Goal: Transaction & Acquisition: Purchase product/service

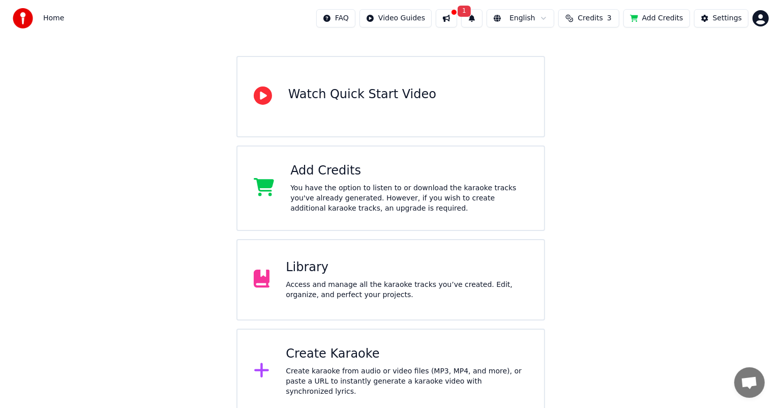
scroll to position [76, 0]
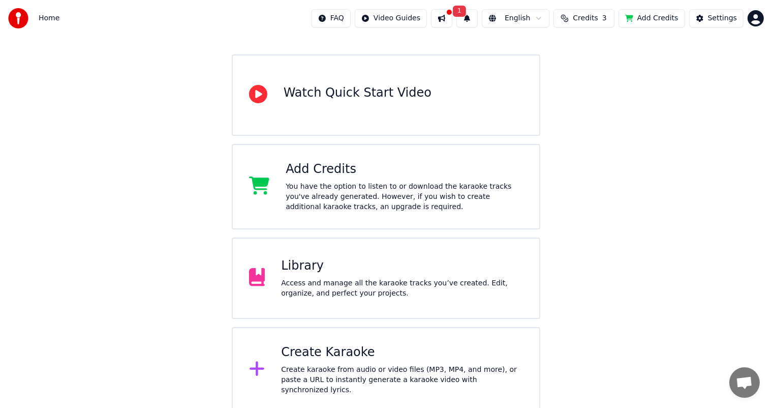
click at [318, 358] on div "Create Karaoke" at bounding box center [402, 352] width 242 height 16
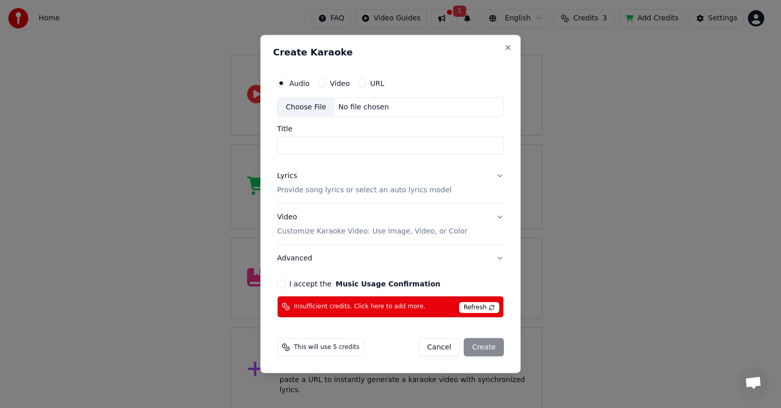
click at [320, 84] on button "Video" at bounding box center [322, 83] width 8 height 8
click at [281, 83] on button "Audio" at bounding box center [281, 83] width 8 height 8
click at [397, 109] on div "Choose File No file chosen" at bounding box center [390, 107] width 227 height 19
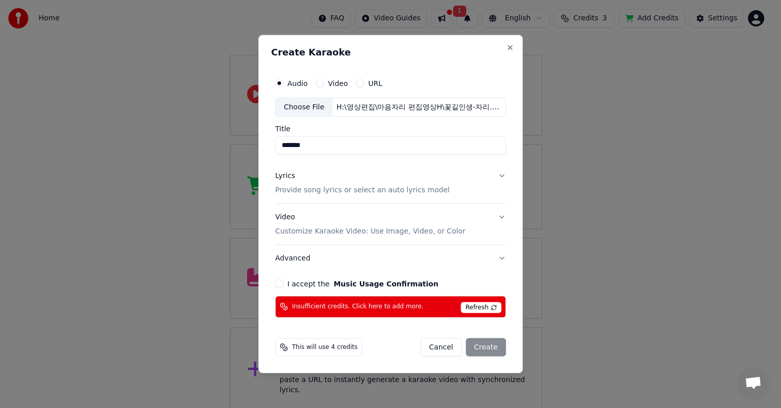
drag, startPoint x: 282, startPoint y: 144, endPoint x: 352, endPoint y: 146, distance: 70.2
click at [352, 146] on input "*******" at bounding box center [390, 145] width 231 height 18
type input "*"
type input "********"
click at [500, 177] on button "Lyrics Provide song lyrics or select an auto lyrics model" at bounding box center [390, 183] width 231 height 41
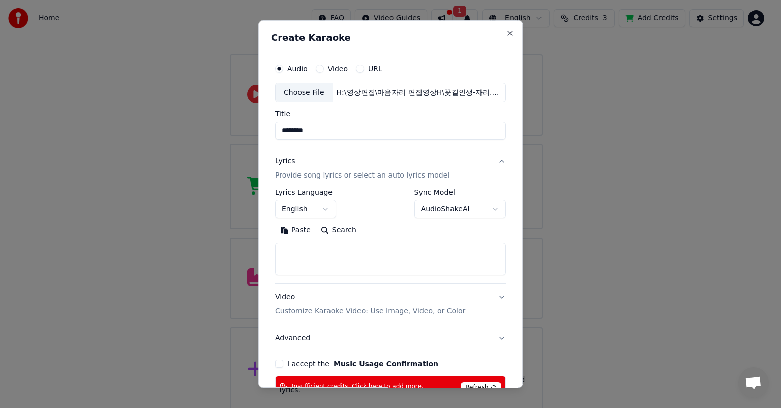
click at [322, 207] on button "English" at bounding box center [305, 209] width 61 height 18
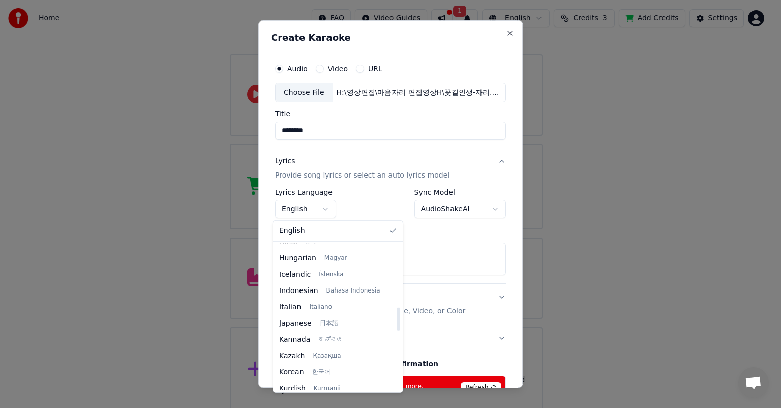
scroll to position [407, 0]
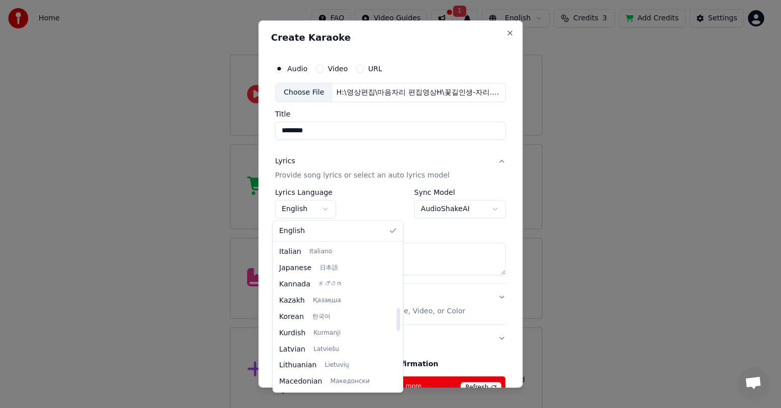
select select "**"
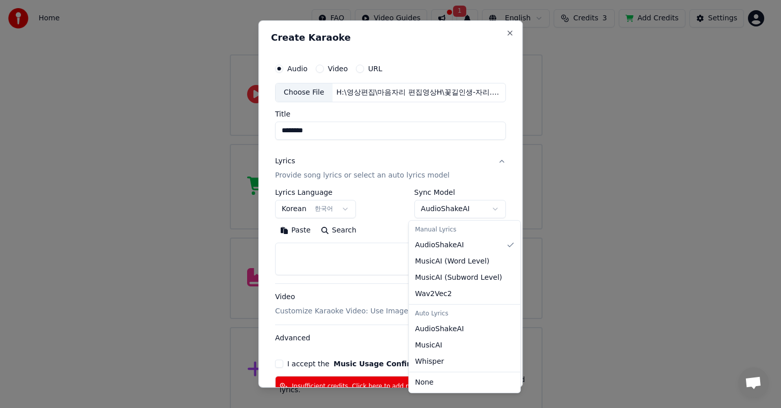
click at [490, 208] on body "**********" at bounding box center [386, 168] width 772 height 488
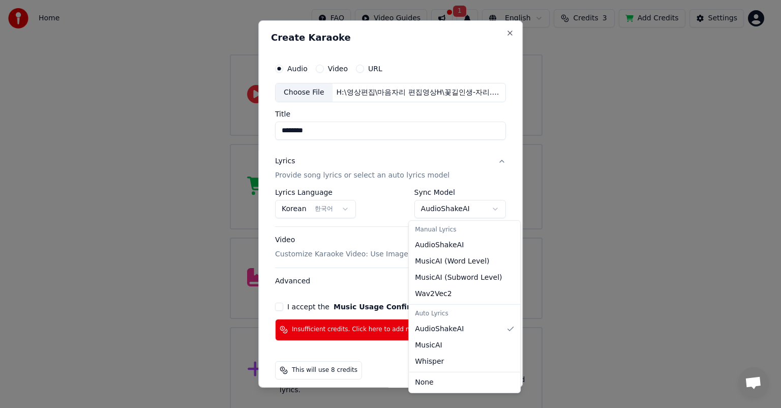
click at [490, 209] on body "**********" at bounding box center [386, 168] width 772 height 488
select select "**********"
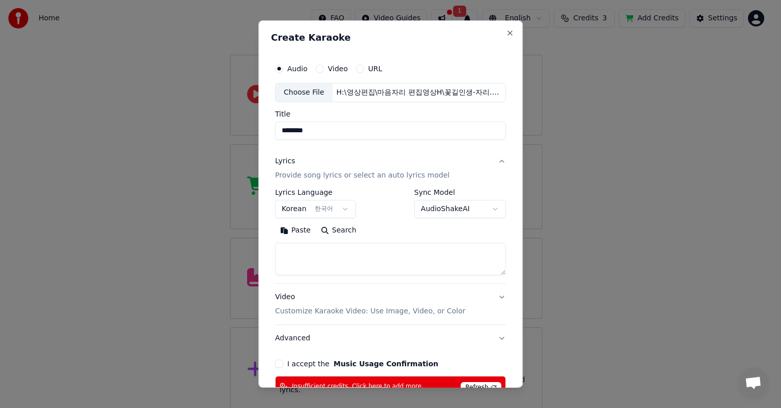
click at [284, 231] on button "Paste" at bounding box center [295, 230] width 41 height 16
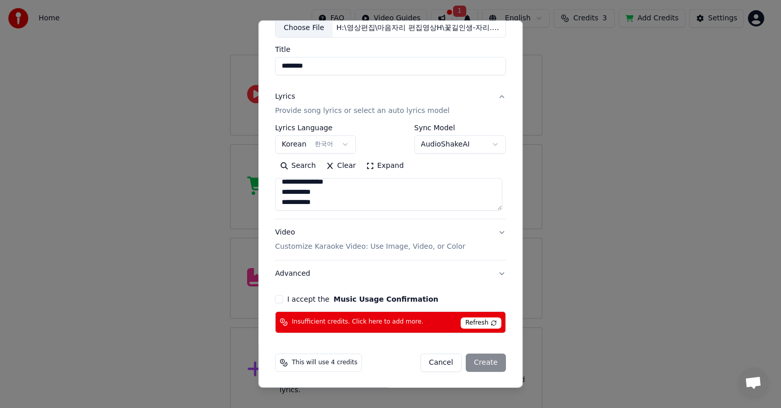
scroll to position [200, 0]
click at [498, 231] on button "Video Customize Karaoke Video: Use Image, Video, or Color" at bounding box center [390, 239] width 231 height 41
type textarea "**********"
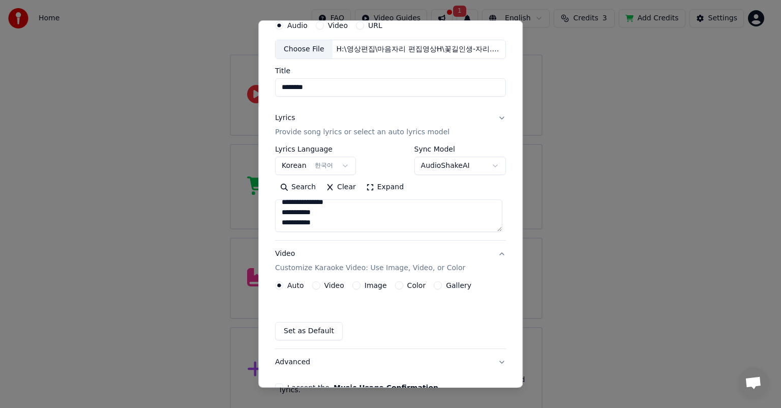
scroll to position [37, 0]
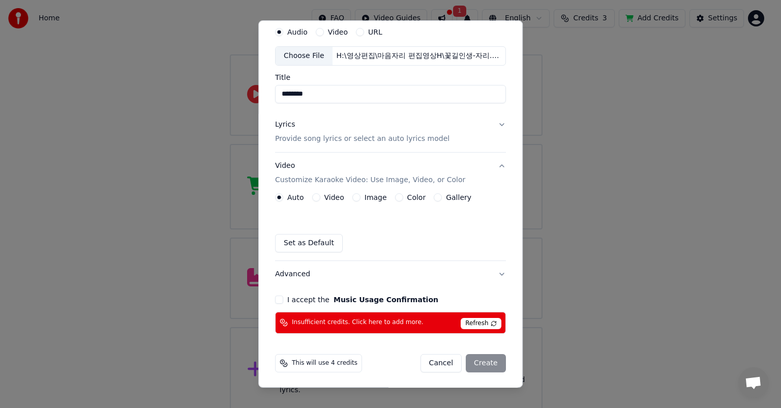
click at [395, 197] on button "Color" at bounding box center [399, 197] width 8 height 8
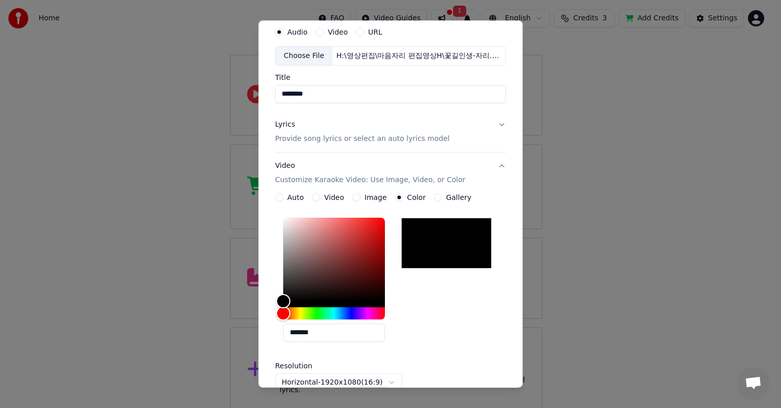
click at [352, 197] on button "Image" at bounding box center [356, 197] width 8 height 8
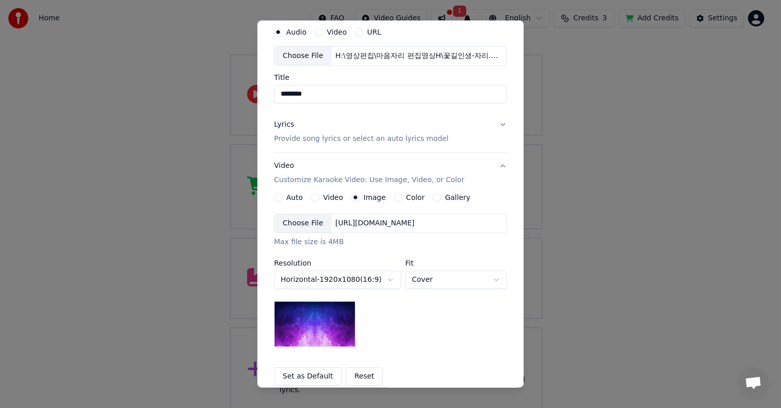
click at [397, 224] on div "[URL][DOMAIN_NAME]" at bounding box center [375, 223] width 87 height 10
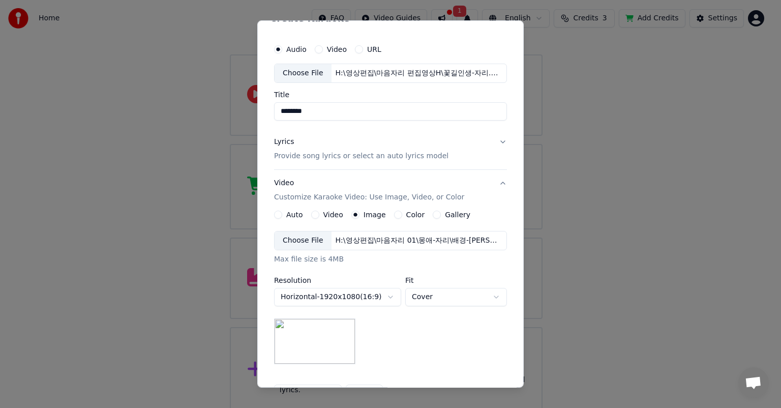
scroll to position [51, 0]
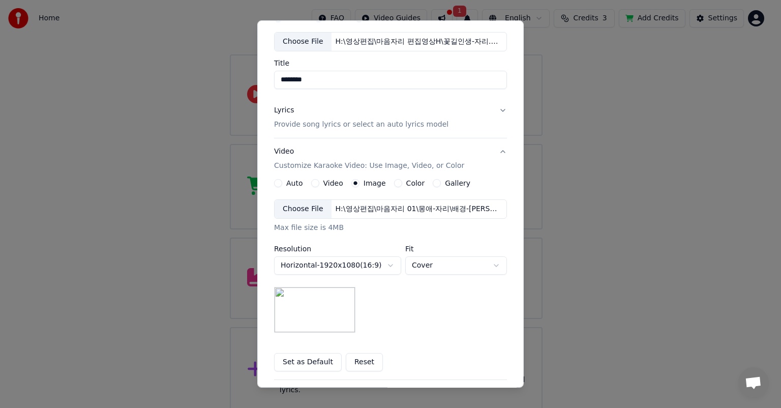
click at [386, 264] on body "**********" at bounding box center [386, 168] width 772 height 488
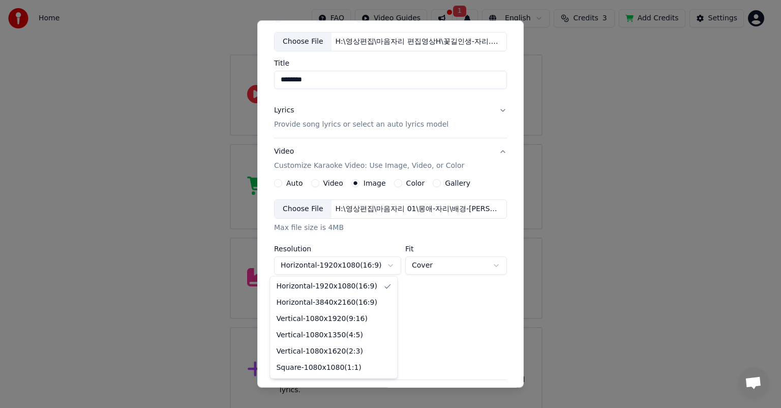
select select "*********"
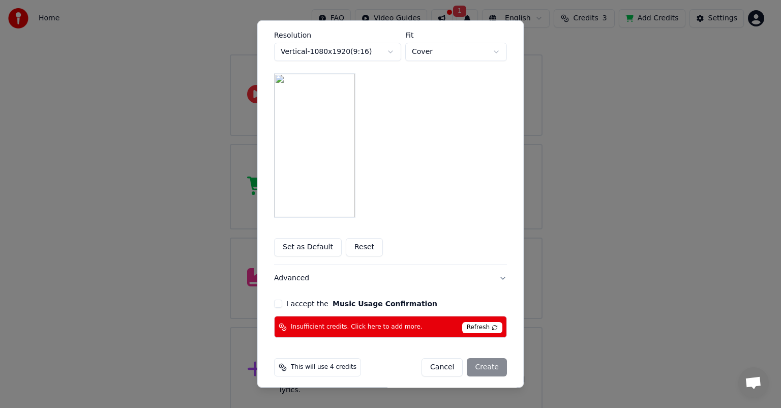
scroll to position [269, 0]
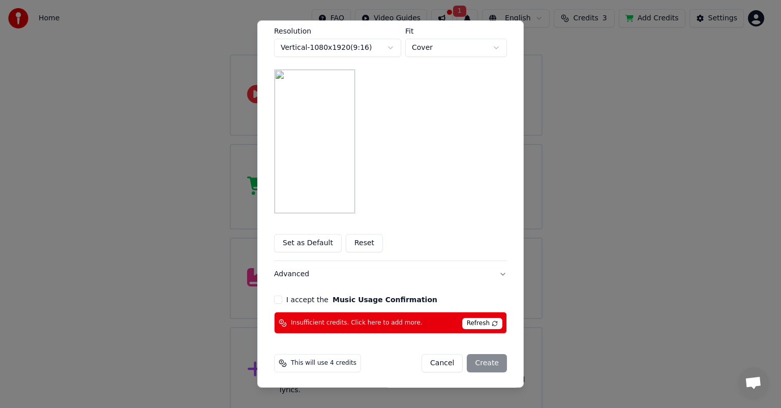
click at [274, 297] on button "I accept the Music Usage Confirmation" at bounding box center [278, 299] width 8 height 8
click at [477, 324] on span "Refresh" at bounding box center [482, 323] width 40 height 11
drag, startPoint x: 441, startPoint y: 27, endPoint x: 307, endPoint y: 56, distance: 137.9
click at [307, 56] on div "**********" at bounding box center [390, 98] width 233 height 232
drag, startPoint x: 451, startPoint y: 27, endPoint x: 405, endPoint y: 48, distance: 50.8
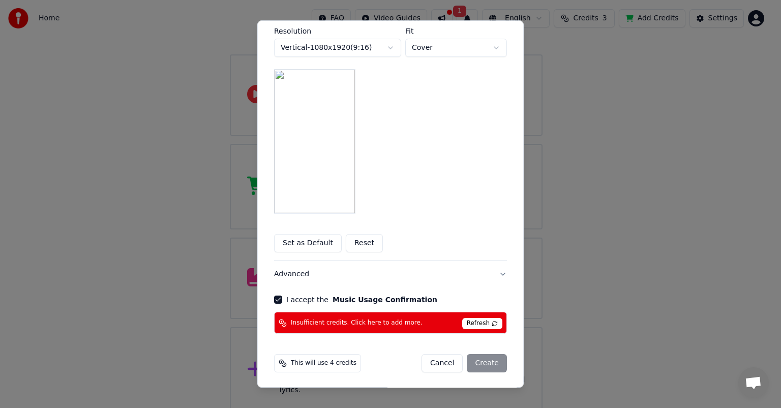
click at [405, 48] on div "Fit Cover ***** ******* ****" at bounding box center [456, 41] width 102 height 29
click at [480, 323] on span "Refresh" at bounding box center [482, 323] width 40 height 11
click at [303, 323] on span "Insufficient credits. Click here to add more." at bounding box center [357, 323] width 132 height 8
click at [489, 323] on span "Refresh" at bounding box center [482, 323] width 40 height 11
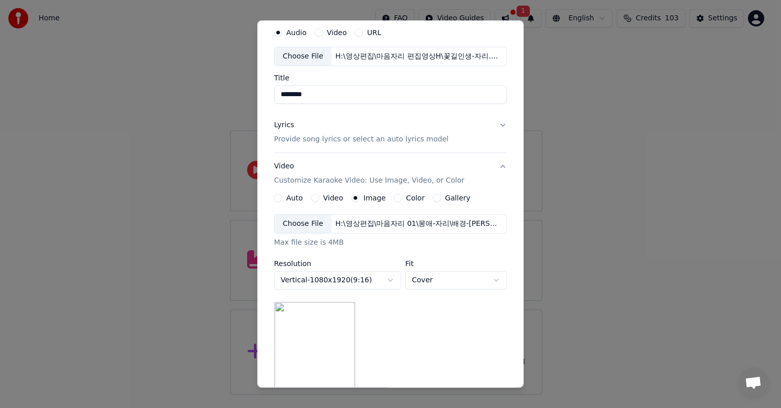
scroll to position [0, 0]
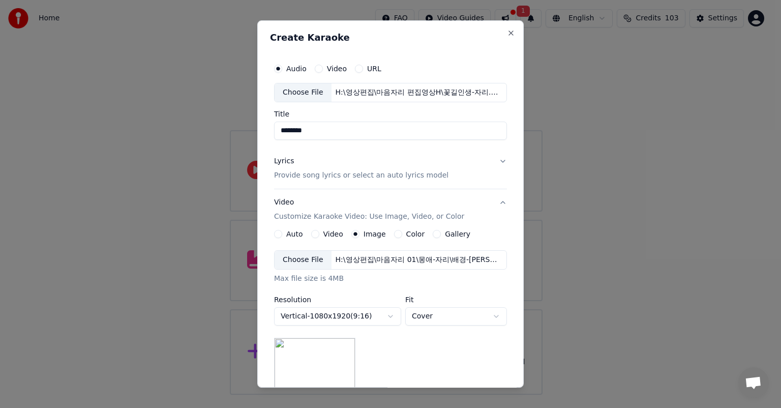
click at [498, 161] on button "Lyrics Provide song lyrics or select an auto lyrics model" at bounding box center [390, 168] width 233 height 41
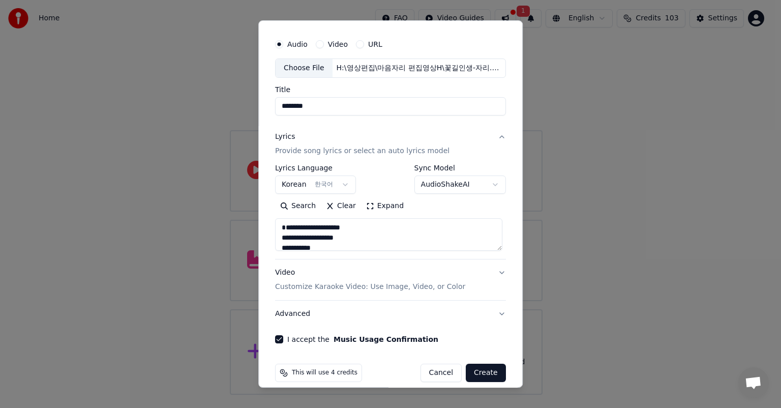
scroll to position [35, 0]
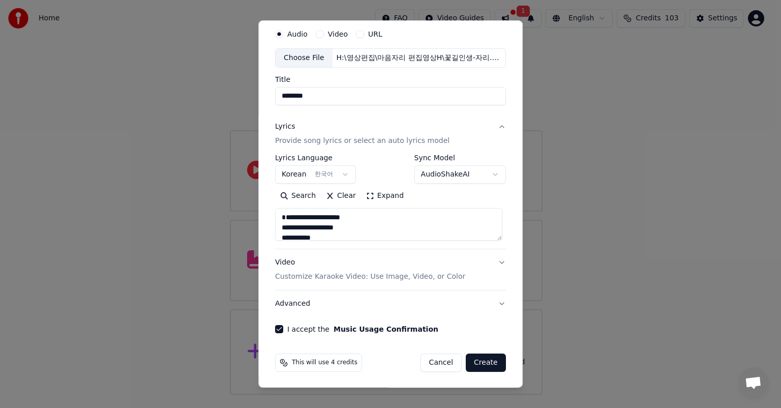
click at [496, 127] on button "Lyrics Provide song lyrics or select an auto lyrics model" at bounding box center [390, 133] width 231 height 41
type textarea "**********"
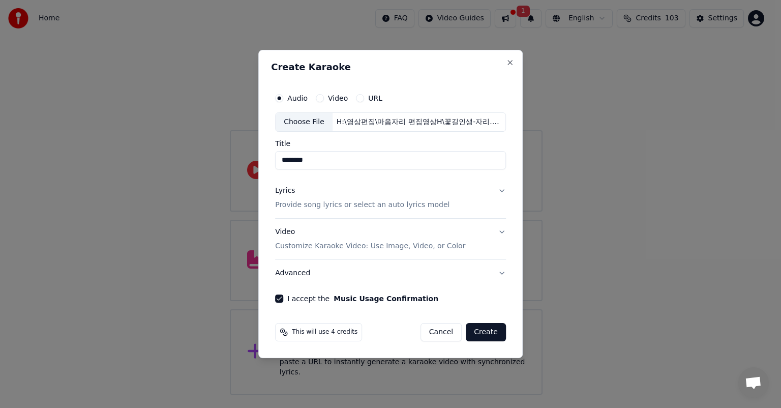
click at [503, 232] on button "Video Customize Karaoke Video: Use Image, Video, or Color" at bounding box center [390, 239] width 231 height 41
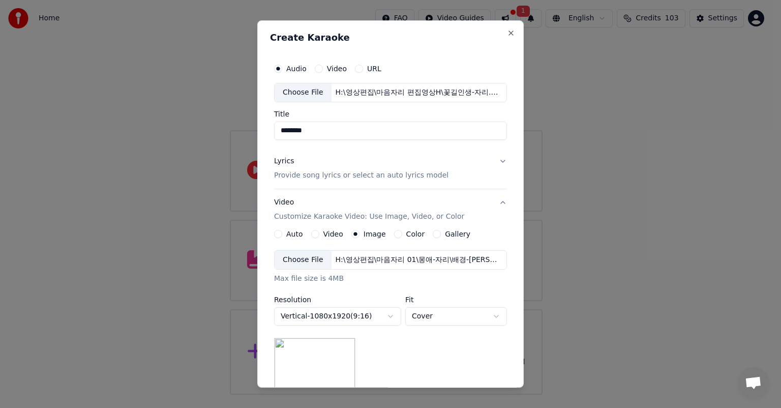
click at [500, 161] on button "Lyrics Provide song lyrics or select an auto lyrics model" at bounding box center [390, 168] width 233 height 41
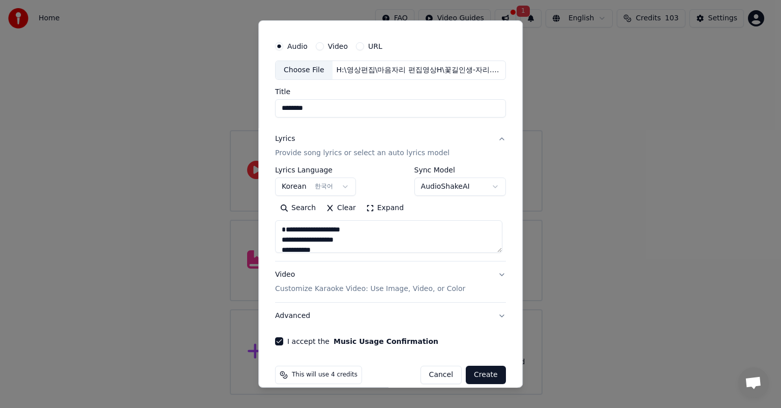
scroll to position [35, 0]
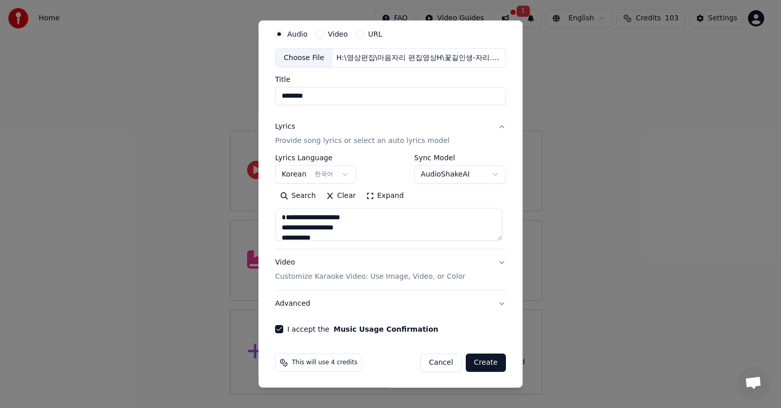
click at [484, 362] on button "Create" at bounding box center [486, 362] width 40 height 18
type textarea "**********"
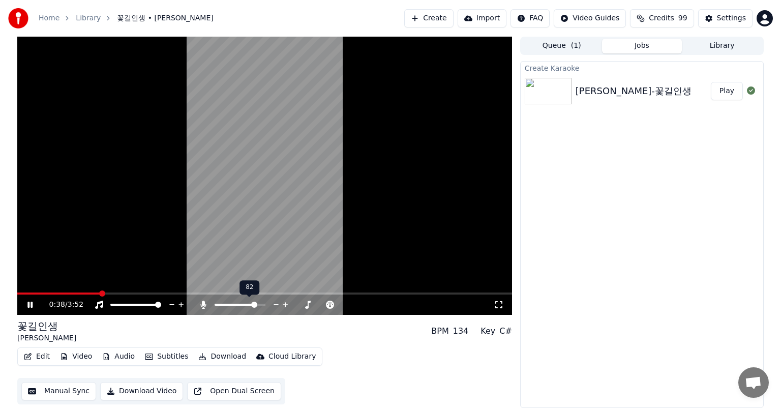
click at [256, 308] on span at bounding box center [254, 305] width 6 height 6
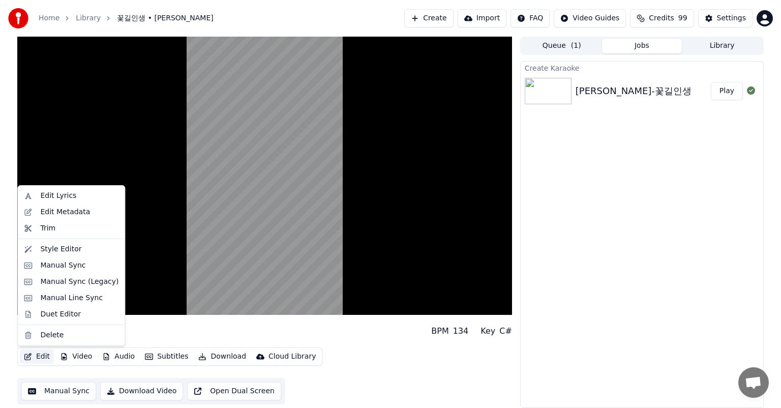
click at [46, 358] on button "Edit" at bounding box center [37, 356] width 34 height 14
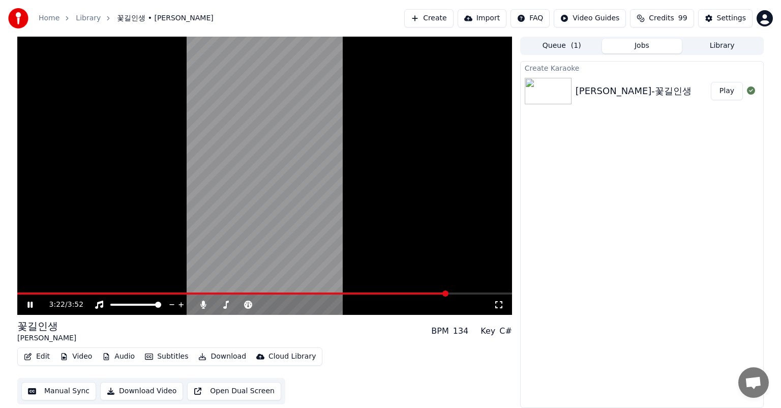
click at [587, 261] on div "Create Karaoke [PERSON_NAME]-꽃길인생 Play" at bounding box center [642, 234] width 244 height 347
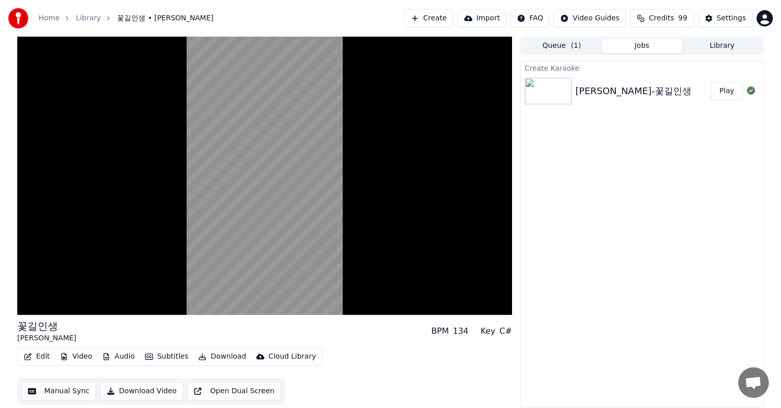
click at [85, 356] on button "Video" at bounding box center [76, 356] width 40 height 14
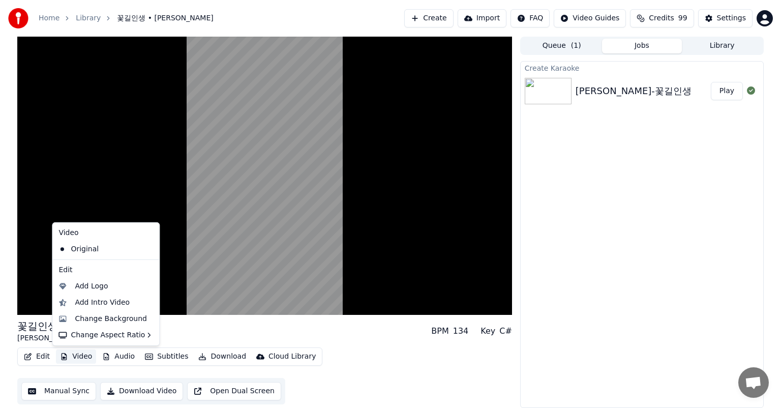
click at [84, 358] on button "Video" at bounding box center [76, 356] width 40 height 14
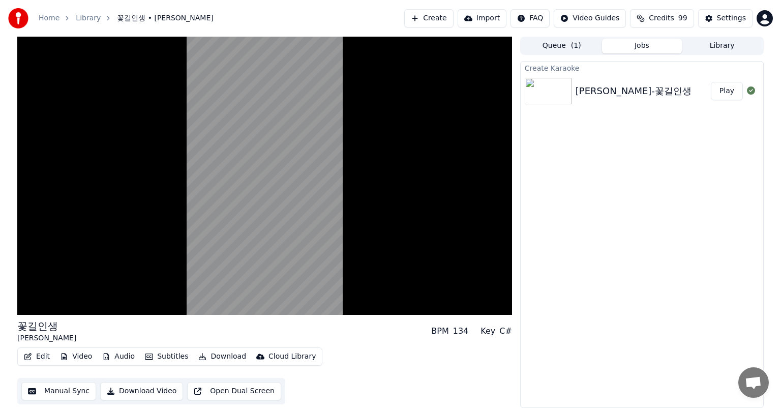
click at [532, 350] on div "Create Karaoke [PERSON_NAME]-꽃길인생 Play" at bounding box center [642, 234] width 244 height 347
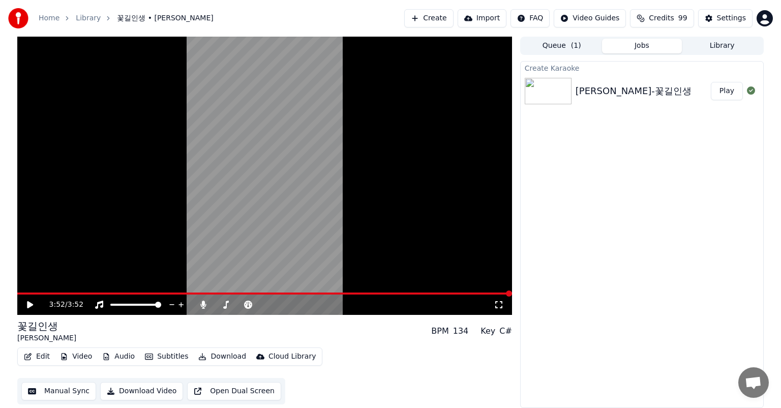
click at [165, 358] on button "Subtitles" at bounding box center [166, 356] width 51 height 14
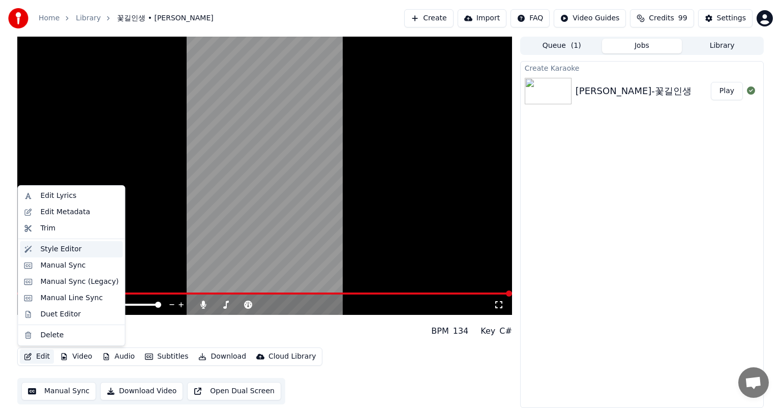
click at [60, 248] on div "Style Editor" at bounding box center [60, 249] width 41 height 10
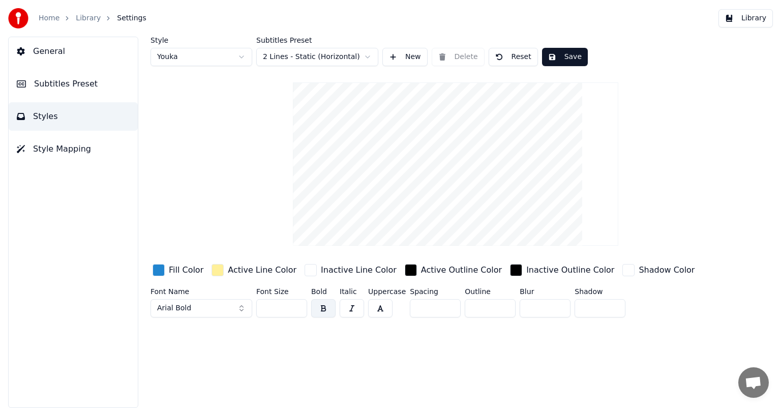
click at [51, 52] on span "General" at bounding box center [49, 51] width 32 height 12
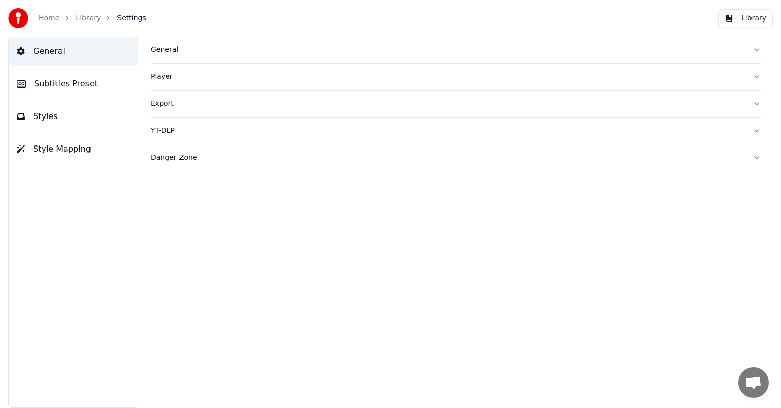
click at [758, 51] on button "General" at bounding box center [456, 50] width 610 height 26
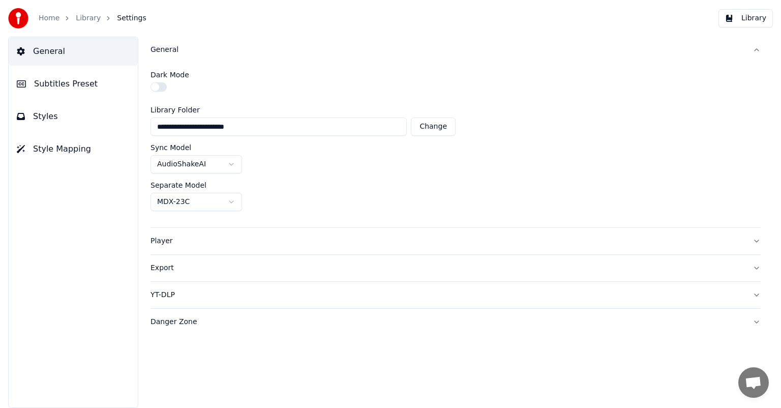
click at [569, 153] on div "Sync Model AudioShakeAI" at bounding box center [456, 158] width 610 height 29
click at [77, 20] on link "Library" at bounding box center [88, 18] width 25 height 10
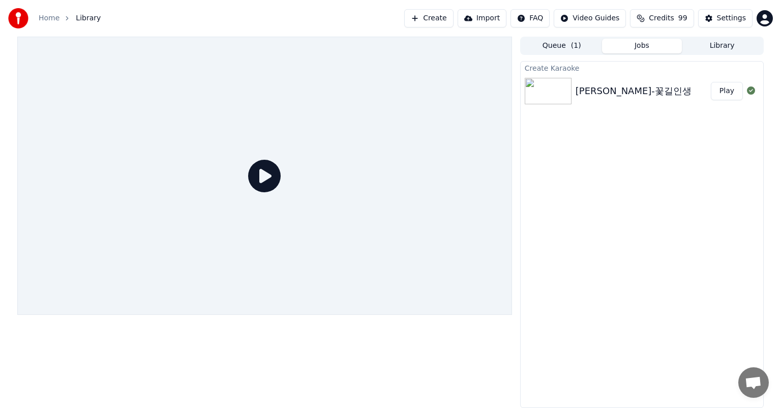
click at [731, 92] on button "Play" at bounding box center [727, 91] width 32 height 18
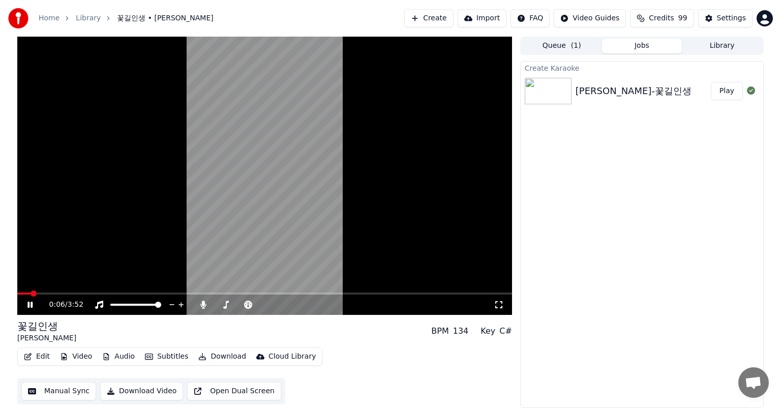
click at [75, 292] on span at bounding box center [264, 293] width 495 height 2
click at [101, 293] on span at bounding box center [264, 293] width 495 height 2
click at [128, 293] on span at bounding box center [264, 293] width 495 height 2
click at [688, 246] on div "Create Karaoke [PERSON_NAME]-꽃길인생 Play" at bounding box center [642, 234] width 244 height 347
click at [33, 305] on icon at bounding box center [29, 305] width 5 height 6
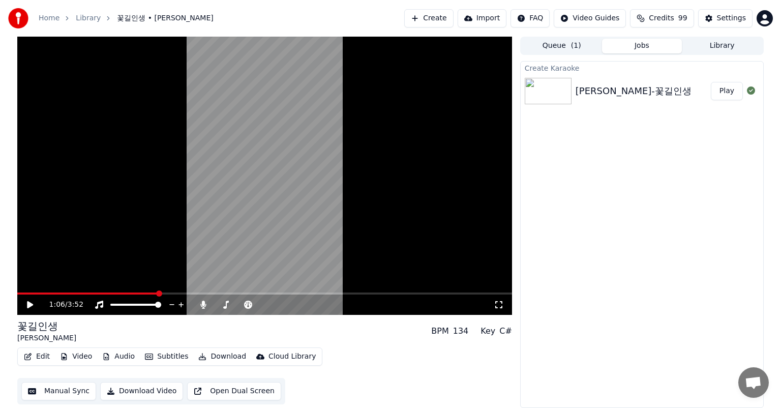
click at [452, 20] on button "Create" at bounding box center [428, 18] width 49 height 18
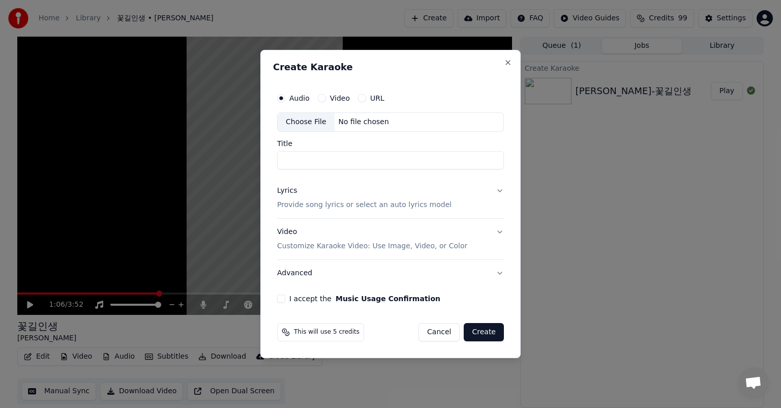
click at [384, 124] on div "No file chosen" at bounding box center [364, 122] width 58 height 10
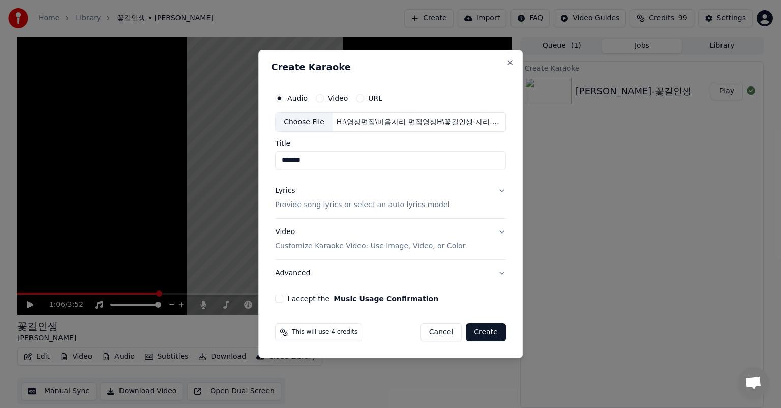
drag, startPoint x: 309, startPoint y: 161, endPoint x: 358, endPoint y: 163, distance: 48.8
click at [358, 163] on input "*******" at bounding box center [390, 160] width 231 height 18
click at [284, 159] on input "****" at bounding box center [390, 160] width 231 height 18
type input "********"
click at [501, 191] on button "Lyrics Provide song lyrics or select an auto lyrics model" at bounding box center [390, 197] width 231 height 41
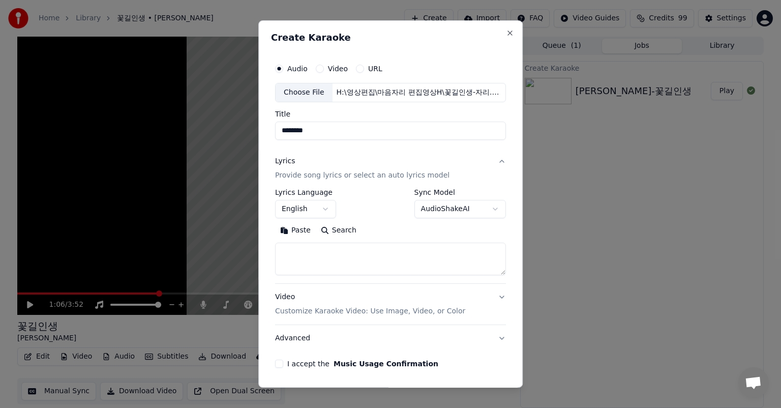
click at [325, 207] on body "**********" at bounding box center [390, 204] width 781 height 408
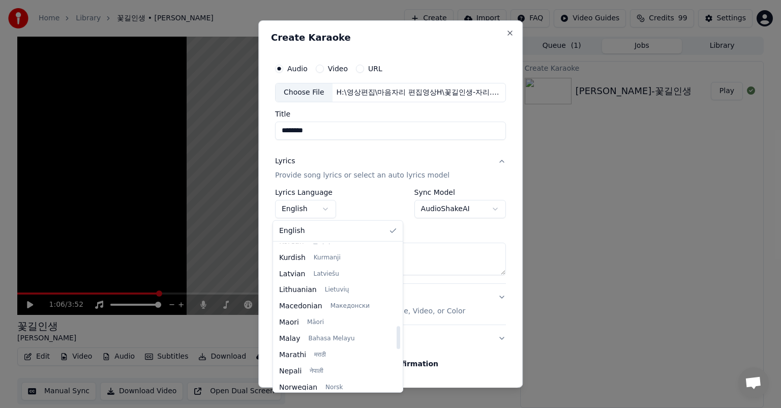
scroll to position [425, 0]
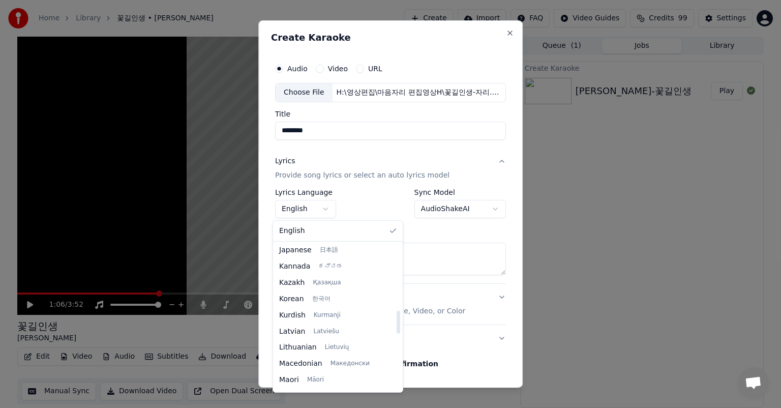
select select "**"
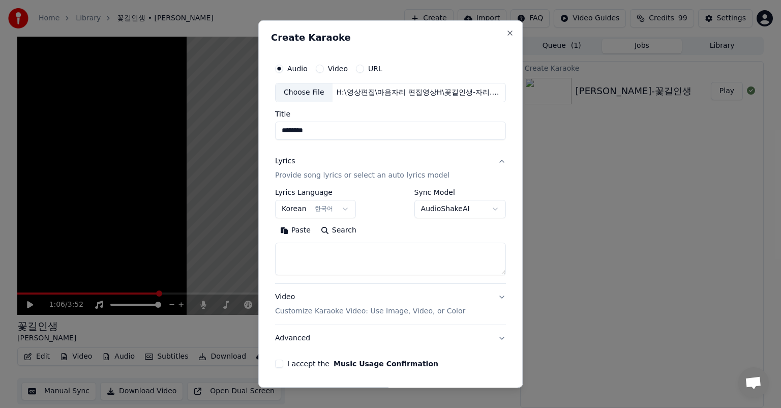
click at [283, 232] on button "Paste" at bounding box center [295, 230] width 41 height 16
click at [494, 297] on button "Video Customize Karaoke Video: Use Image, Video, or Color" at bounding box center [390, 304] width 231 height 41
type textarea "**********"
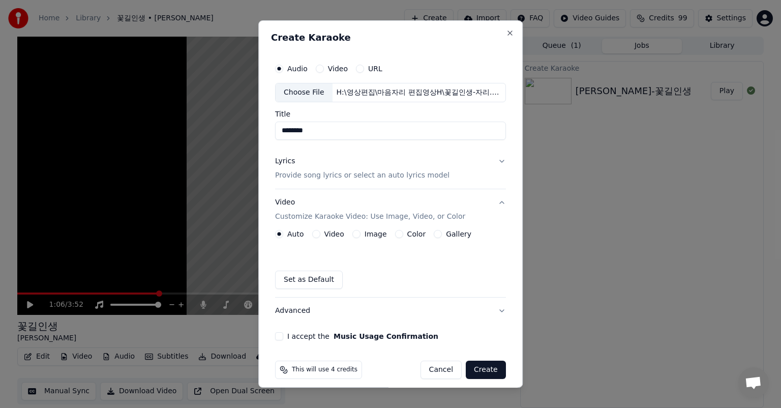
click at [352, 234] on button "Image" at bounding box center [356, 234] width 8 height 8
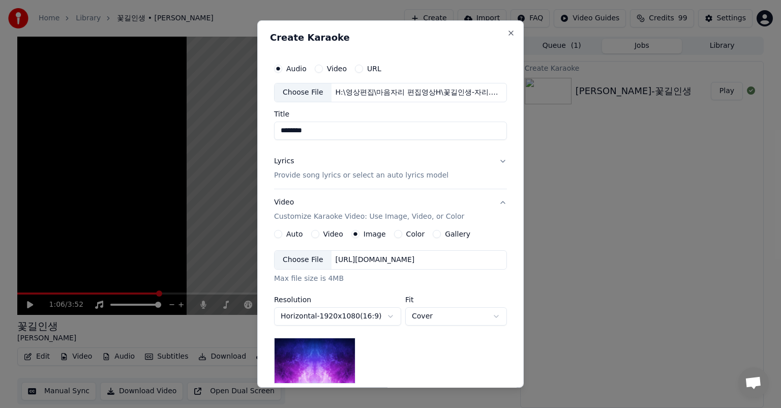
click at [419, 259] on div "[URL][DOMAIN_NAME]" at bounding box center [375, 260] width 87 height 10
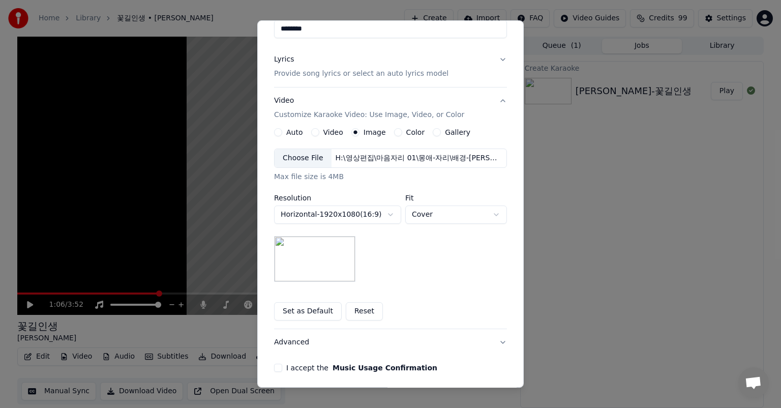
scroll to position [140, 0]
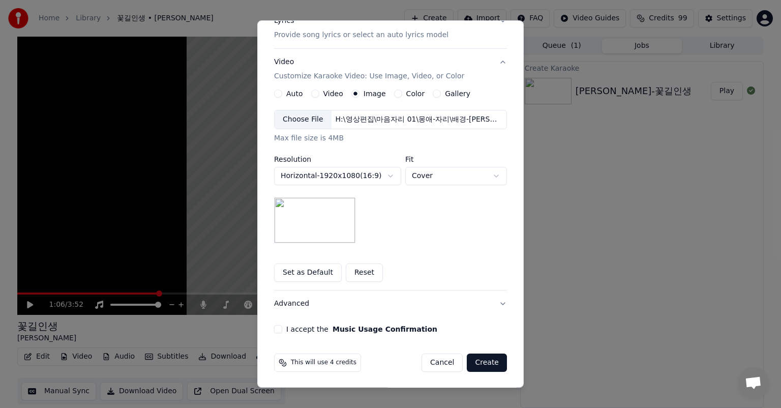
click at [274, 328] on button "I accept the Music Usage Confirmation" at bounding box center [278, 329] width 8 height 8
click at [491, 362] on button "Create" at bounding box center [487, 362] width 40 height 18
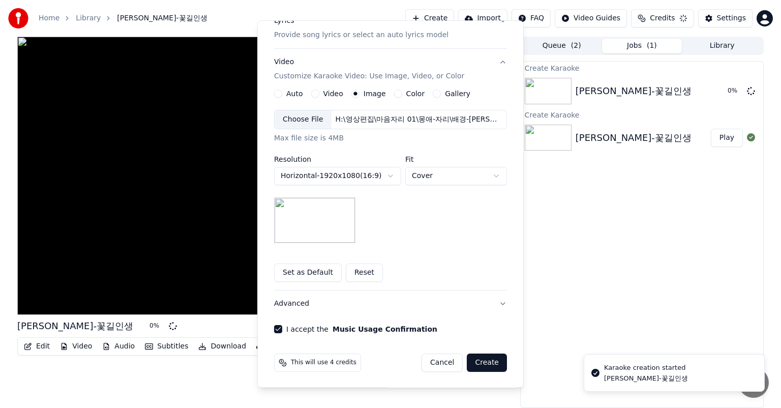
scroll to position [8, 0]
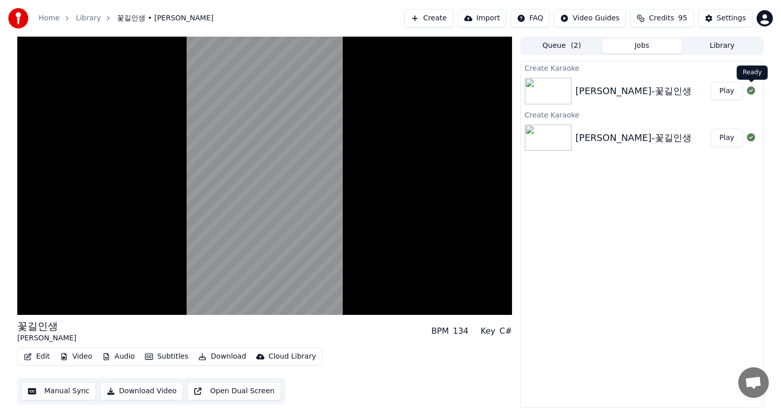
click at [753, 93] on icon at bounding box center [751, 90] width 8 height 8
click at [755, 92] on icon at bounding box center [751, 90] width 8 height 8
click at [696, 171] on div "Create Karaoke [PERSON_NAME]-꽃길인생 Play Create Karaoke [PERSON_NAME]-꽃길인생 Play" at bounding box center [642, 234] width 244 height 347
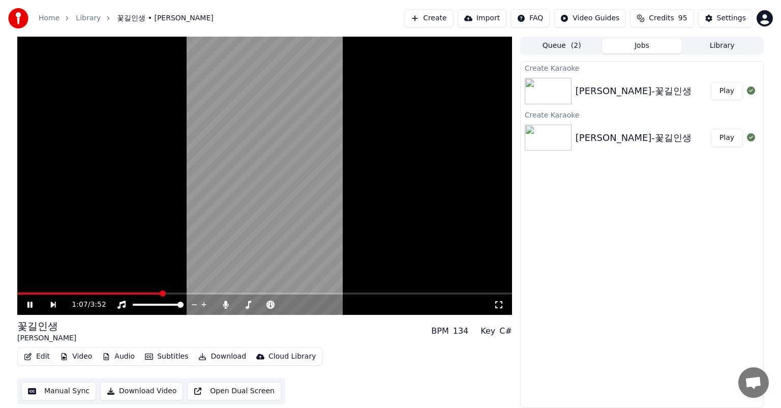
click at [28, 305] on icon at bounding box center [29, 305] width 5 height 6
click at [582, 282] on div "Create Karaoke [PERSON_NAME]-꽃길인생 Play Create Karaoke [PERSON_NAME]-꽃길인생 Play" at bounding box center [642, 234] width 244 height 347
click at [557, 144] on img at bounding box center [548, 138] width 47 height 26
click at [727, 140] on button "Play" at bounding box center [727, 138] width 32 height 18
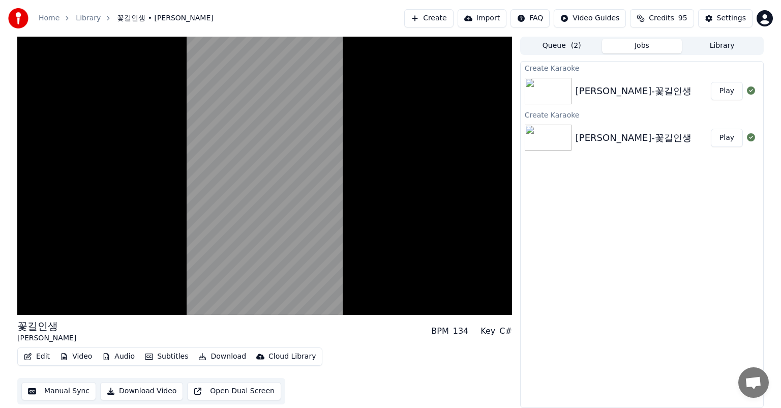
click at [634, 203] on div "Create Karaoke [PERSON_NAME]-꽃길인생 Play Create Karaoke [PERSON_NAME]-꽃길인생 Play" at bounding box center [642, 234] width 244 height 347
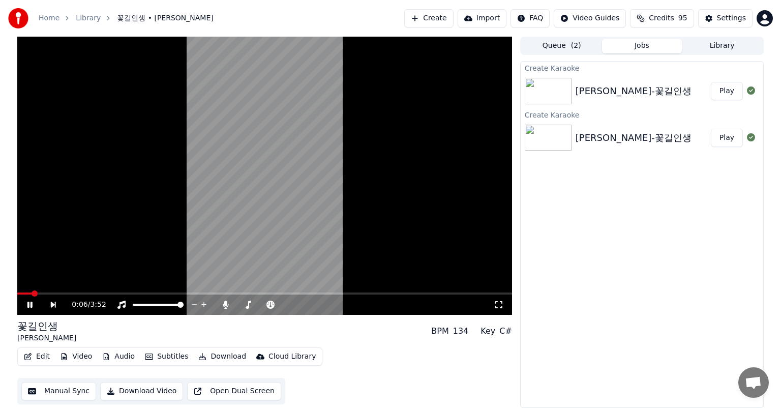
click at [561, 220] on div "Create Karaoke [PERSON_NAME]-꽃길인생 Play Create Karaoke [PERSON_NAME]-꽃길인생 Play" at bounding box center [642, 234] width 244 height 347
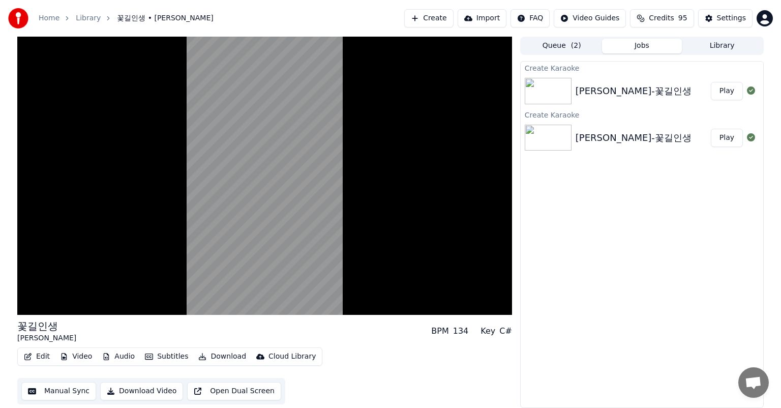
click at [574, 216] on div "Create Karaoke [PERSON_NAME]-꽃길인생 Play Create Karaoke [PERSON_NAME]-꽃길인생 Play" at bounding box center [642, 234] width 244 height 347
click at [578, 210] on div "Create Karaoke [PERSON_NAME]-꽃길인생 Play Create Karaoke [PERSON_NAME]-꽃길인생 Play" at bounding box center [642, 234] width 244 height 347
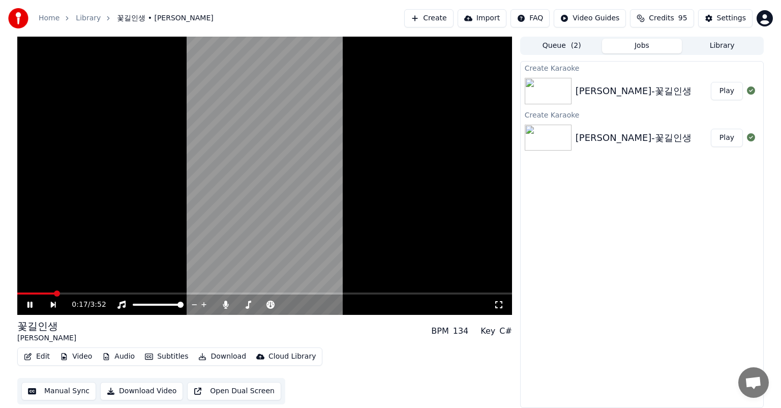
click at [609, 199] on div "Create Karaoke [PERSON_NAME]-꽃길인생 Play Create Karaoke [PERSON_NAME]-꽃길인생 Play" at bounding box center [642, 234] width 244 height 347
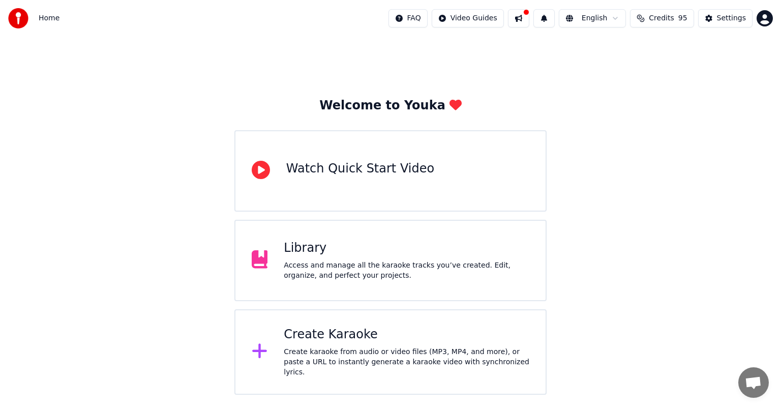
click at [330, 343] on div "Create Karaoke" at bounding box center [407, 334] width 246 height 16
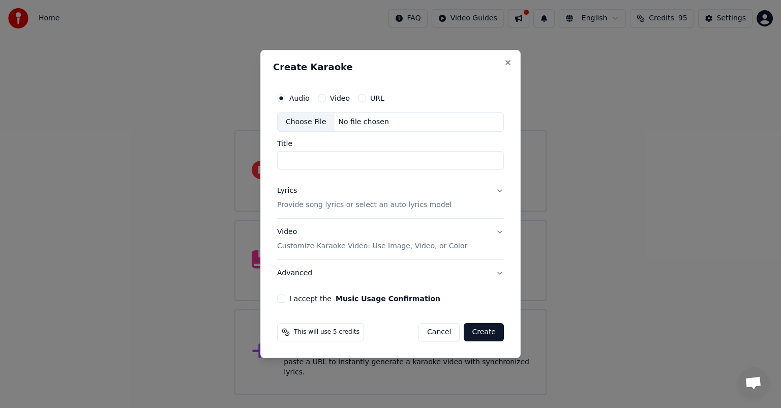
click at [368, 122] on div "No file chosen" at bounding box center [364, 122] width 58 height 10
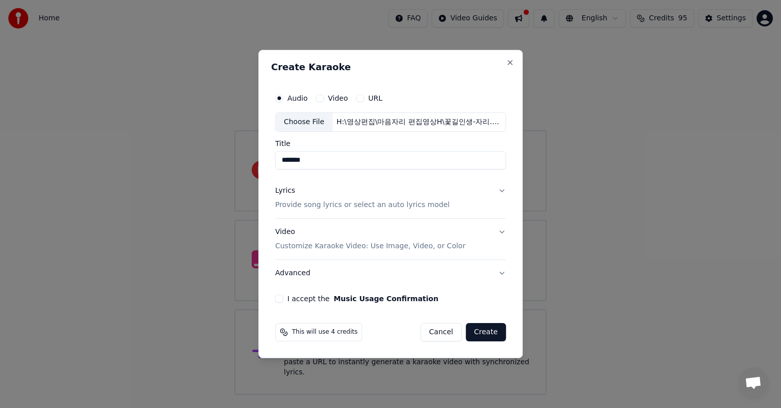
drag, startPoint x: 311, startPoint y: 161, endPoint x: 376, endPoint y: 160, distance: 65.6
click at [376, 160] on input "*******" at bounding box center [390, 160] width 231 height 18
click at [285, 159] on input "****" at bounding box center [390, 160] width 231 height 18
type input "********"
click at [437, 206] on button "Lyrics Provide song lyrics or select an auto lyrics model" at bounding box center [390, 197] width 231 height 41
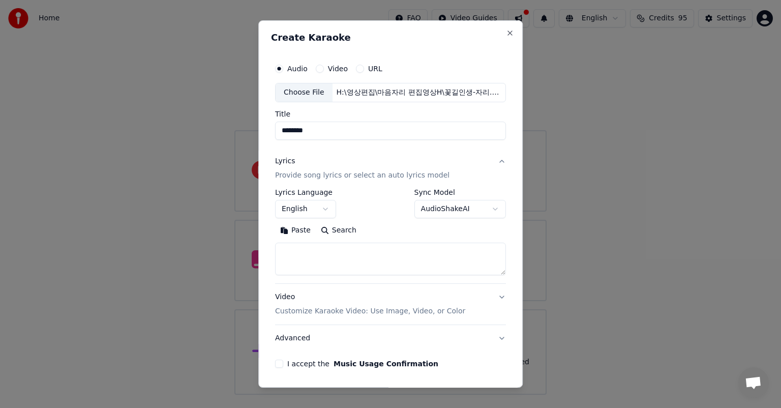
click at [307, 212] on button "English" at bounding box center [305, 209] width 61 height 18
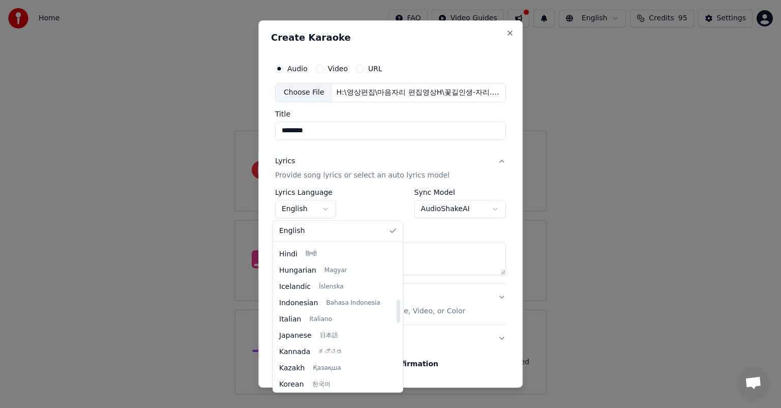
scroll to position [356, 0]
select select "**"
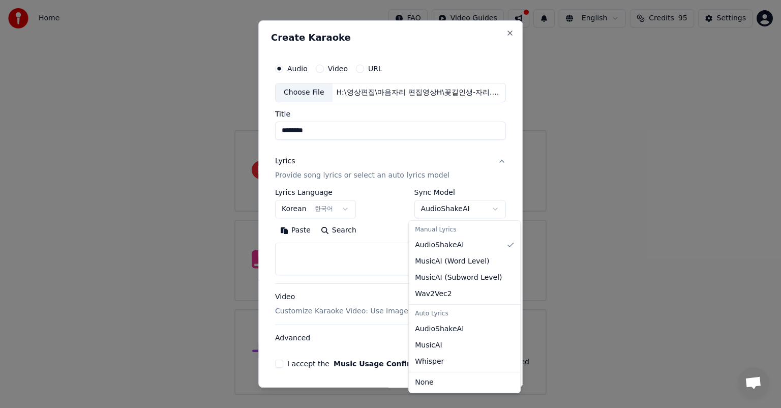
click at [489, 210] on body "**********" at bounding box center [390, 197] width 781 height 395
select select "**********"
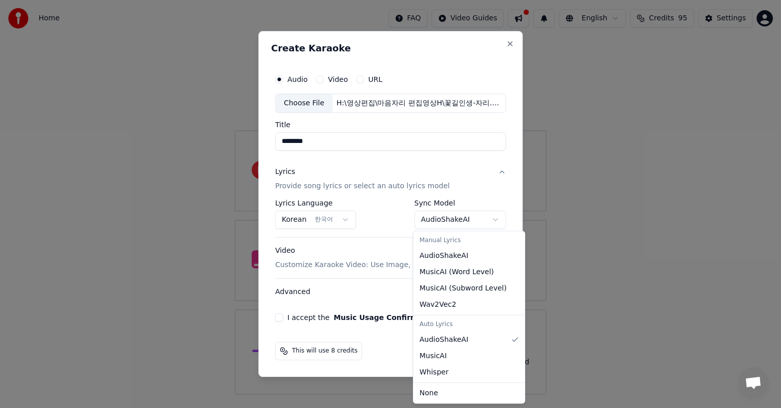
click at [494, 219] on body "**********" at bounding box center [390, 197] width 781 height 395
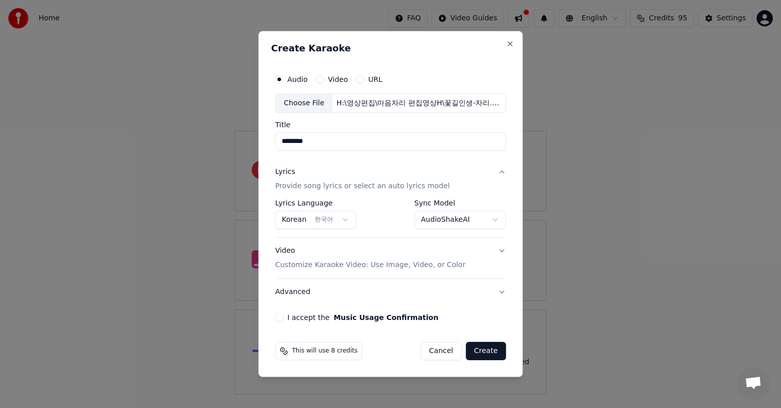
click at [452, 168] on body "**********" at bounding box center [390, 197] width 781 height 395
click at [500, 250] on button "Video Customize Karaoke Video: Use Image, Video, or Color" at bounding box center [390, 257] width 231 height 41
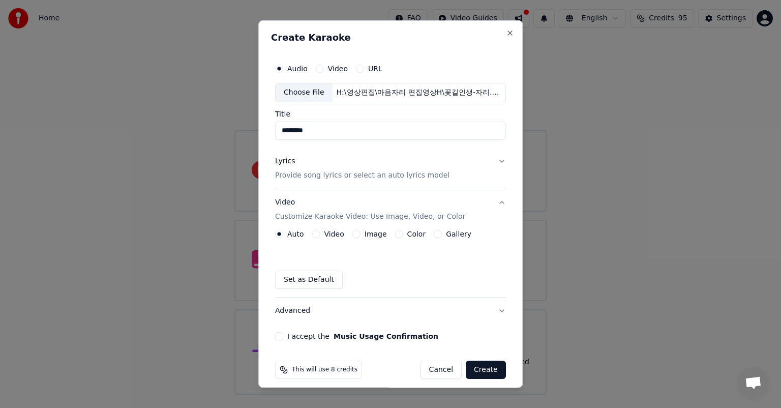
click at [352, 234] on button "Image" at bounding box center [356, 234] width 8 height 8
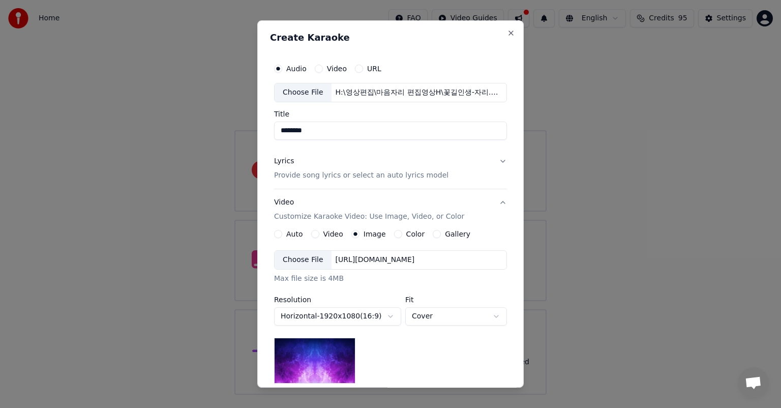
click at [412, 260] on div "[URL][DOMAIN_NAME]" at bounding box center [375, 260] width 87 height 10
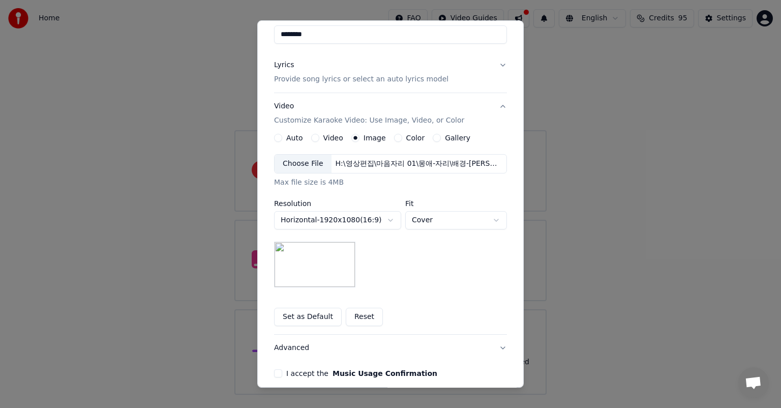
scroll to position [102, 0]
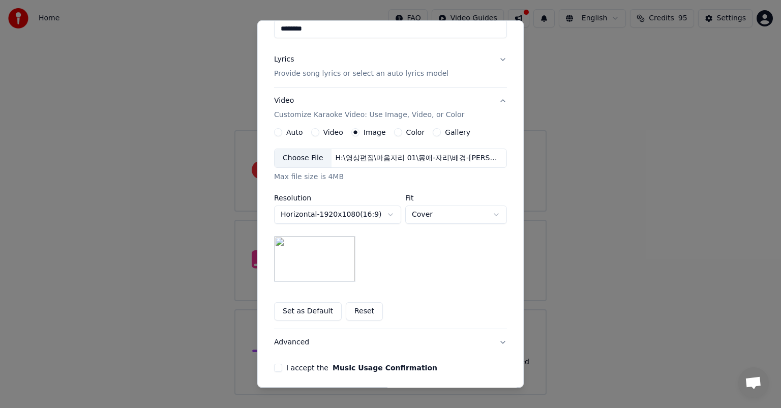
click at [274, 368] on button "I accept the Music Usage Confirmation" at bounding box center [278, 368] width 8 height 8
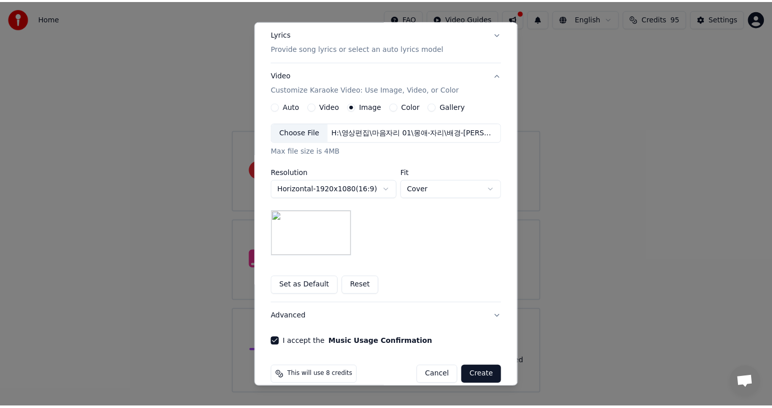
scroll to position [140, 0]
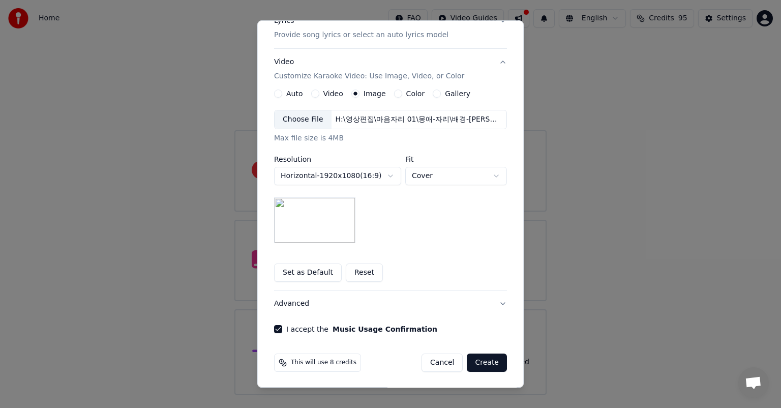
click at [488, 363] on button "Create" at bounding box center [487, 362] width 40 height 18
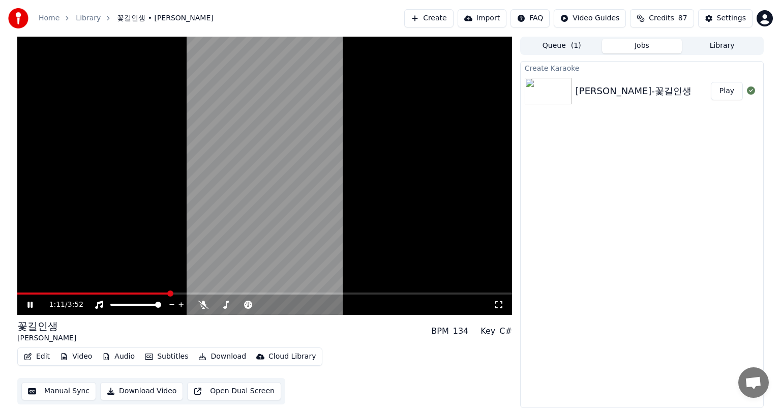
click at [561, 47] on button "Queue ( 1 )" at bounding box center [562, 46] width 80 height 15
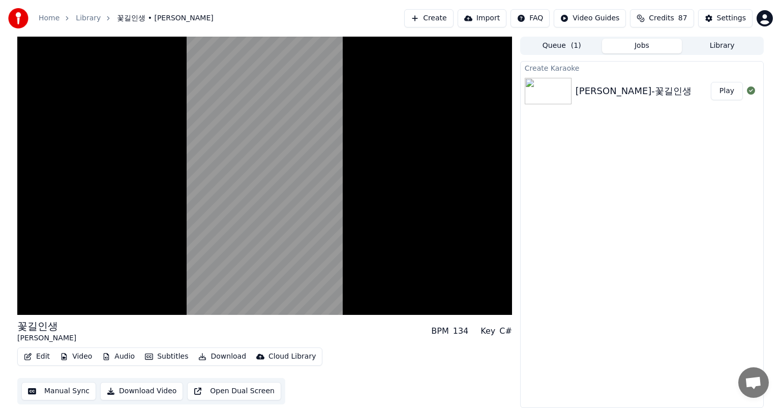
click at [674, 47] on button "Jobs" at bounding box center [642, 46] width 80 height 15
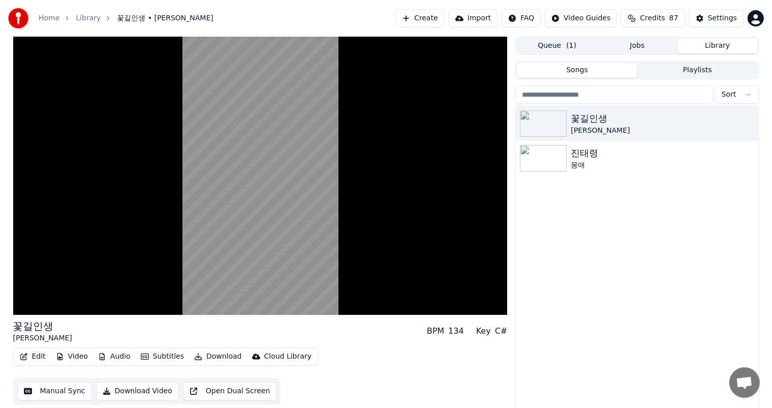
click at [727, 47] on button "Library" at bounding box center [718, 46] width 80 height 15
click at [715, 71] on button "Playlists" at bounding box center [698, 70] width 121 height 15
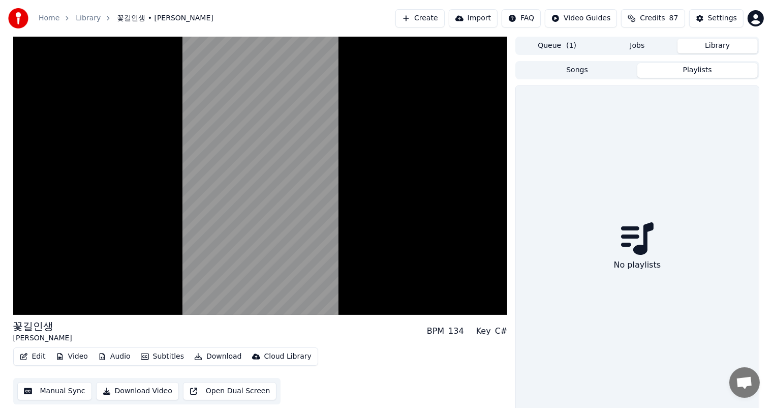
click at [598, 75] on button "Songs" at bounding box center [577, 70] width 121 height 15
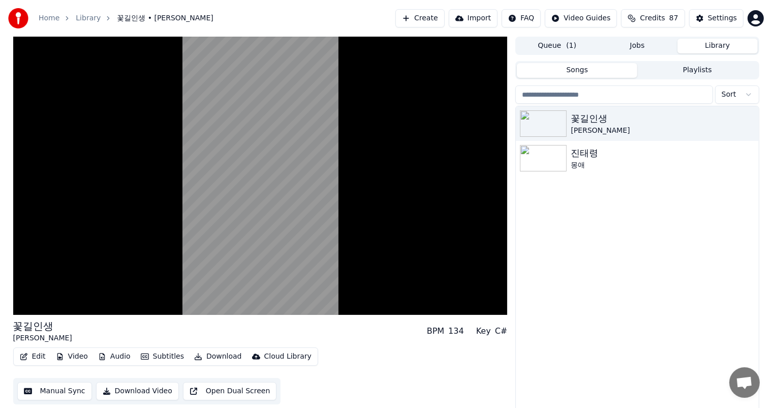
click at [557, 255] on div "꽃길인생 박성현 진태령 몽애" at bounding box center [637, 258] width 243 height 305
click at [441, 19] on button "Create" at bounding box center [420, 18] width 49 height 18
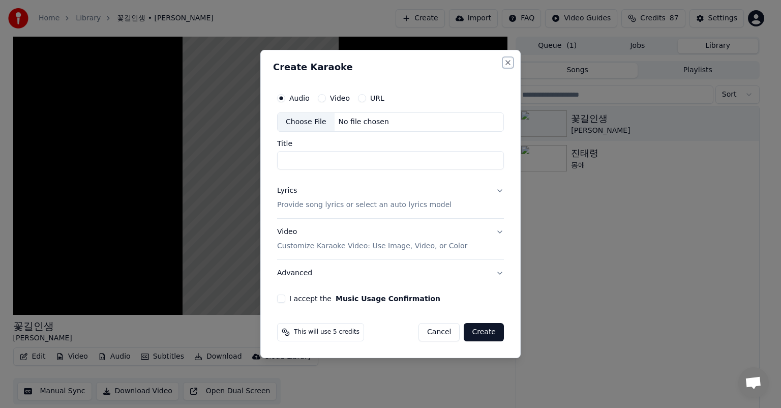
click at [509, 62] on button "Close" at bounding box center [508, 62] width 8 height 8
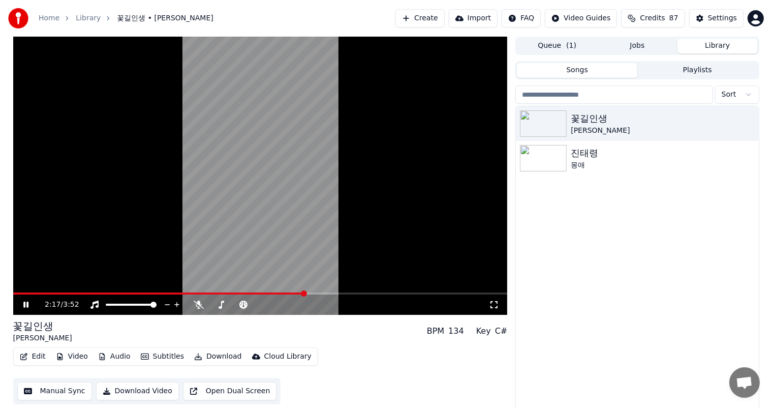
click at [567, 279] on div "꽃길인생 박성현 진태령 몽애" at bounding box center [637, 258] width 243 height 305
click at [25, 304] on icon at bounding box center [25, 305] width 5 height 6
click at [661, 197] on div "꽃길인생 박성현 진태령 몽애" at bounding box center [637, 258] width 243 height 305
click at [634, 242] on div "꽃길인생 박성현 진태령 몽애" at bounding box center [637, 258] width 243 height 305
click at [592, 279] on div "꽃길인생 박성현 진태령 몽애" at bounding box center [637, 258] width 243 height 305
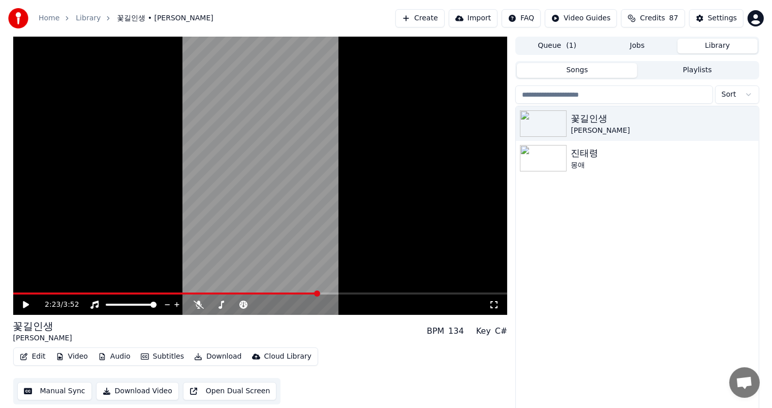
click at [635, 95] on input "search" at bounding box center [614, 94] width 197 height 18
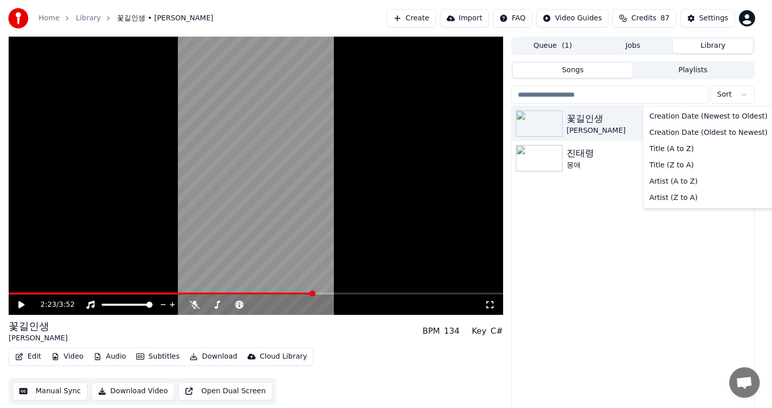
click at [734, 95] on html "Home Library 꽃길인생 • 박성현 Create Import FAQ Video Guides Credits 87 Settings 2:23…" at bounding box center [386, 204] width 772 height 408
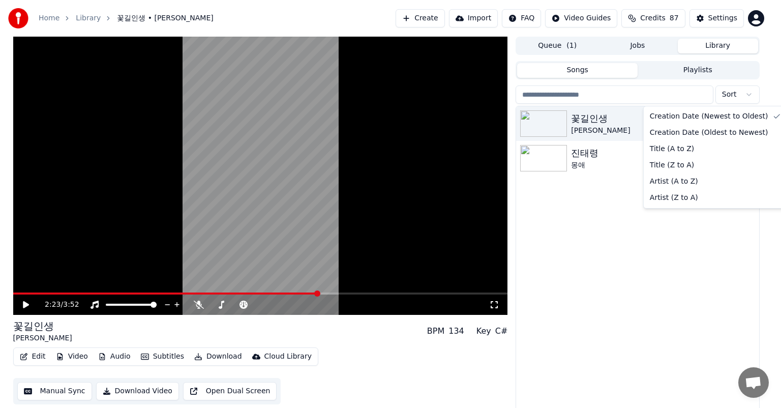
click at [606, 242] on html "Home Library 꽃길인생 • 박성현 Create Import FAQ Video Guides Credits 87 Settings 2:23…" at bounding box center [390, 204] width 781 height 408
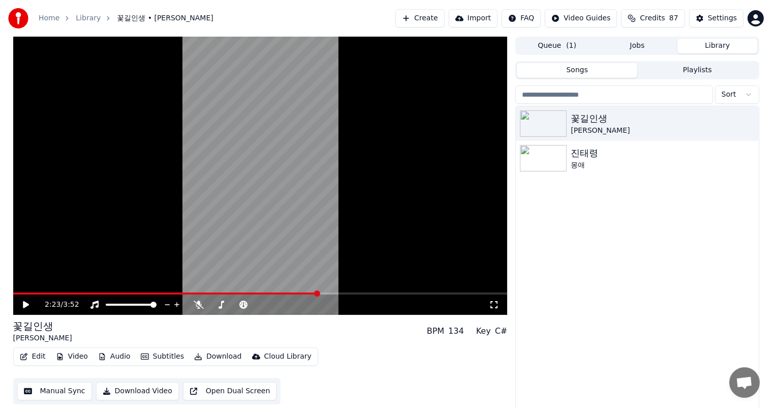
click at [436, 17] on button "Create" at bounding box center [420, 18] width 49 height 18
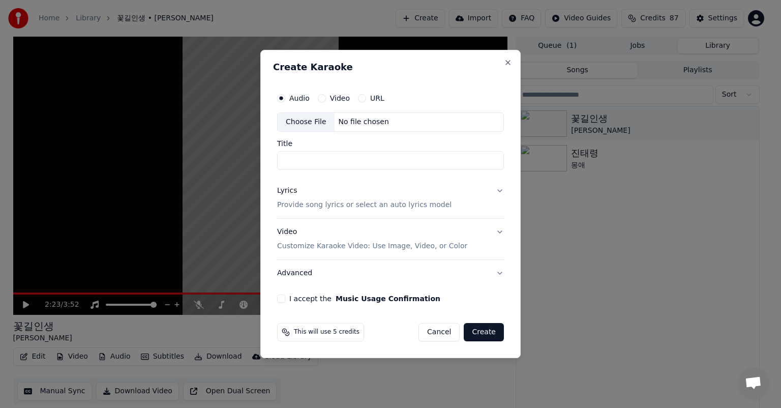
click at [374, 122] on div "No file chosen" at bounding box center [364, 122] width 58 height 10
click at [387, 123] on div "Choose File No file chosen" at bounding box center [390, 121] width 227 height 19
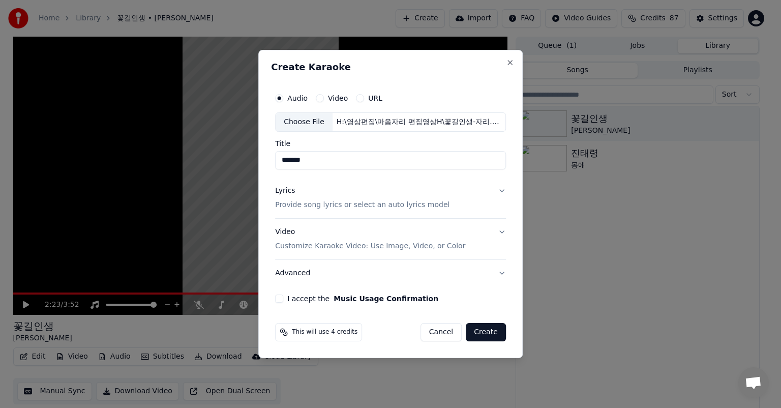
click at [342, 160] on input "*******" at bounding box center [390, 160] width 231 height 18
drag, startPoint x: 316, startPoint y: 161, endPoint x: 346, endPoint y: 159, distance: 30.6
click at [346, 159] on input "*******" at bounding box center [390, 160] width 231 height 18
type input "********"
click at [500, 191] on button "Lyrics Provide song lyrics or select an auto lyrics model" at bounding box center [390, 197] width 231 height 41
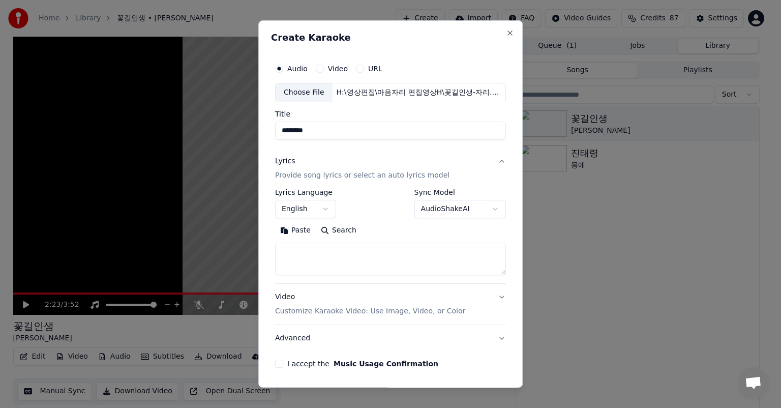
click at [322, 209] on body "**********" at bounding box center [386, 204] width 772 height 408
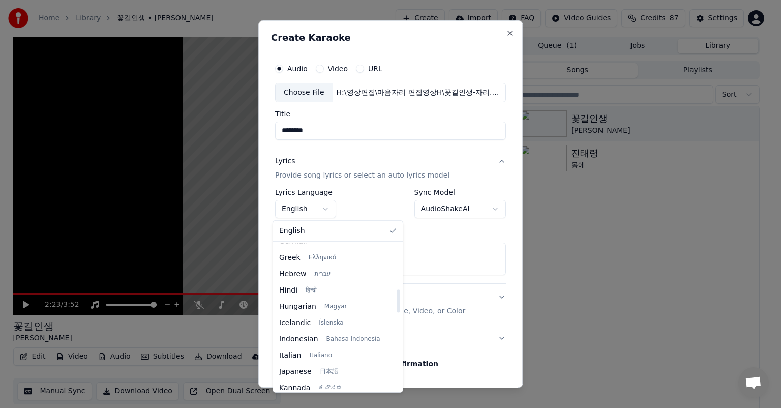
scroll to position [356, 0]
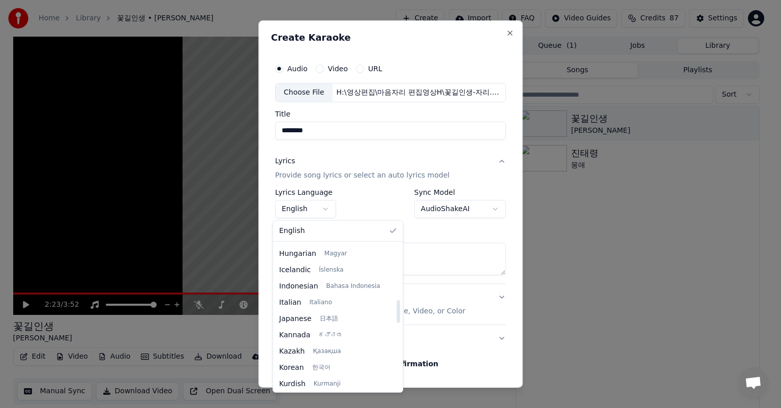
select select "**"
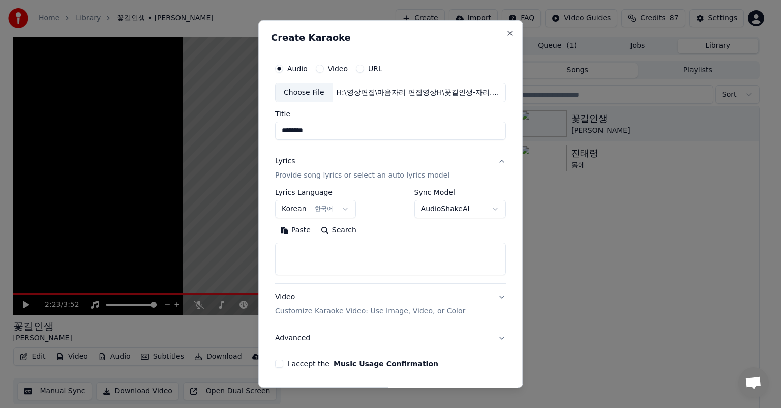
click at [282, 231] on button "Paste" at bounding box center [295, 230] width 41 height 16
click at [494, 297] on button "Video Customize Karaoke Video: Use Image, Video, or Color" at bounding box center [390, 304] width 231 height 41
type textarea "**********"
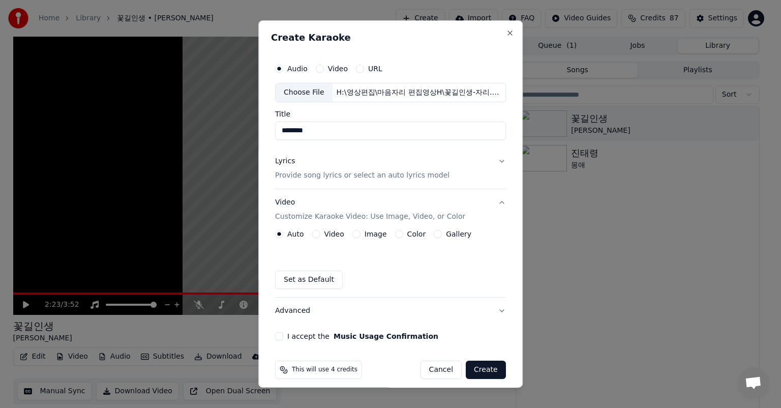
click at [352, 234] on button "Image" at bounding box center [356, 234] width 8 height 8
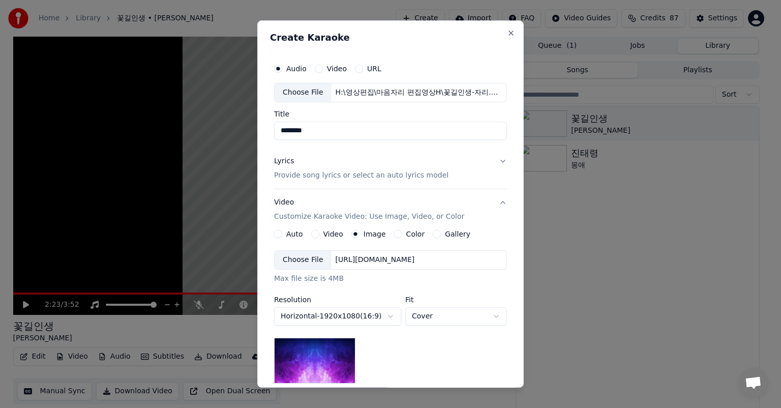
click at [388, 259] on div "[URL][DOMAIN_NAME]" at bounding box center [375, 260] width 87 height 10
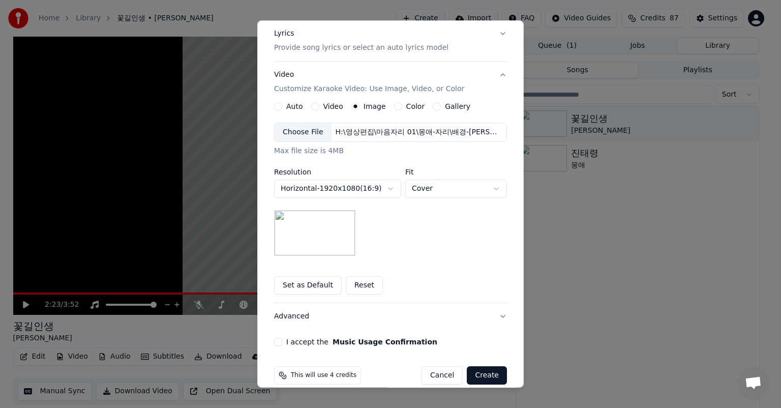
scroll to position [140, 0]
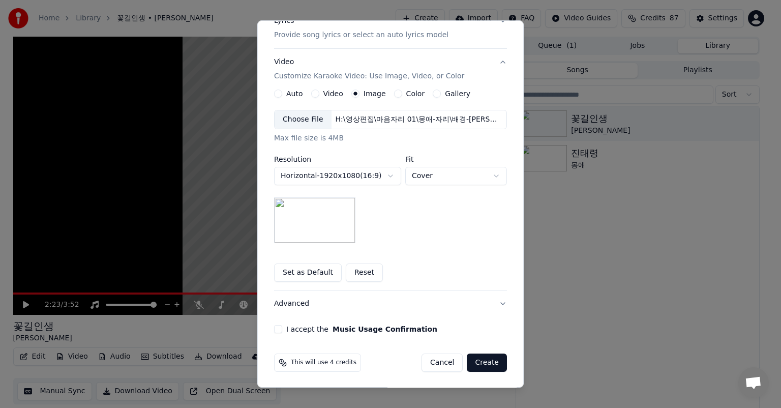
click at [274, 328] on button "I accept the Music Usage Confirmation" at bounding box center [278, 329] width 8 height 8
click at [486, 363] on button "Create" at bounding box center [487, 362] width 40 height 18
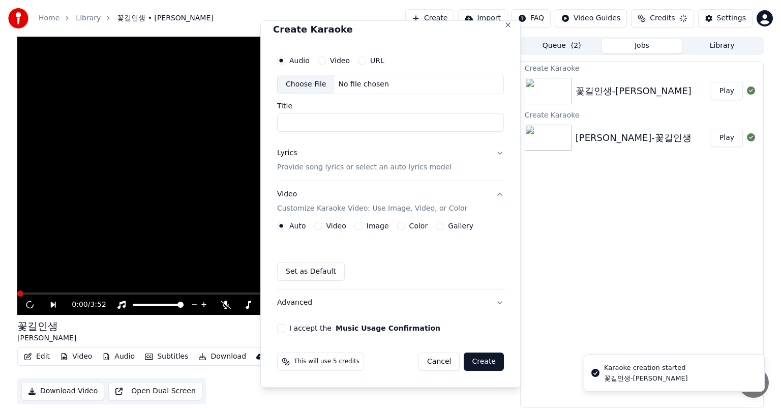
scroll to position [8, 0]
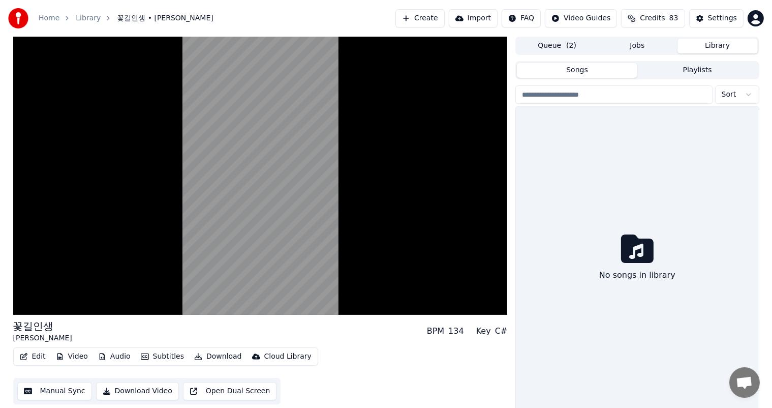
click at [719, 44] on button "Library" at bounding box center [718, 46] width 80 height 15
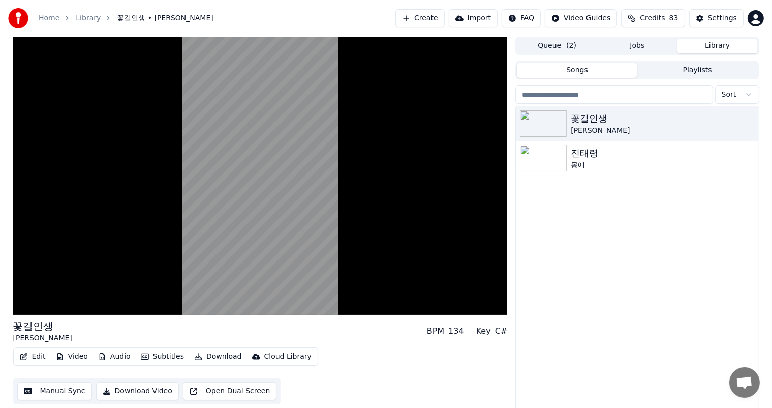
click at [644, 47] on button "Jobs" at bounding box center [638, 46] width 80 height 15
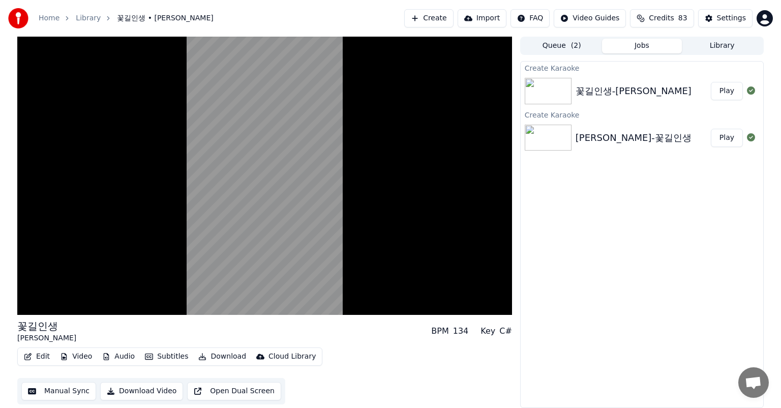
click at [547, 48] on button "Queue ( 2 )" at bounding box center [562, 46] width 80 height 15
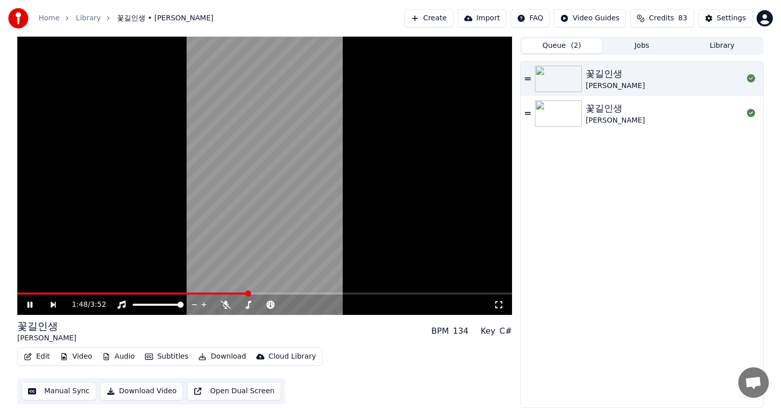
click at [31, 303] on icon at bounding box center [29, 305] width 5 height 6
click at [695, 178] on div "꽃길인생 박성현 꽃길인생 박성현" at bounding box center [642, 235] width 243 height 346
click at [584, 114] on div at bounding box center [560, 113] width 51 height 26
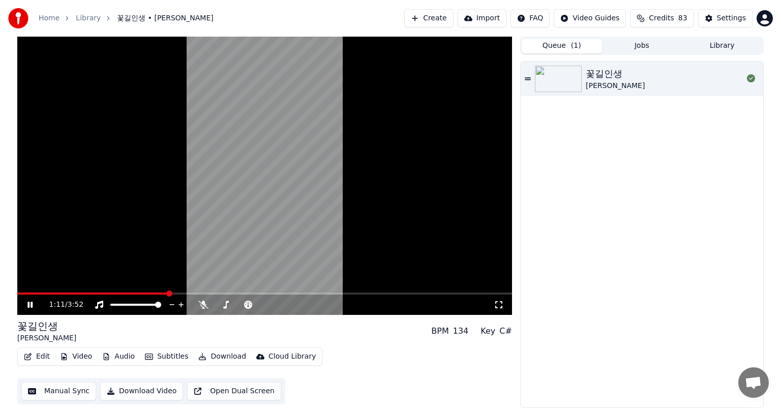
click at [167, 293] on span at bounding box center [264, 293] width 495 height 2
click at [622, 199] on div "꽃길인생 박성현" at bounding box center [642, 235] width 243 height 346
click at [554, 45] on button "Queue ( 1 )" at bounding box center [562, 46] width 80 height 15
click at [553, 47] on button "Queue ( 1 )" at bounding box center [562, 46] width 80 height 15
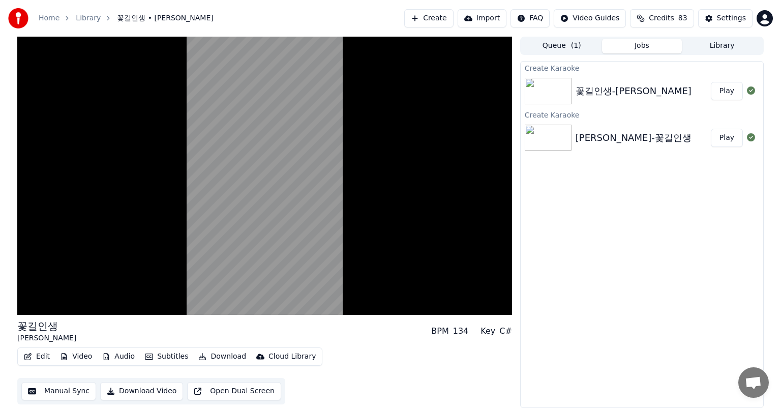
click at [656, 48] on button "Jobs" at bounding box center [642, 46] width 80 height 15
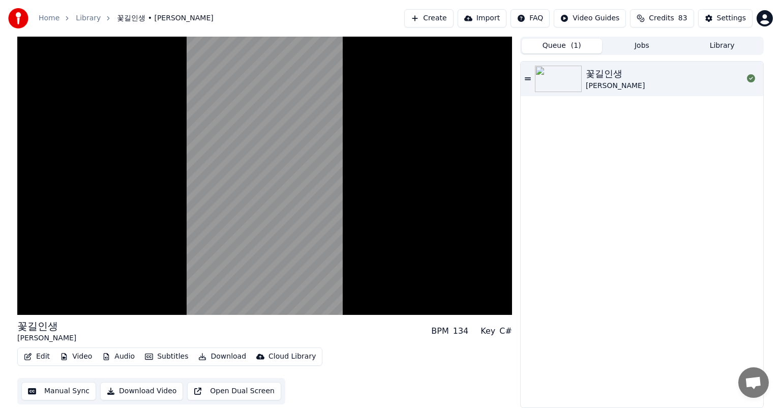
click at [555, 47] on button "Queue ( 1 )" at bounding box center [562, 46] width 80 height 15
click at [644, 146] on div "꽃길인생 박성현" at bounding box center [642, 235] width 243 height 346
click at [617, 88] on div "[PERSON_NAME]" at bounding box center [615, 86] width 59 height 10
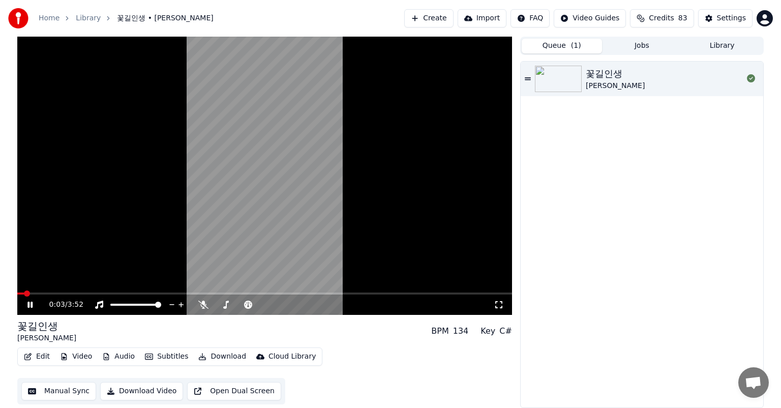
click at [33, 304] on icon at bounding box center [37, 305] width 24 height 8
click at [696, 236] on div "꽃길인생 박성현" at bounding box center [642, 235] width 243 height 346
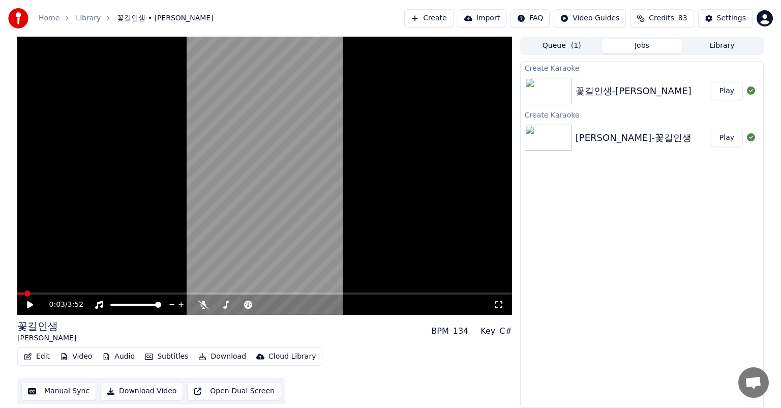
click at [651, 45] on button "Jobs" at bounding box center [642, 46] width 80 height 15
click at [675, 270] on div "Create Karaoke 꽃길인생-박성현 Play Create Karaoke 박성현-꽃길인생 Play" at bounding box center [642, 234] width 244 height 347
click at [728, 90] on button "Play" at bounding box center [727, 91] width 32 height 18
click at [31, 304] on icon at bounding box center [37, 305] width 24 height 8
click at [731, 139] on button "Play" at bounding box center [727, 138] width 32 height 18
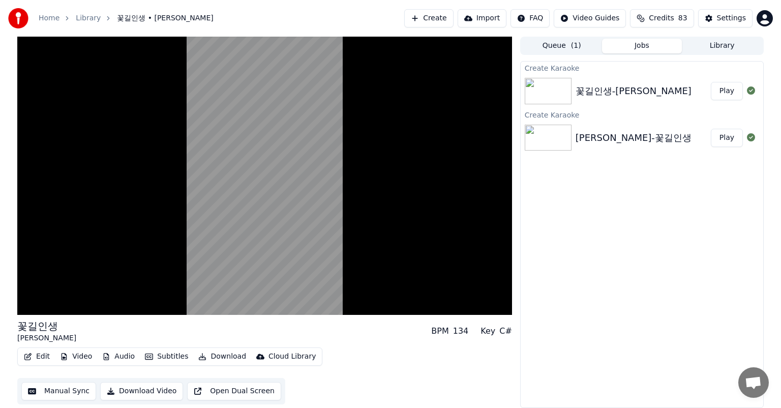
click at [688, 191] on div "Create Karaoke 꽃길인생-박성현 Play Create Karaoke 박성현-꽃길인생 Play" at bounding box center [642, 234] width 244 height 347
click at [649, 206] on div "Create Karaoke 꽃길인생-박성현 Play Create Karaoke 박성현-꽃길인생 Play" at bounding box center [642, 234] width 244 height 347
click at [600, 138] on div "[PERSON_NAME]-꽃길인생" at bounding box center [634, 138] width 116 height 14
click at [578, 140] on div "[PERSON_NAME]-꽃길인생" at bounding box center [634, 138] width 116 height 14
click at [625, 216] on div "Create Karaoke 꽃길인생-박성현 Play Create Karaoke 박성현-꽃길인생 Play" at bounding box center [642, 234] width 244 height 347
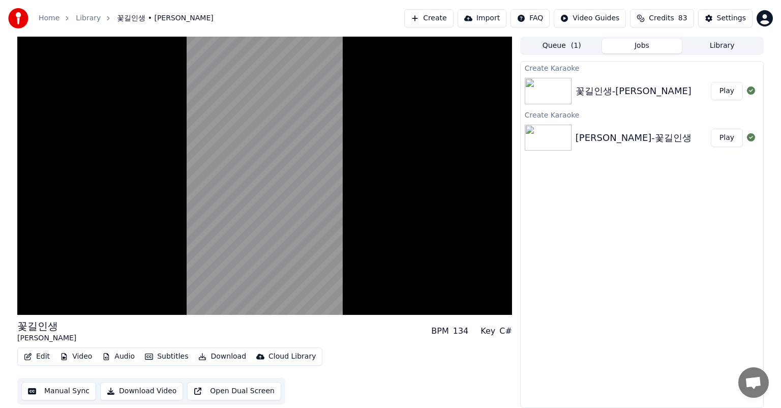
click at [628, 214] on div "Create Karaoke 꽃길인생-박성현 Play Create Karaoke 박성현-꽃길인생 Play" at bounding box center [642, 234] width 244 height 347
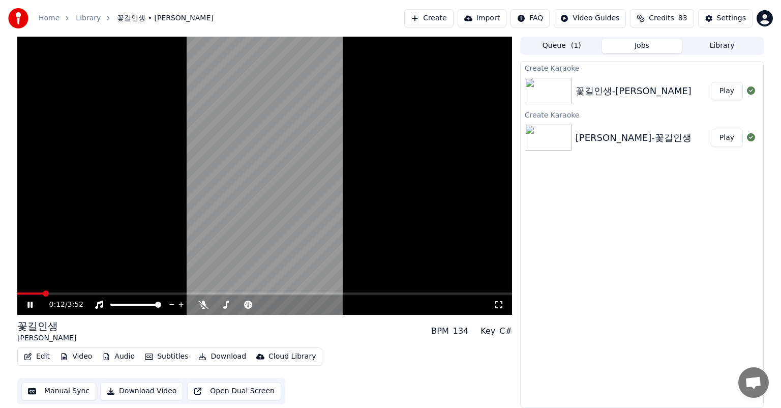
click at [423, 324] on div "꽃길인생 박성현 BPM 134 Key C#" at bounding box center [264, 331] width 495 height 24
click at [601, 234] on div "Create Karaoke 꽃길인생-박성현 Play Create Karaoke 박성현-꽃길인생 Play" at bounding box center [642, 234] width 244 height 347
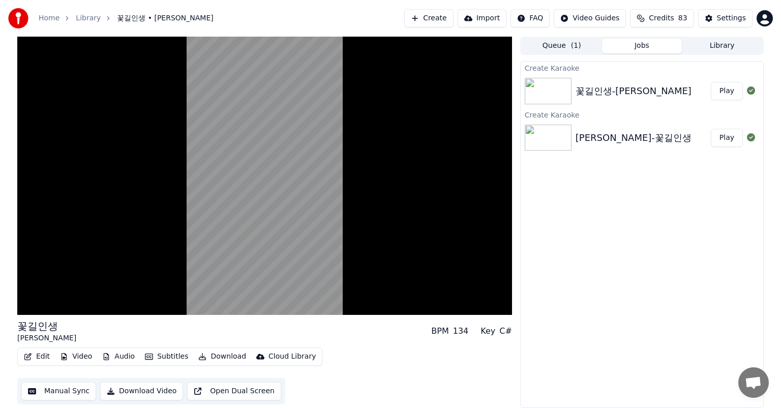
click at [723, 45] on button "Library" at bounding box center [722, 46] width 80 height 15
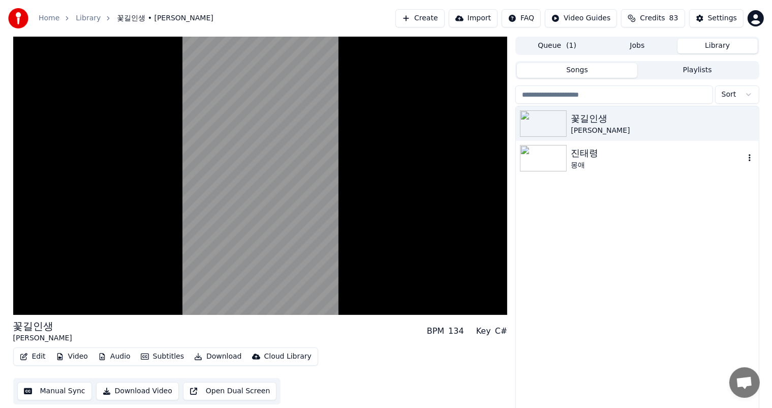
click at [546, 157] on img at bounding box center [543, 158] width 47 height 26
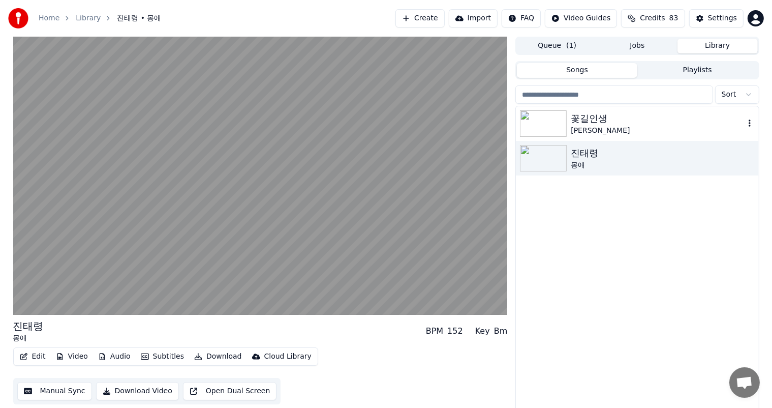
click at [551, 128] on img at bounding box center [543, 123] width 47 height 26
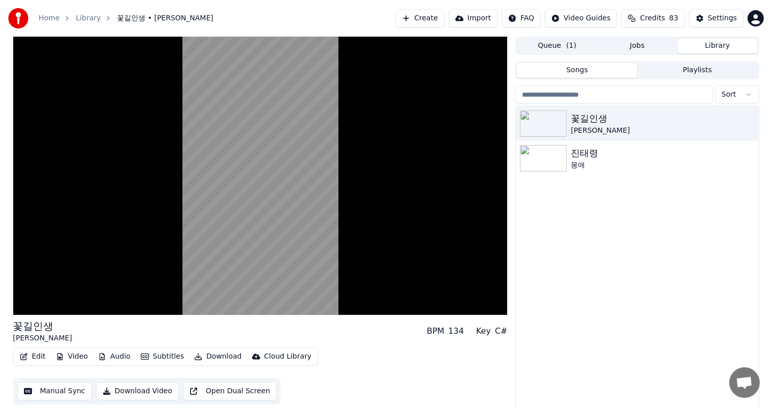
click at [576, 230] on div "꽃길인생 박성현 진태령 몽애" at bounding box center [637, 258] width 243 height 305
click at [696, 71] on button "Playlists" at bounding box center [698, 70] width 121 height 15
click at [599, 75] on button "Songs" at bounding box center [577, 70] width 121 height 15
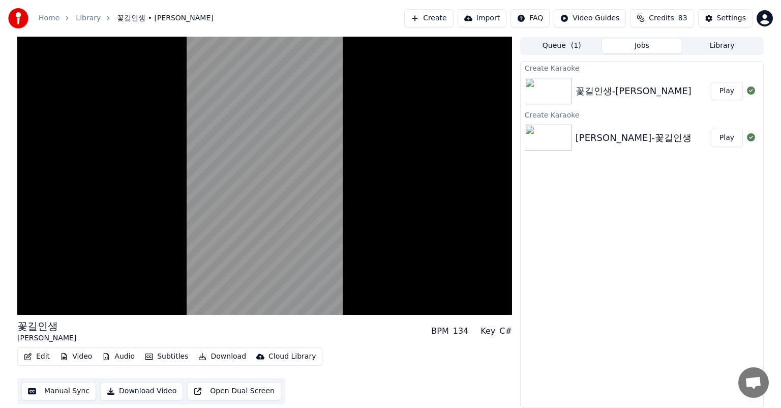
click at [634, 45] on button "Jobs" at bounding box center [642, 46] width 80 height 15
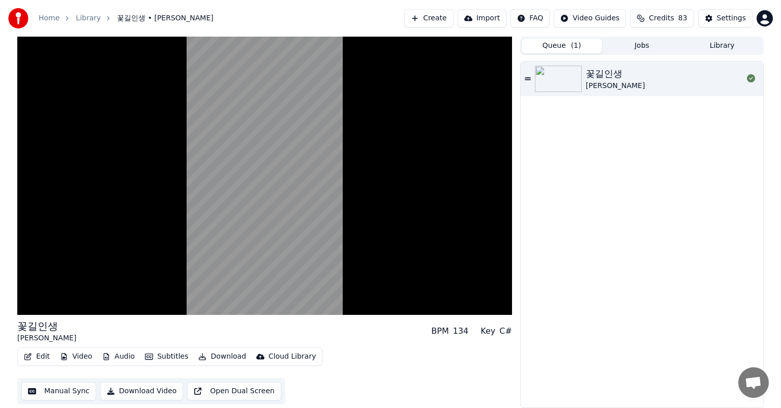
click at [566, 47] on button "Queue ( 1 )" at bounding box center [562, 46] width 80 height 15
click at [559, 78] on img at bounding box center [558, 79] width 47 height 26
click at [559, 189] on div "꽃길인생 박성현" at bounding box center [642, 235] width 243 height 346
click at [567, 193] on div "꽃길인생 박성현" at bounding box center [642, 235] width 243 height 346
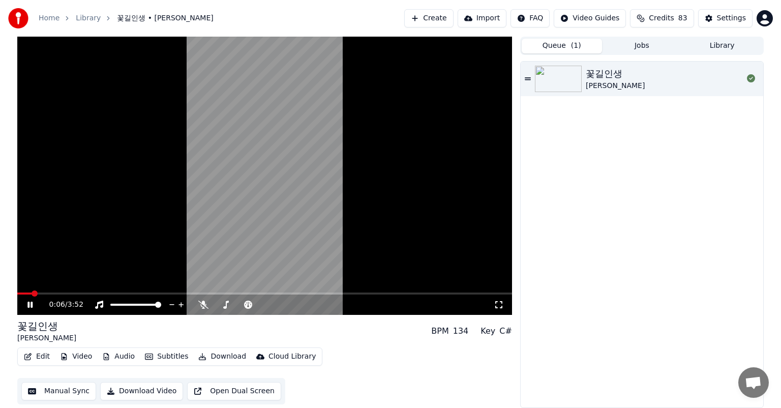
click at [572, 332] on div "꽃길인생 박성현" at bounding box center [642, 235] width 243 height 346
click at [90, 20] on link "Library" at bounding box center [88, 18] width 25 height 10
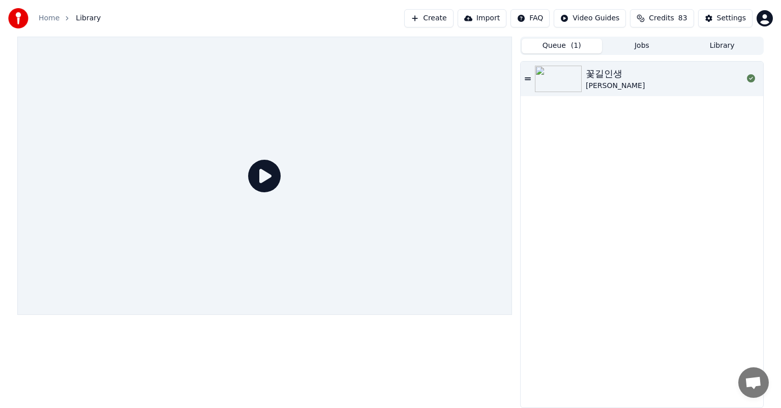
click at [606, 118] on div "꽃길인생 박성현" at bounding box center [642, 235] width 243 height 346
click at [551, 83] on img at bounding box center [558, 79] width 47 height 26
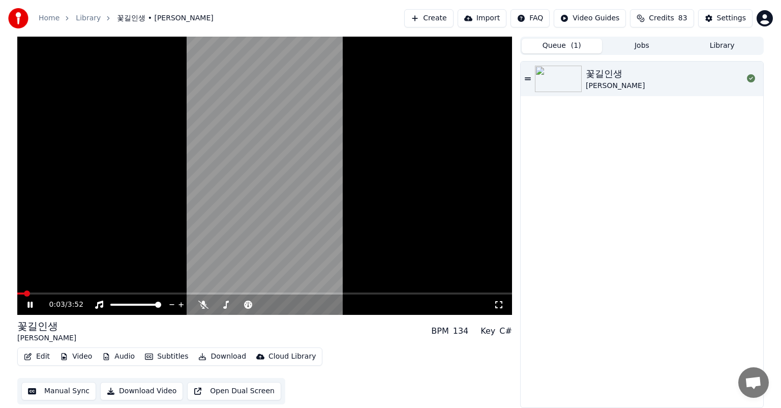
click at [236, 294] on span at bounding box center [264, 293] width 495 height 2
click at [159, 291] on video at bounding box center [264, 176] width 495 height 278
click at [158, 293] on span at bounding box center [130, 293] width 227 height 2
click at [618, 248] on div "꽃길인생 박성현" at bounding box center [642, 235] width 243 height 346
click at [587, 276] on div "꽃길인생 박성현" at bounding box center [642, 235] width 243 height 346
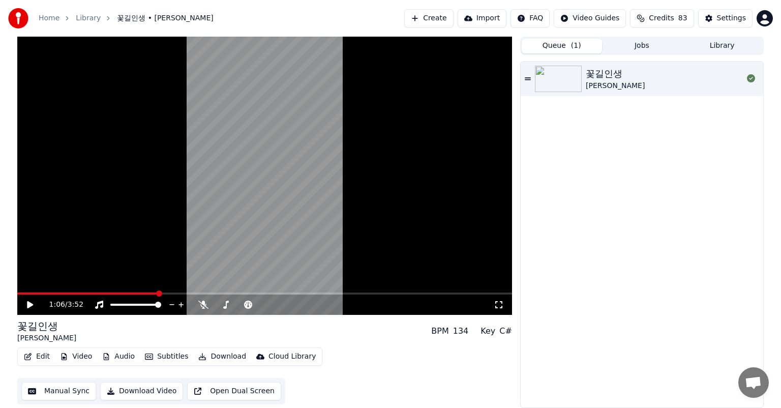
click at [645, 261] on div "꽃길인생 박성현" at bounding box center [642, 235] width 243 height 346
click at [602, 165] on div "꽃길인생 박성현" at bounding box center [642, 235] width 243 height 346
click at [671, 203] on div "꽃길인생 박성현" at bounding box center [642, 235] width 243 height 346
click at [646, 47] on button "Jobs" at bounding box center [642, 46] width 80 height 15
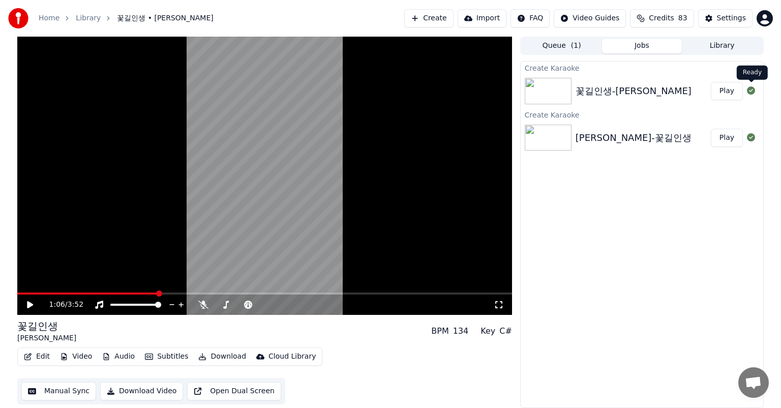
click at [753, 92] on icon at bounding box center [751, 90] width 8 height 8
click at [752, 92] on icon at bounding box center [751, 90] width 8 height 8
click at [750, 140] on icon at bounding box center [751, 137] width 8 height 8
click at [752, 140] on icon at bounding box center [751, 137] width 8 height 8
click at [725, 241] on div "Create Karaoke 꽃길인생-박성현 Play Create Karaoke 박성현-꽃길인생 Play" at bounding box center [642, 234] width 244 height 347
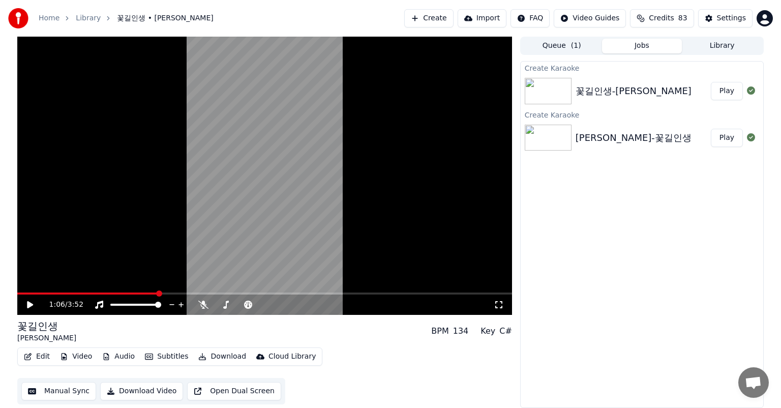
click at [631, 140] on div "[PERSON_NAME]-꽃길인생" at bounding box center [634, 138] width 116 height 14
drag, startPoint x: 631, startPoint y: 140, endPoint x: 635, endPoint y: 135, distance: 6.9
click at [635, 135] on div "[PERSON_NAME]-꽃길인생" at bounding box center [634, 138] width 116 height 14
click at [729, 140] on button "Play" at bounding box center [727, 138] width 32 height 18
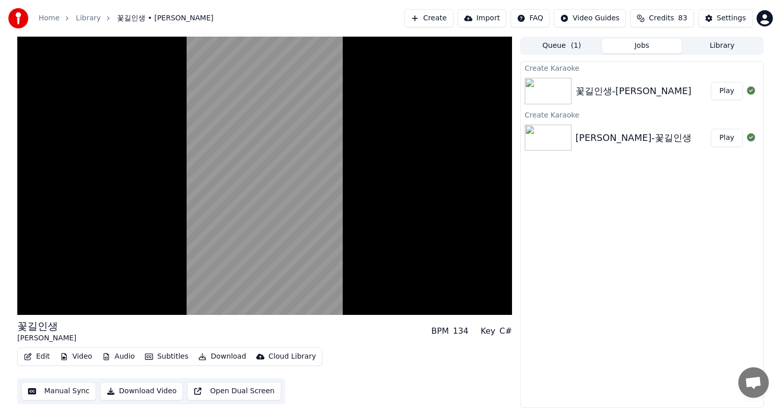
click at [729, 95] on button "Play" at bounding box center [727, 91] width 32 height 18
click at [707, 195] on div "Create Karaoke 꽃길인생-박성현 Play Create Karaoke 박성현-꽃길인생 Play" at bounding box center [642, 234] width 244 height 347
click at [714, 190] on div "Create Karaoke 꽃길인생-박성현 Play Create Karaoke 박성현-꽃길인생 Play" at bounding box center [642, 234] width 244 height 347
click at [253, 389] on button "Open Dual Screen" at bounding box center [234, 391] width 94 height 18
click at [663, 21] on span "Credits" at bounding box center [661, 18] width 25 height 10
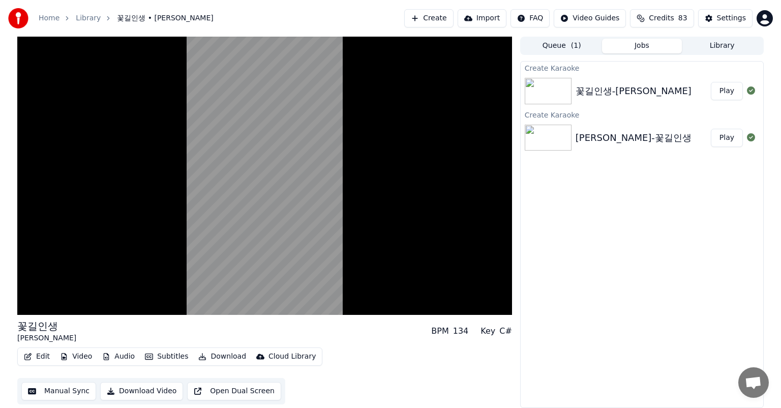
click at [639, 202] on div "Create Karaoke 꽃길인생-박성현 Play Create Karaoke 박성현-꽃길인생 Play" at bounding box center [642, 234] width 244 height 347
click at [635, 204] on div "Create Karaoke 꽃길인생-박성현 Play Create Karaoke 박성현-꽃길인생 Play" at bounding box center [642, 234] width 244 height 347
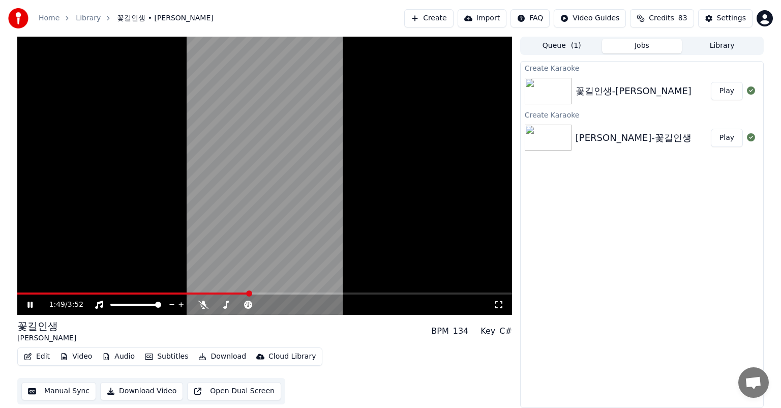
click at [83, 20] on link "Library" at bounding box center [88, 18] width 25 height 10
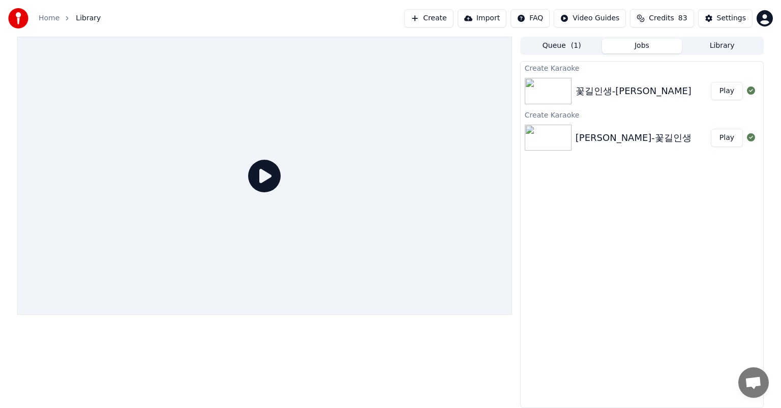
click at [552, 95] on img at bounding box center [548, 91] width 47 height 26
click at [731, 94] on button "Play" at bounding box center [727, 91] width 32 height 18
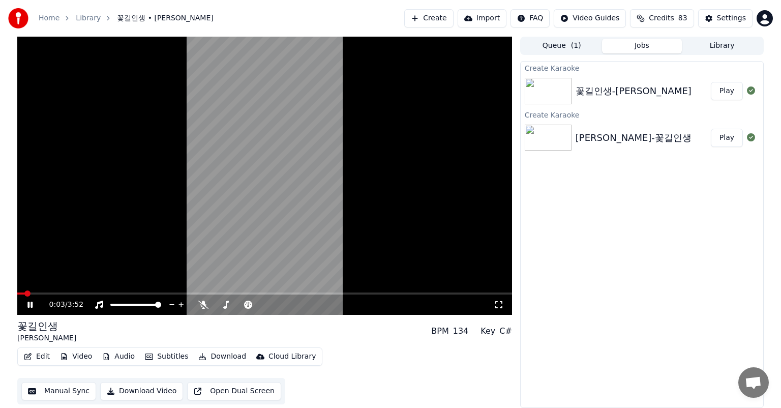
click at [86, 16] on link "Library" at bounding box center [88, 18] width 25 height 10
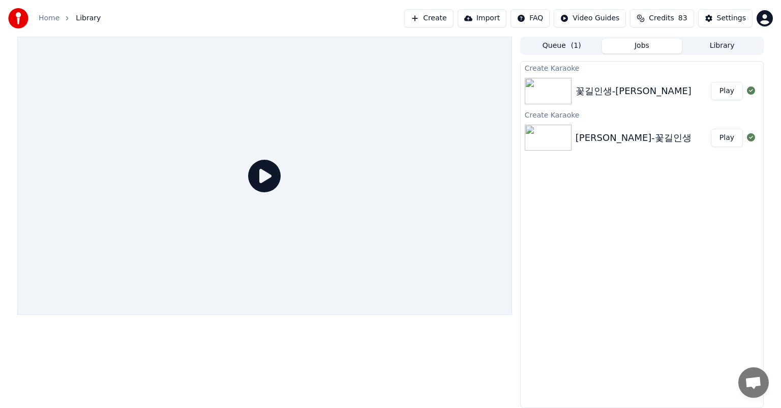
click at [728, 139] on button "Play" at bounding box center [727, 138] width 32 height 18
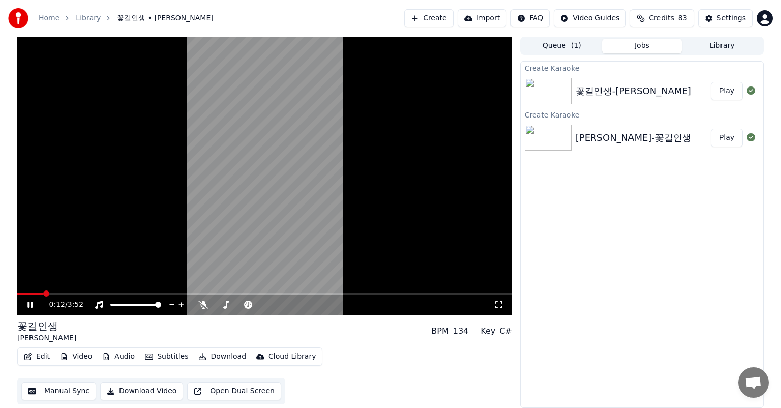
click at [87, 16] on link "Library" at bounding box center [88, 18] width 25 height 10
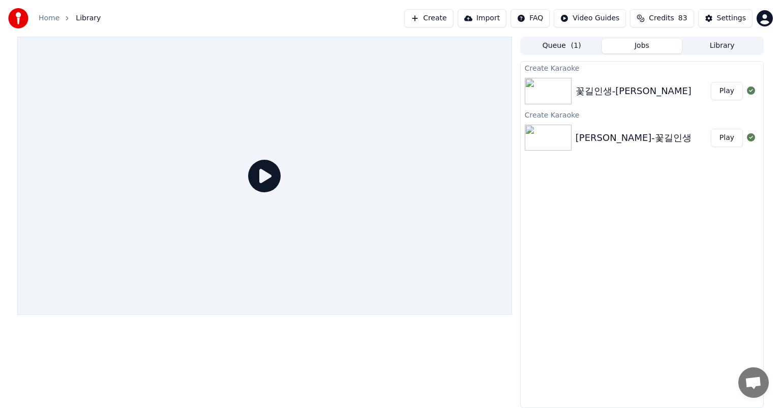
click at [736, 91] on button "Play" at bounding box center [727, 91] width 32 height 18
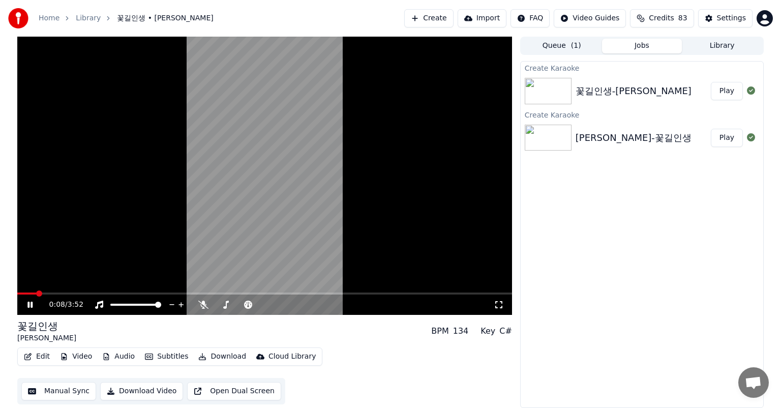
click at [87, 18] on link "Library" at bounding box center [88, 18] width 25 height 10
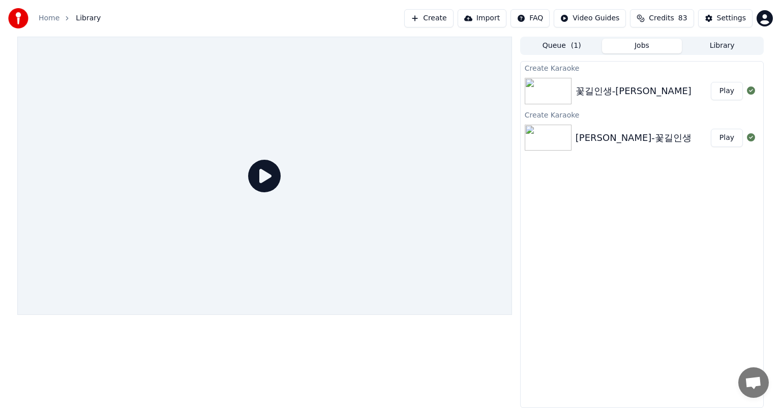
click at [549, 141] on img at bounding box center [548, 138] width 47 height 26
click at [729, 138] on button "Play" at bounding box center [727, 138] width 32 height 18
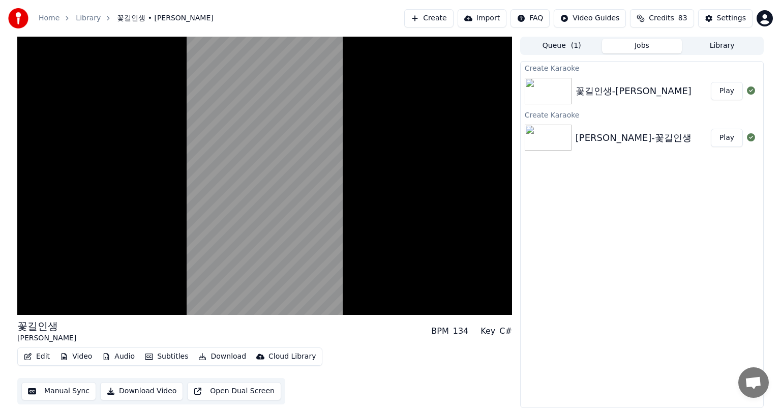
click at [661, 176] on div "Create Karaoke 꽃길인생-박성현 Play Create Karaoke 박성현-꽃길인생 Play" at bounding box center [642, 234] width 244 height 347
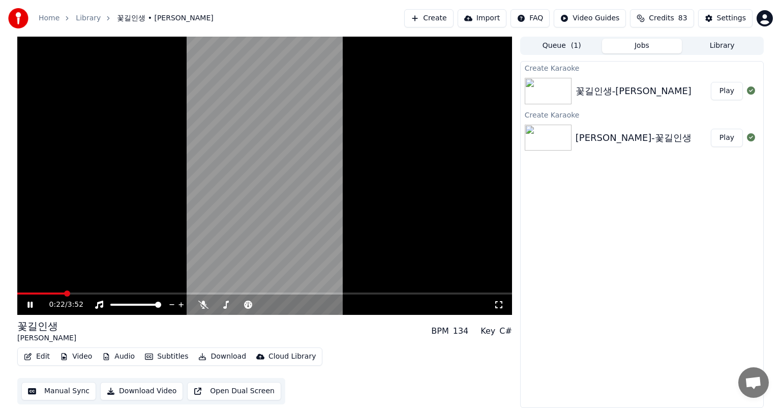
click at [631, 227] on div "Create Karaoke 꽃길인생-박성현 Play Create Karaoke 박성현-꽃길인생 Play" at bounding box center [642, 234] width 244 height 347
click at [397, 269] on video at bounding box center [264, 176] width 495 height 278
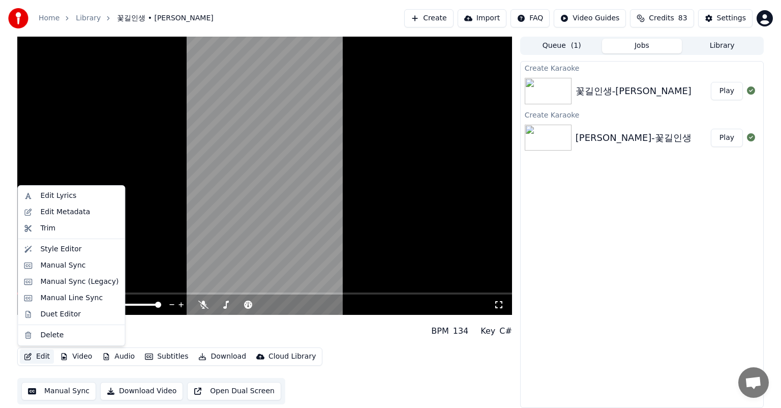
click at [40, 356] on button "Edit" at bounding box center [37, 356] width 34 height 14
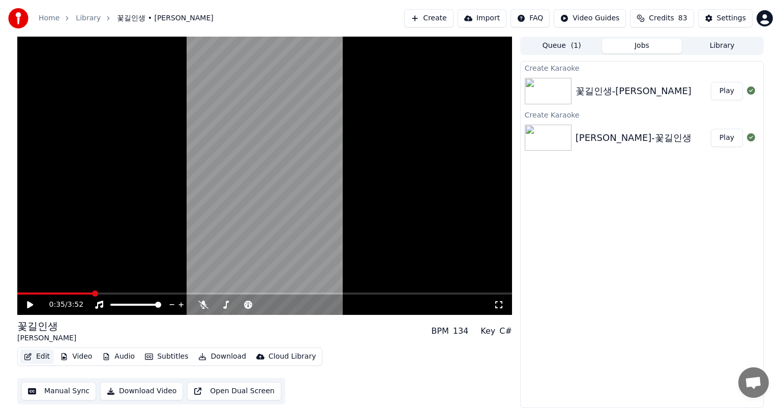
click at [38, 360] on button "Edit" at bounding box center [37, 356] width 34 height 14
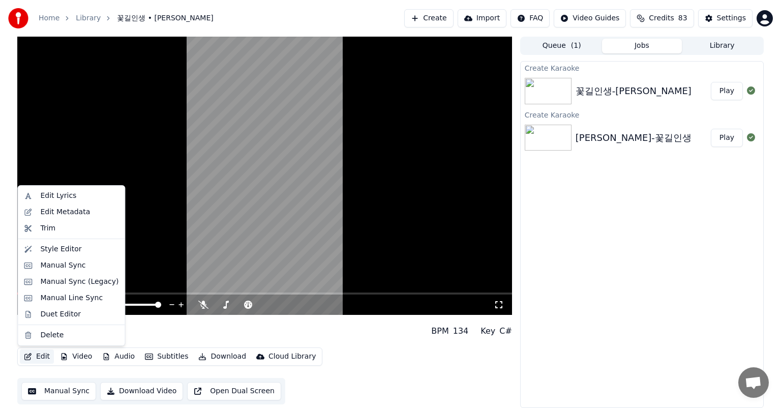
click at [42, 354] on button "Edit" at bounding box center [37, 356] width 34 height 14
click at [56, 248] on div "Style Editor" at bounding box center [60, 249] width 41 height 10
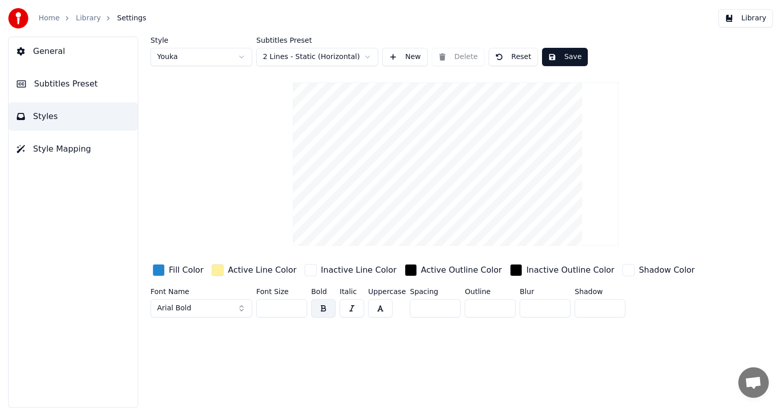
click at [368, 57] on html "Home Library Settings Library General Subtitles Preset Styles Style Mapping Sty…" at bounding box center [390, 204] width 781 height 408
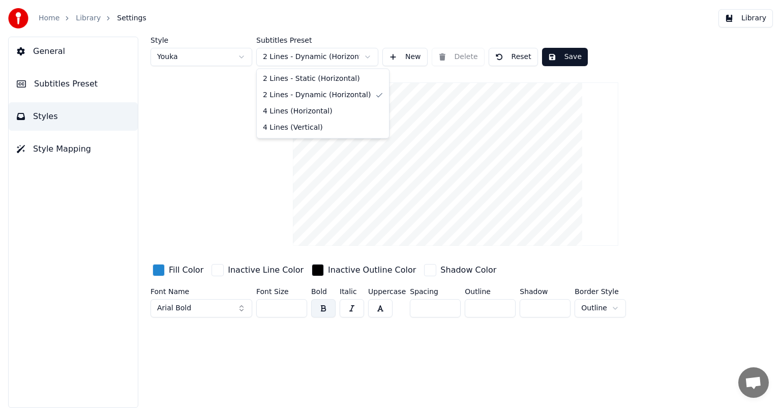
click at [368, 55] on html "Home Library Settings Library General Subtitles Preset Styles Style Mapping Sty…" at bounding box center [390, 204] width 781 height 408
click at [368, 60] on html "Home Library Settings Library General Subtitles Preset Styles Style Mapping Sty…" at bounding box center [390, 204] width 781 height 408
click at [367, 57] on html "Home Library Settings Library General Subtitles Preset Styles Style Mapping Sty…" at bounding box center [390, 204] width 781 height 408
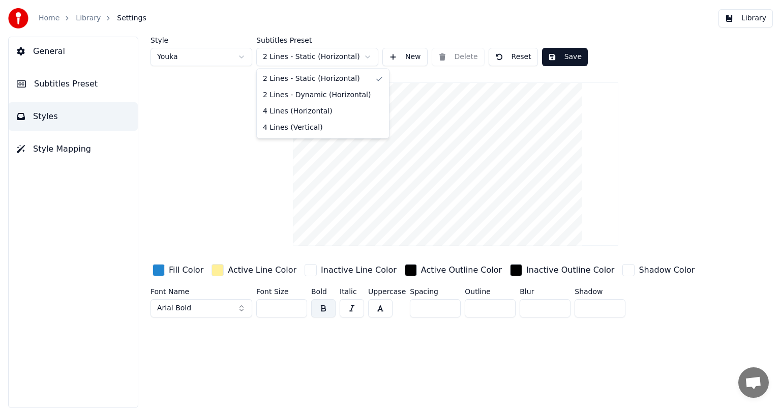
click at [368, 56] on html "Home Library Settings Library General Subtitles Preset Styles Style Mapping Sty…" at bounding box center [390, 204] width 781 height 408
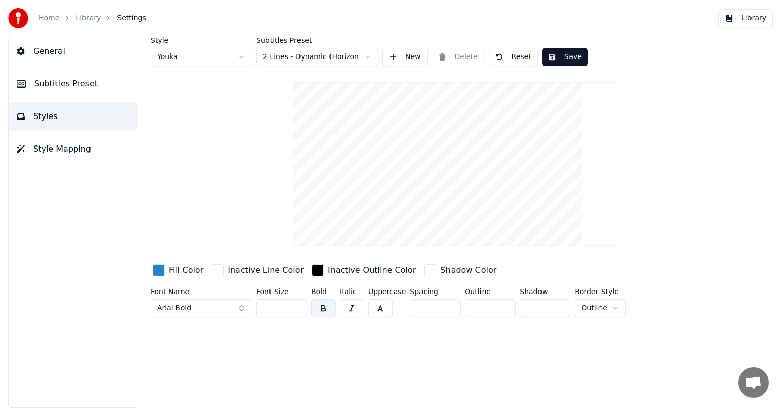
click at [367, 57] on html "Home Library Settings Library General Subtitles Preset Styles Style Mapping Sty…" at bounding box center [390, 204] width 781 height 408
click at [274, 163] on html "Home Library Settings Library General Subtitles Preset Styles Style Mapping Sty…" at bounding box center [390, 204] width 781 height 408
click at [240, 57] on html "Home Library Settings Library General Subtitles Preset Styles Style Mapping Sty…" at bounding box center [390, 204] width 781 height 408
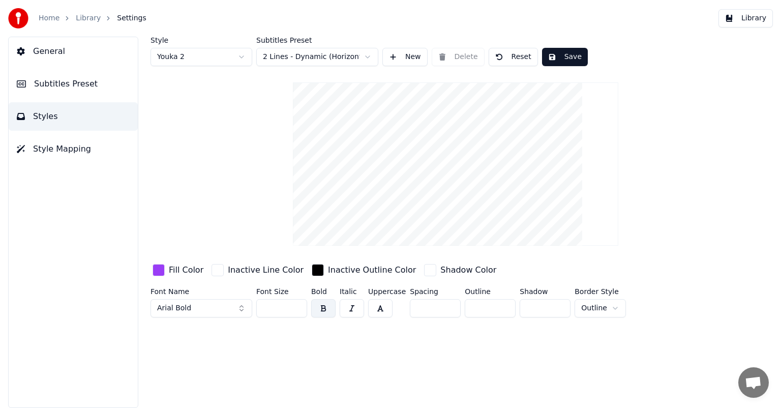
click at [367, 55] on html "Home Library Settings Library General Subtitles Preset Styles Style Mapping Sty…" at bounding box center [390, 204] width 781 height 408
click at [244, 57] on html "Home Library Settings Library General Subtitles Preset Styles Style Mapping Sty…" at bounding box center [390, 204] width 781 height 408
click at [243, 59] on html "Home Library Settings Library General Subtitles Preset Styles Style Mapping Sty…" at bounding box center [390, 204] width 781 height 408
click at [367, 56] on html "Home Library Settings Library General Subtitles Preset Styles Style Mapping Sty…" at bounding box center [390, 204] width 781 height 408
click at [242, 56] on html "Home Library Settings Library General Subtitles Preset Styles Style Mapping Sty…" at bounding box center [390, 204] width 781 height 408
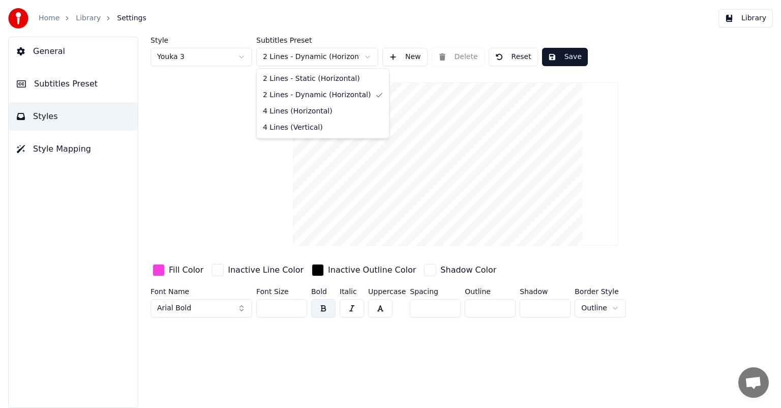
click at [366, 57] on html "Home Library Settings Library General Subtitles Preset Styles Style Mapping Sty…" at bounding box center [390, 204] width 781 height 408
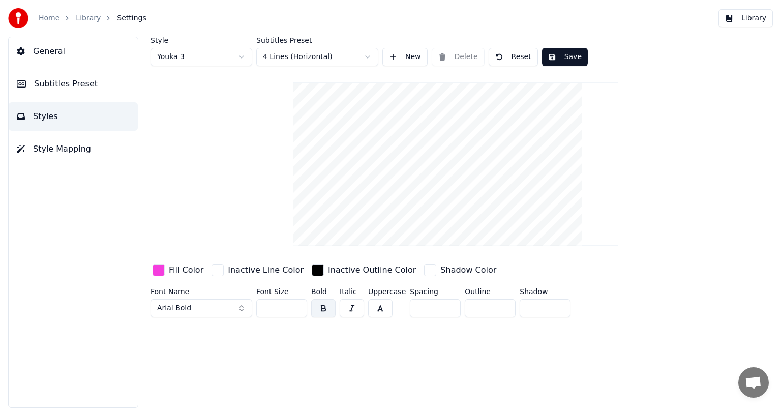
click at [566, 55] on button "Save" at bounding box center [565, 57] width 46 height 18
click at [561, 55] on button "Save" at bounding box center [565, 57] width 46 height 18
click at [90, 17] on link "Library" at bounding box center [88, 18] width 25 height 10
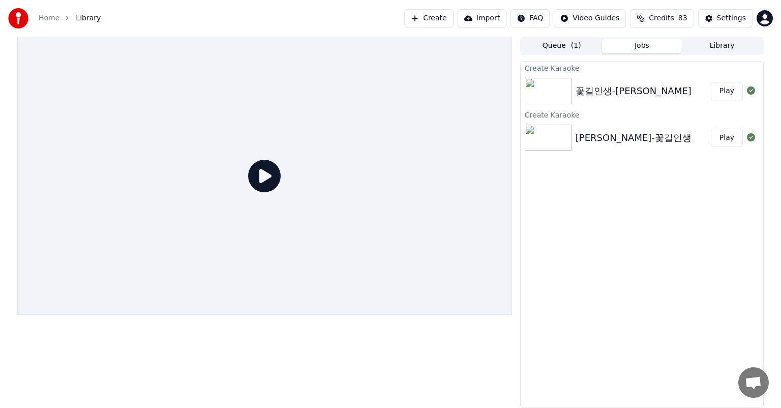
click at [258, 183] on icon at bounding box center [264, 176] width 33 height 33
click at [561, 144] on img at bounding box center [548, 138] width 47 height 26
click at [726, 143] on button "Play" at bounding box center [727, 138] width 32 height 18
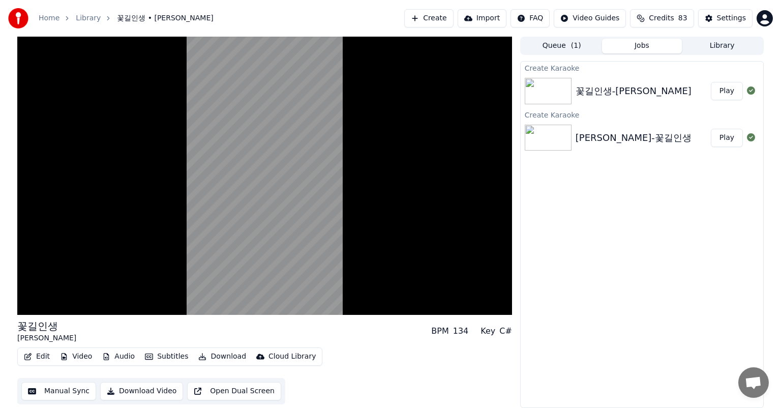
click at [726, 90] on button "Play" at bounding box center [727, 91] width 32 height 18
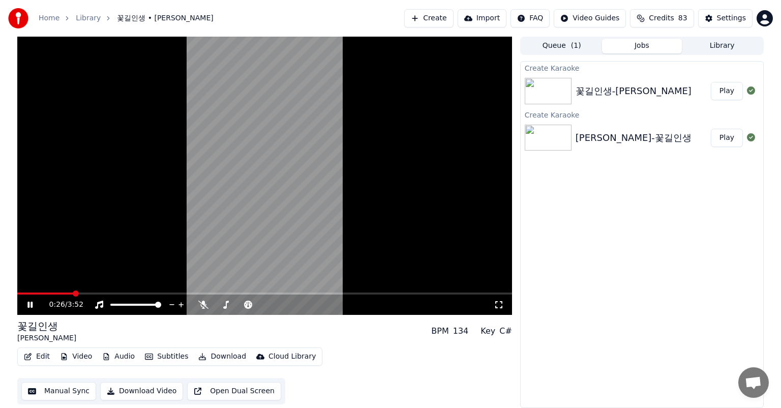
click at [136, 291] on video at bounding box center [264, 176] width 495 height 278
click at [127, 294] on span at bounding box center [264, 293] width 495 height 2
click at [28, 307] on icon at bounding box center [30, 304] width 6 height 7
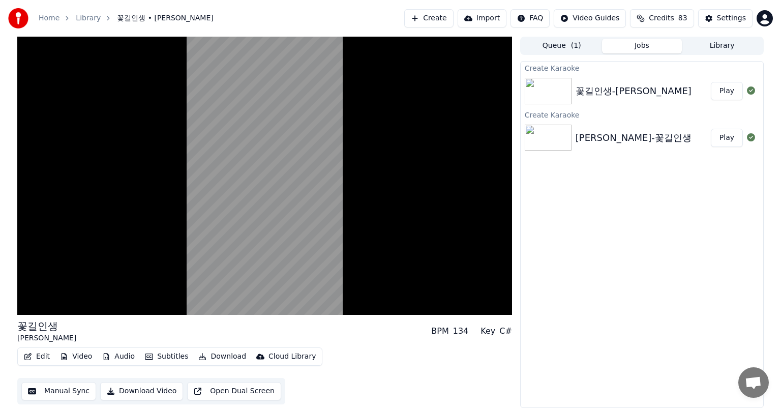
click at [637, 201] on div "Create Karaoke 꽃길인생-박성현 Play Create Karaoke 박성현-꽃길인생 Play" at bounding box center [642, 234] width 244 height 347
click at [727, 139] on button "Play" at bounding box center [727, 138] width 32 height 18
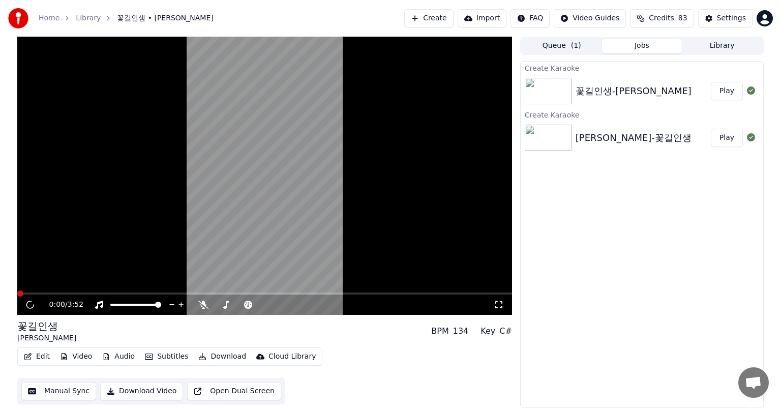
click at [143, 293] on span at bounding box center [264, 293] width 495 height 2
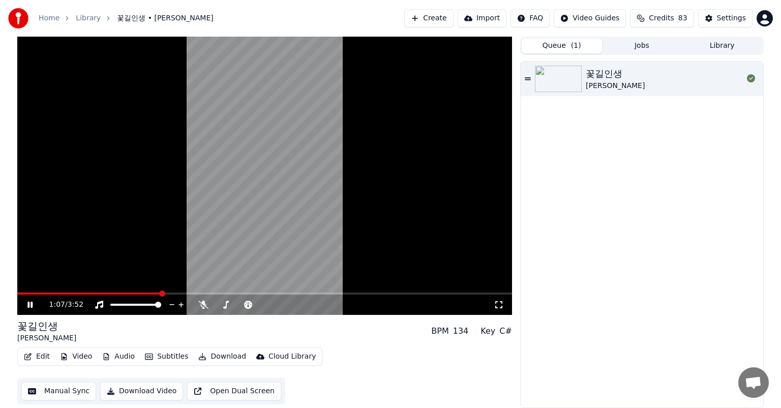
click at [553, 46] on button "Queue ( 1 )" at bounding box center [562, 46] width 80 height 15
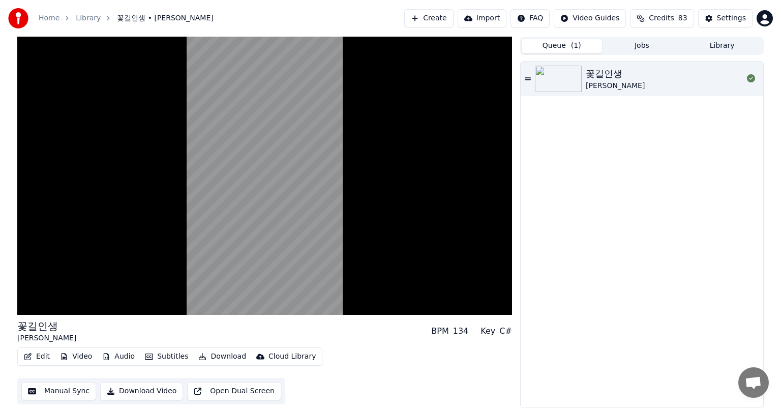
click at [566, 83] on img at bounding box center [558, 79] width 47 height 26
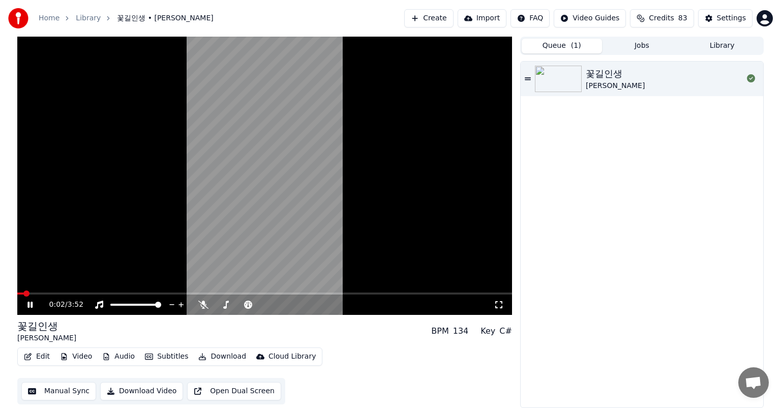
click at [134, 292] on span at bounding box center [264, 293] width 495 height 2
click at [632, 228] on div "꽃길인생 박성현" at bounding box center [642, 235] width 243 height 346
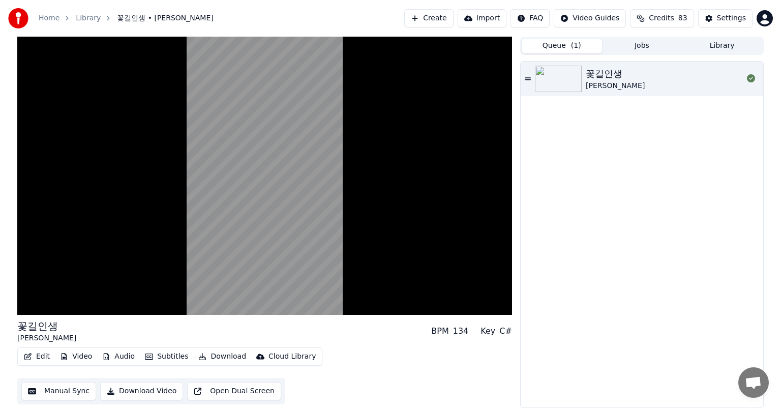
click at [621, 219] on div "꽃길인생 박성현" at bounding box center [642, 235] width 243 height 346
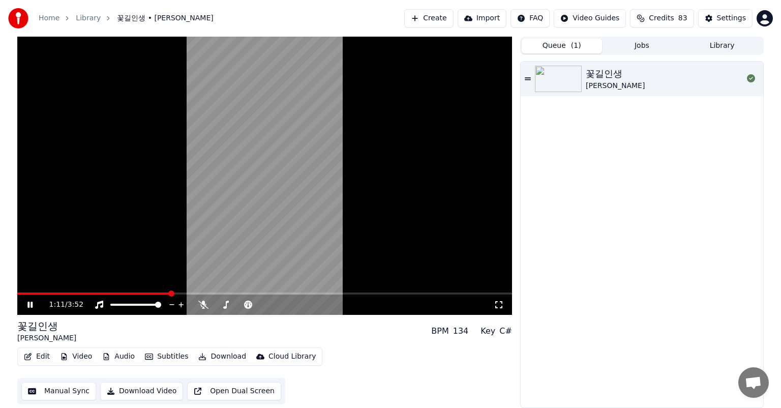
click at [43, 18] on link "Home" at bounding box center [49, 18] width 21 height 10
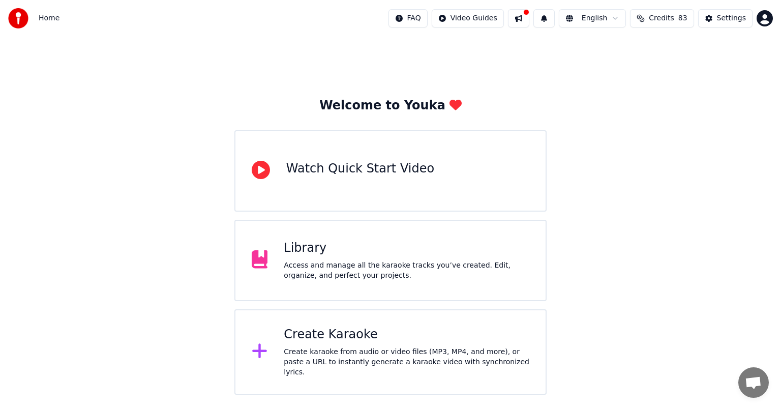
click at [320, 253] on div "Library" at bounding box center [407, 248] width 246 height 16
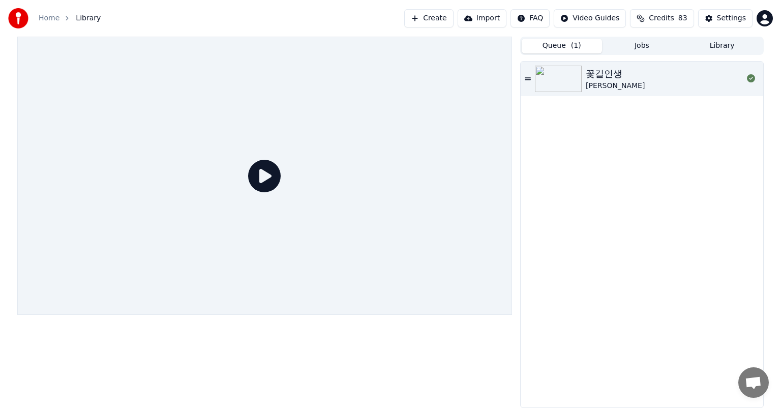
click at [717, 77] on div "꽃길인생 박성현" at bounding box center [664, 79] width 157 height 24
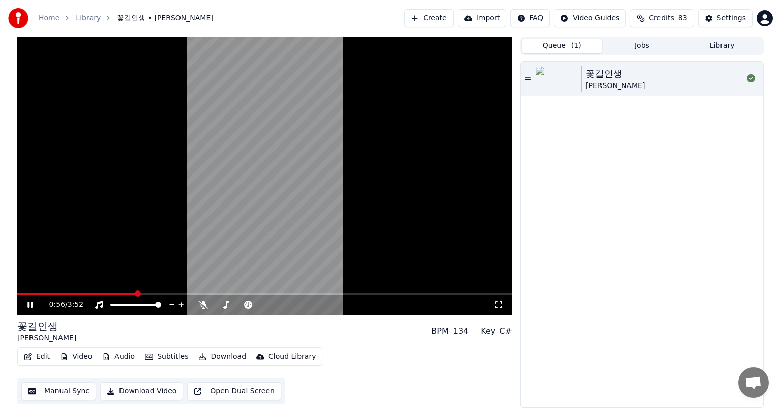
click at [136, 293] on span at bounding box center [264, 293] width 495 height 2
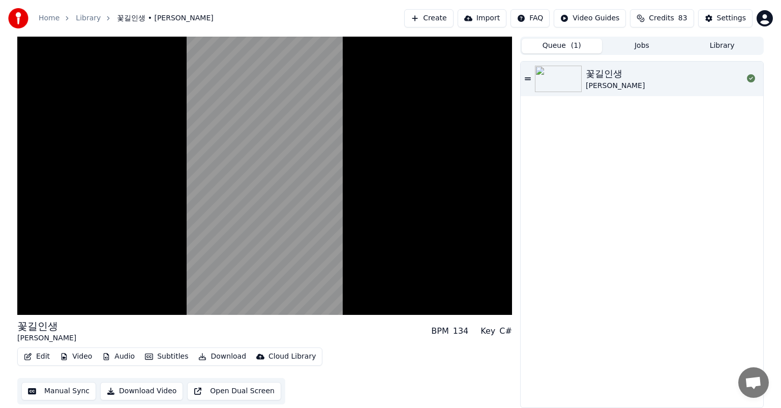
click at [572, 232] on div "꽃길인생 박성현" at bounding box center [642, 235] width 243 height 346
click at [561, 192] on div "꽃길인생 박성현" at bounding box center [642, 235] width 243 height 346
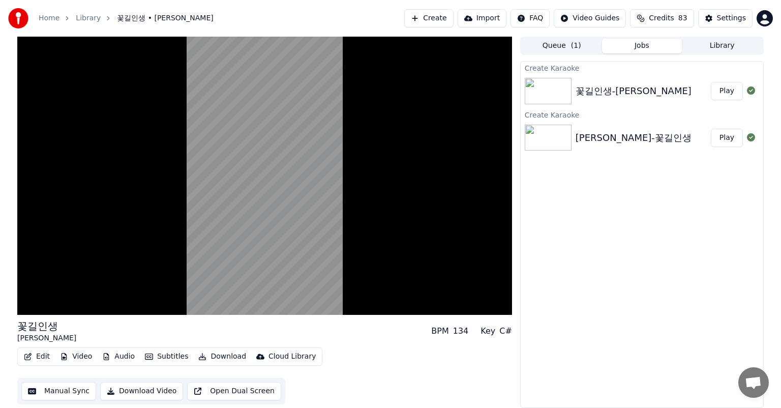
click at [644, 47] on button "Jobs" at bounding box center [642, 46] width 80 height 15
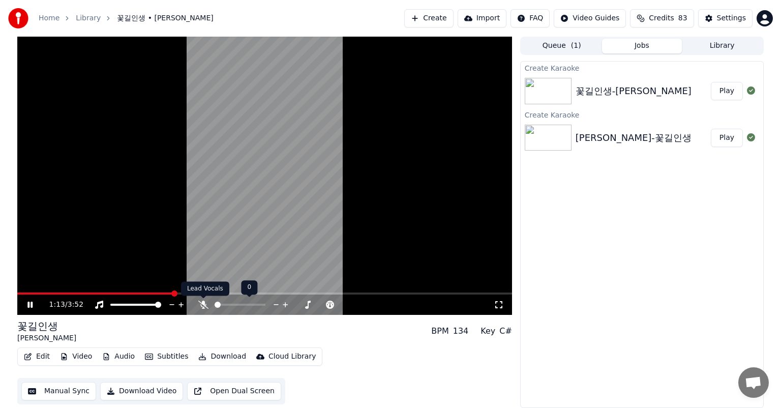
click at [201, 307] on icon at bounding box center [203, 305] width 10 height 8
click at [47, 294] on span at bounding box center [32, 293] width 30 height 2
click at [34, 292] on span at bounding box center [25, 293] width 17 height 2
click at [295, 295] on div "1:32 / 3:52" at bounding box center [264, 304] width 495 height 20
click at [292, 293] on span at bounding box center [264, 293] width 495 height 2
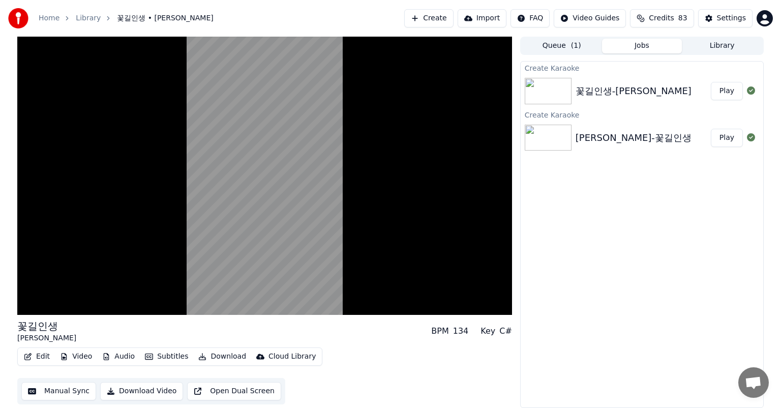
click at [612, 287] on div "Create Karaoke 꽃길인생-박성현 Play Create Karaoke 박성현-꽃길인생 Play" at bounding box center [642, 234] width 244 height 347
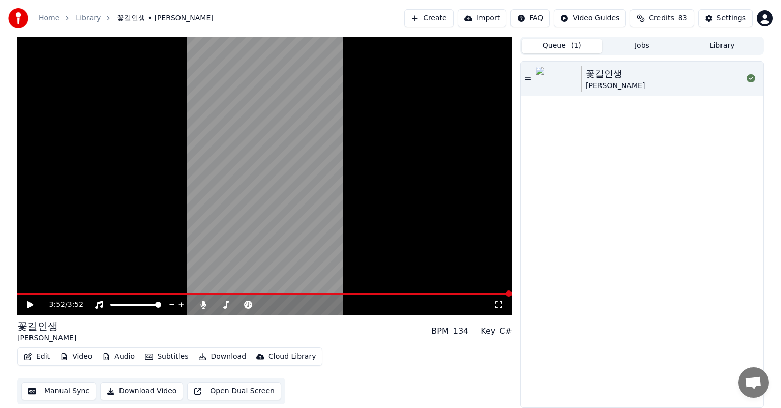
click at [554, 51] on button "Queue ( 1 )" at bounding box center [562, 46] width 80 height 15
click at [652, 85] on div "꽃길인생 박성현" at bounding box center [664, 79] width 157 height 24
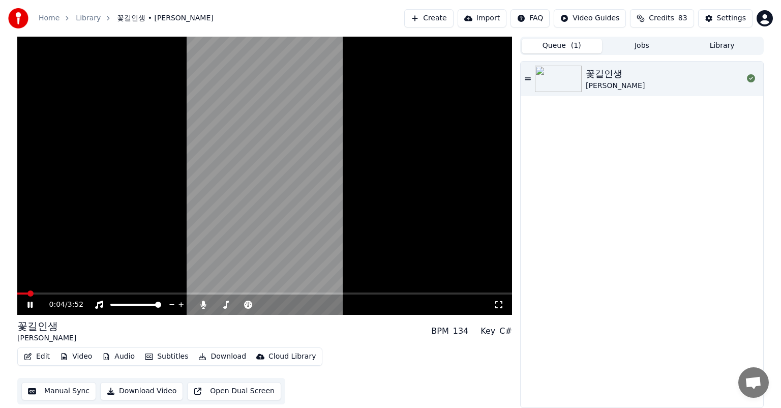
click at [32, 305] on icon at bounding box center [29, 305] width 5 height 6
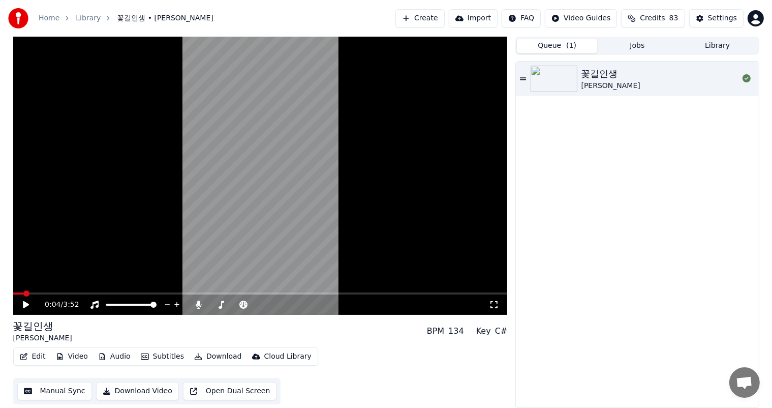
click at [724, 47] on button "Library" at bounding box center [718, 46] width 80 height 15
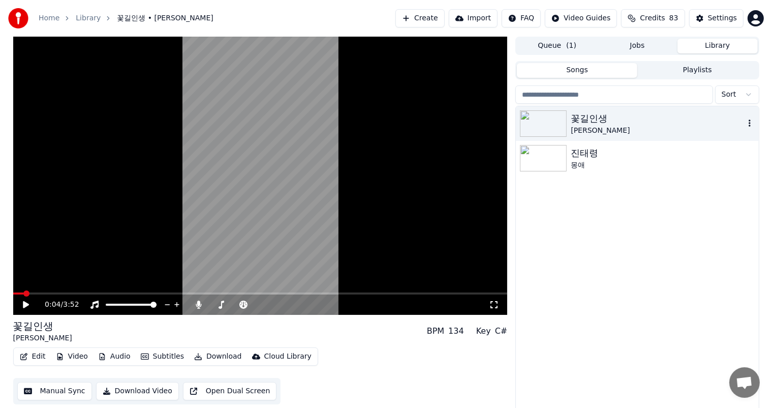
click at [752, 125] on icon "button" at bounding box center [750, 123] width 10 height 8
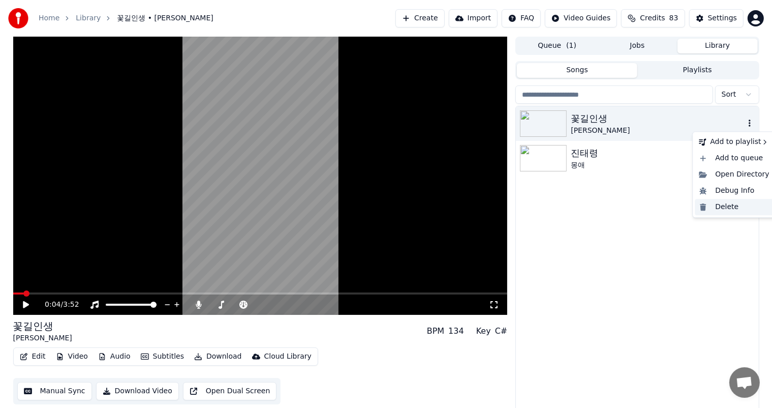
click at [722, 207] on div "Delete" at bounding box center [734, 207] width 78 height 16
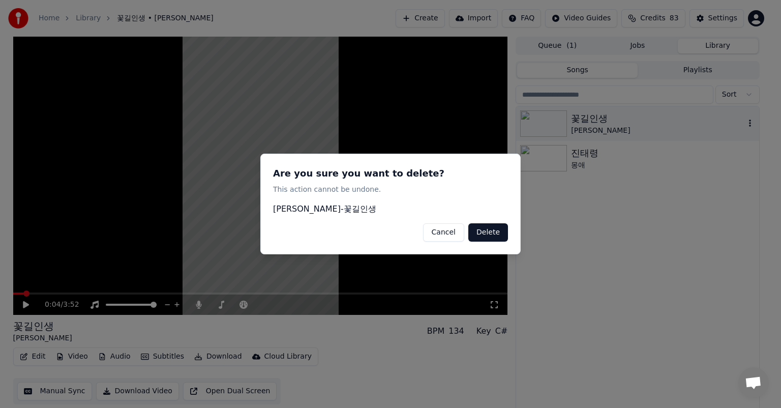
click at [494, 229] on button "Delete" at bounding box center [488, 232] width 40 height 18
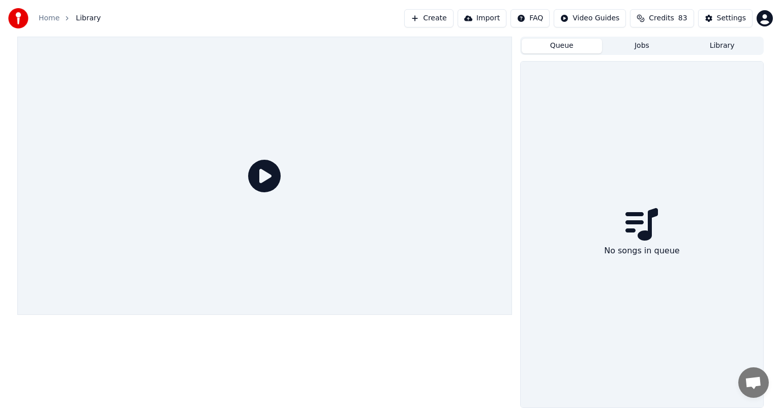
click at [573, 45] on button "Queue" at bounding box center [562, 46] width 80 height 15
click at [653, 47] on button "Jobs" at bounding box center [642, 46] width 80 height 15
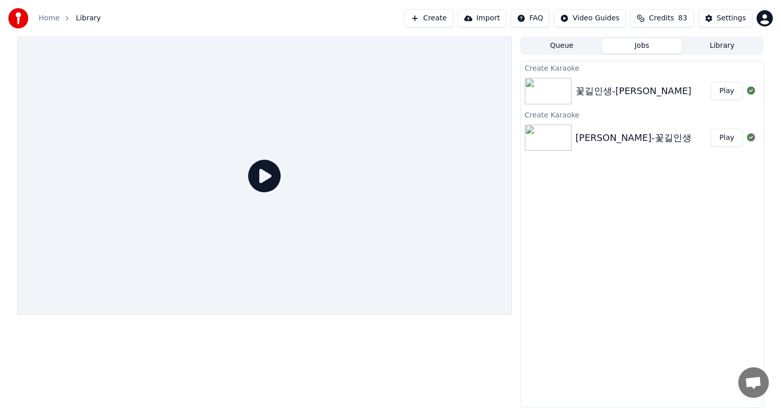
click at [651, 46] on button "Jobs" at bounding box center [642, 46] width 80 height 15
click at [559, 45] on button "Queue" at bounding box center [562, 46] width 80 height 15
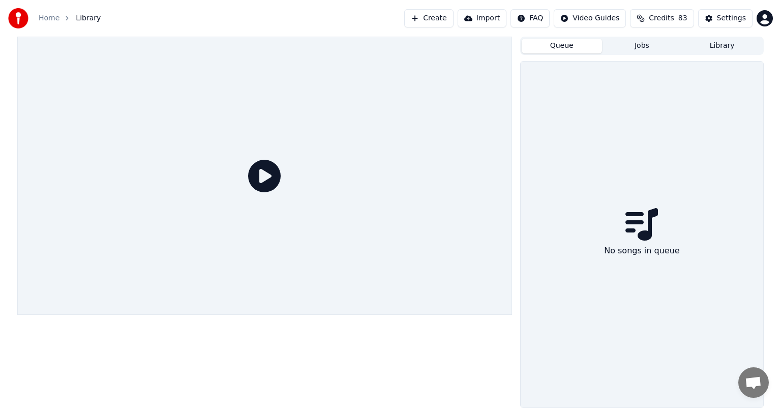
click at [653, 43] on button "Jobs" at bounding box center [642, 46] width 80 height 15
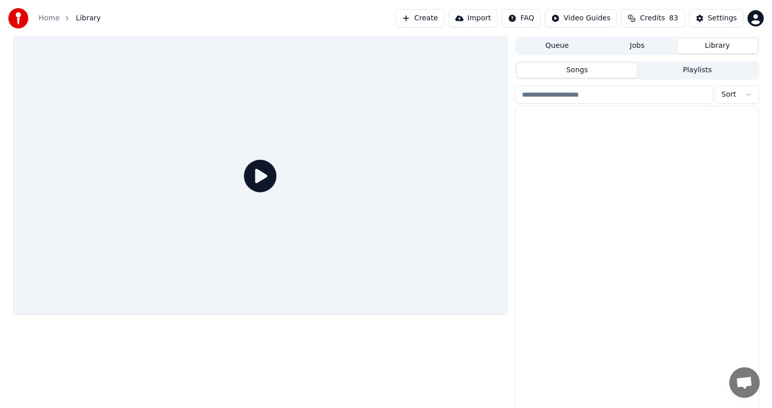
click at [742, 43] on button "Library" at bounding box center [718, 46] width 80 height 15
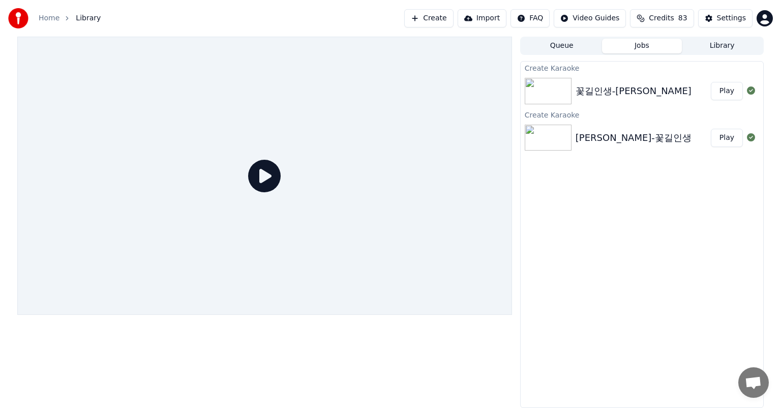
click at [643, 46] on button "Jobs" at bounding box center [642, 46] width 80 height 15
click at [652, 138] on div "[PERSON_NAME]-꽃길인생" at bounding box center [643, 138] width 135 height 14
click at [666, 47] on button "Jobs" at bounding box center [642, 46] width 80 height 15
click at [729, 91] on button "Play" at bounding box center [727, 91] width 32 height 18
click at [728, 95] on button "Play" at bounding box center [727, 91] width 32 height 18
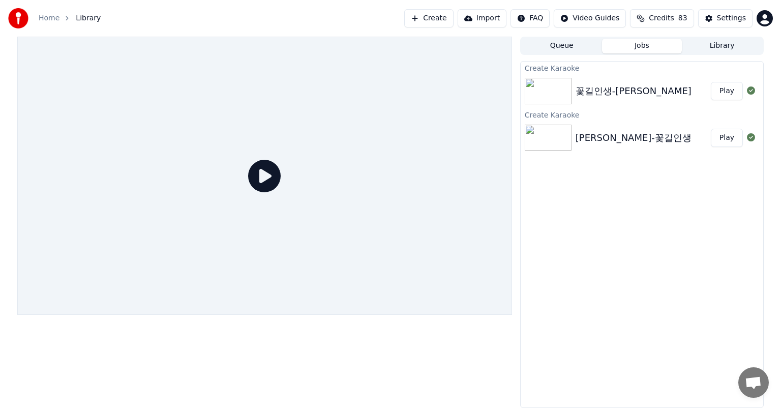
click at [730, 140] on button "Play" at bounding box center [727, 138] width 32 height 18
click at [728, 141] on button "Play" at bounding box center [727, 138] width 32 height 18
click at [731, 93] on button "Play" at bounding box center [727, 91] width 32 height 18
click at [734, 141] on button "Play" at bounding box center [727, 138] width 32 height 18
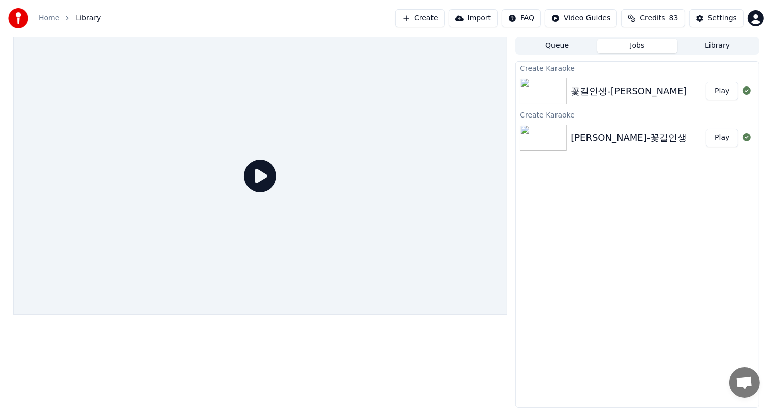
click at [735, 48] on button "Library" at bounding box center [718, 46] width 80 height 15
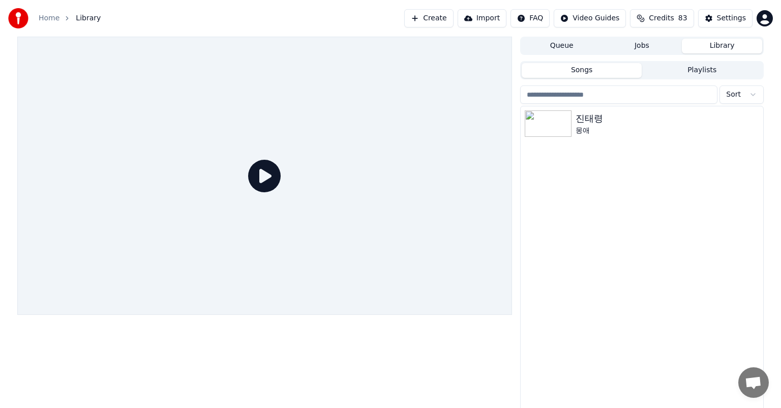
click at [558, 44] on button "Queue" at bounding box center [562, 46] width 80 height 15
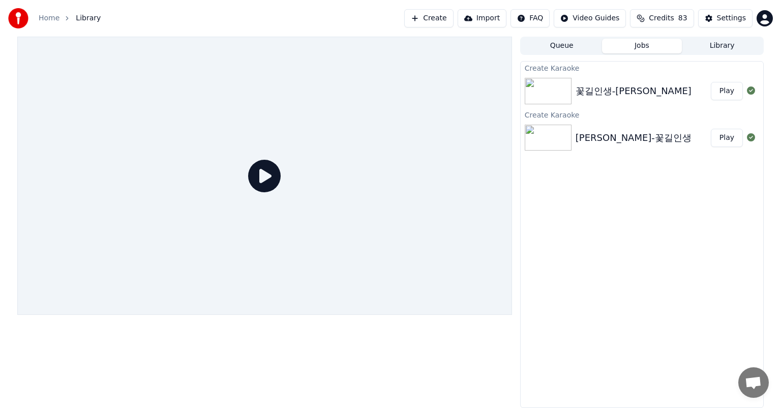
click at [643, 46] on button "Jobs" at bounding box center [642, 46] width 80 height 15
click at [749, 92] on icon at bounding box center [751, 90] width 8 height 8
click at [750, 91] on icon at bounding box center [751, 90] width 8 height 8
click at [549, 100] on img at bounding box center [548, 91] width 47 height 26
click at [658, 96] on div "꽃길인생-박성현" at bounding box center [643, 91] width 135 height 14
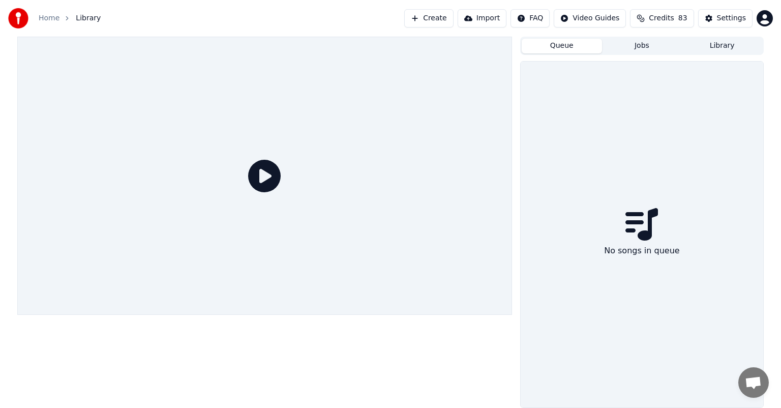
click at [580, 49] on button "Queue" at bounding box center [562, 46] width 80 height 15
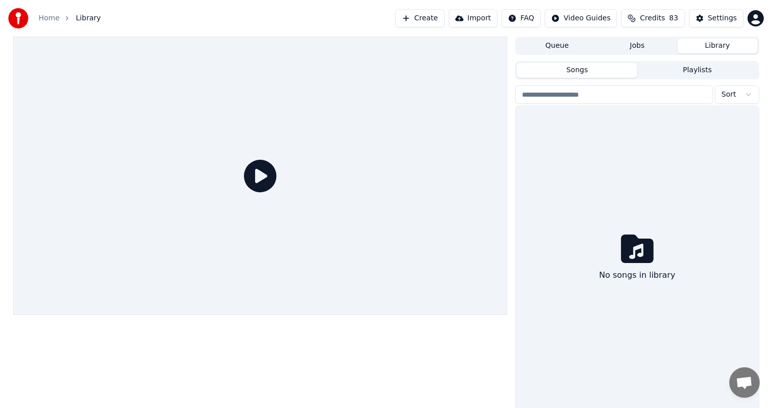
click at [722, 45] on button "Library" at bounding box center [718, 46] width 80 height 15
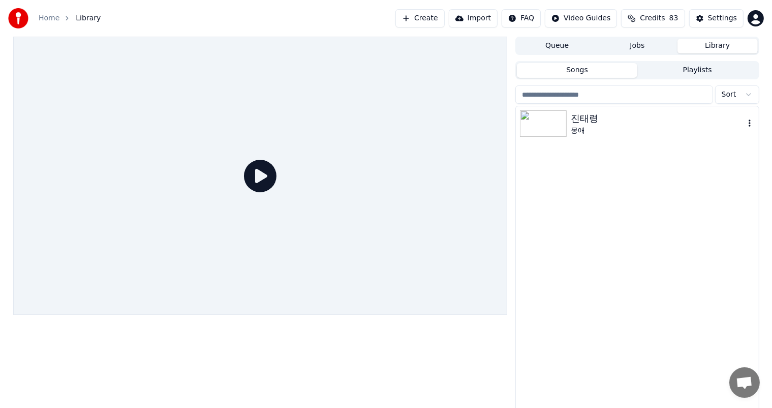
click at [562, 124] on img at bounding box center [543, 123] width 47 height 26
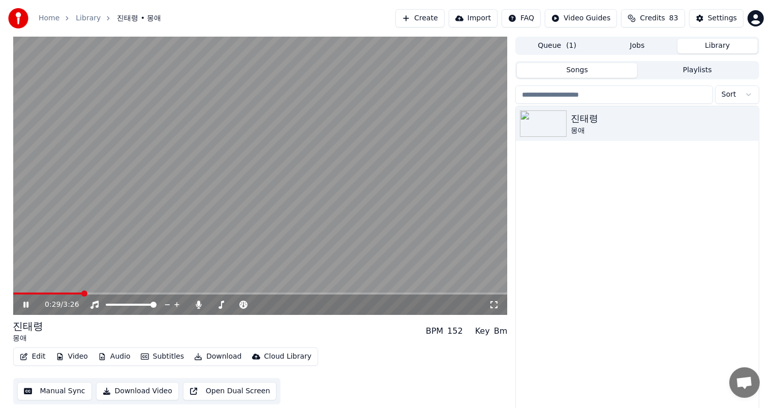
click at [81, 294] on span at bounding box center [260, 293] width 495 height 2
click at [623, 227] on div "진태령 몽애" at bounding box center [637, 258] width 243 height 305
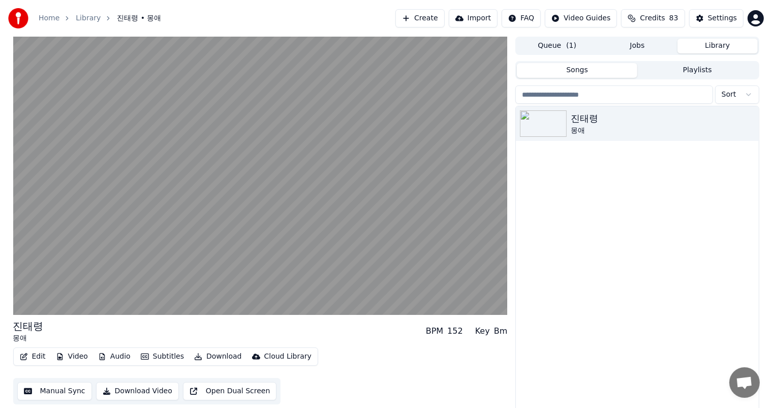
click at [570, 298] on div "진태령 몽애" at bounding box center [637, 258] width 243 height 305
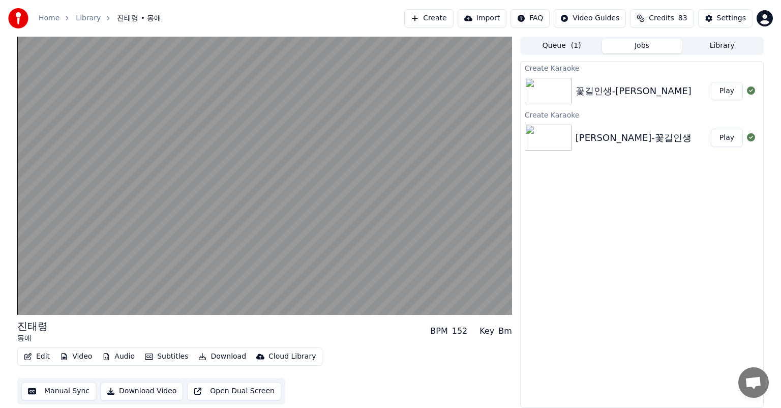
click at [655, 44] on button "Jobs" at bounding box center [642, 46] width 80 height 15
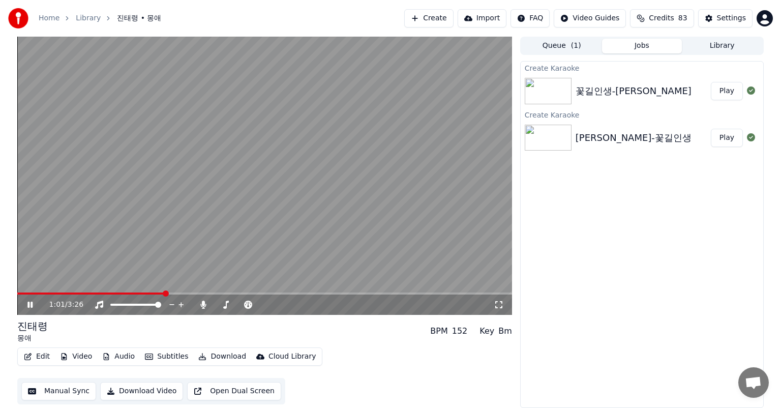
click at [31, 304] on icon at bounding box center [37, 305] width 24 height 8
click at [729, 20] on div "Settings" at bounding box center [731, 18] width 29 height 10
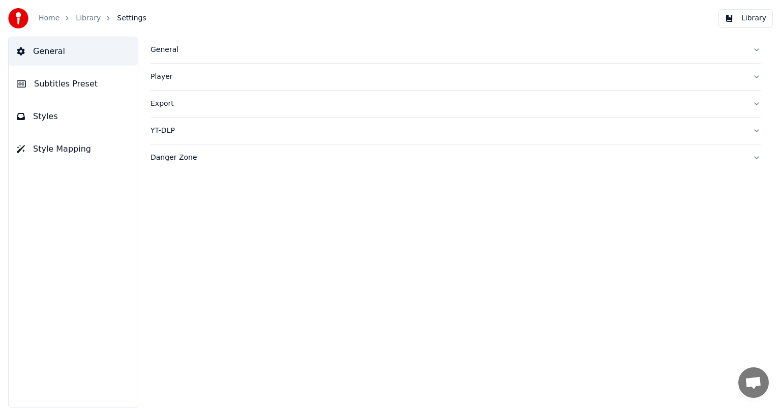
click at [170, 80] on div "Player" at bounding box center [448, 77] width 594 height 10
click at [83, 84] on span "Subtitles Preset" at bounding box center [66, 84] width 64 height 12
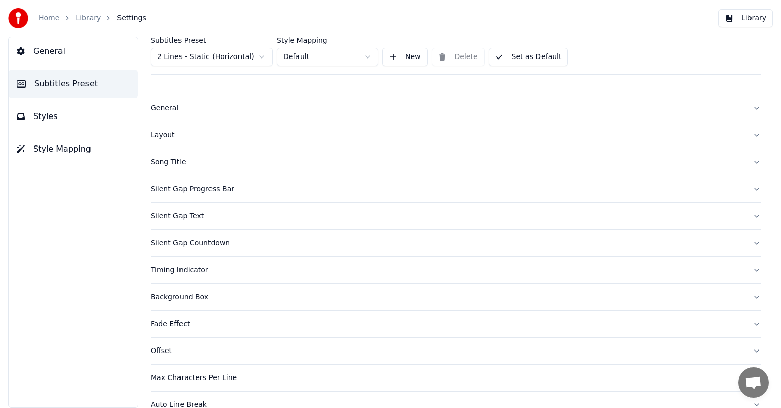
click at [68, 116] on button "Styles" at bounding box center [73, 116] width 129 height 28
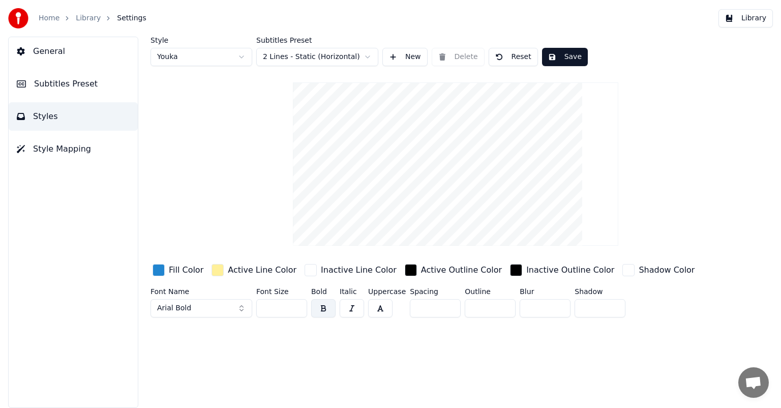
click at [368, 56] on html "Home Library Settings Library General Subtitles Preset Styles Style Mapping Sty…" at bounding box center [390, 204] width 781 height 408
click at [88, 86] on span "Subtitles Preset" at bounding box center [66, 84] width 64 height 12
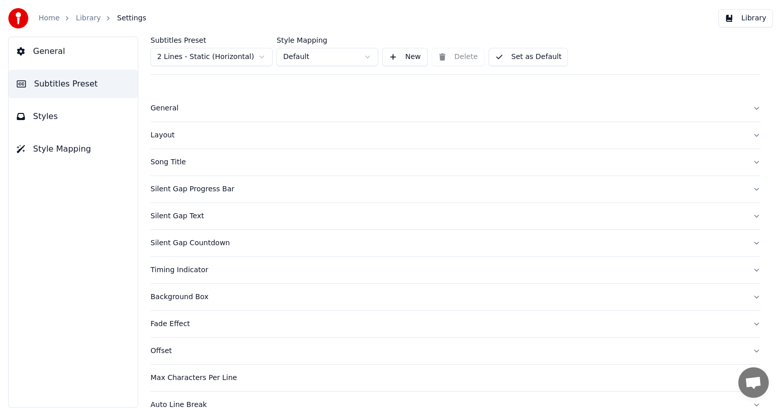
click at [56, 54] on span "General" at bounding box center [49, 51] width 32 height 12
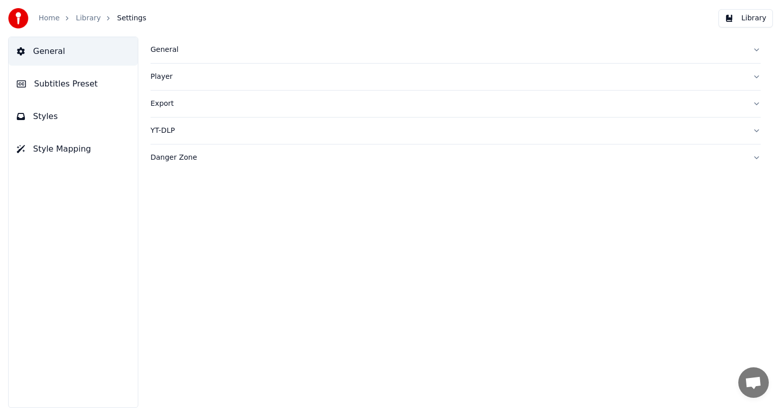
click at [74, 153] on span "Style Mapping" at bounding box center [62, 149] width 58 height 12
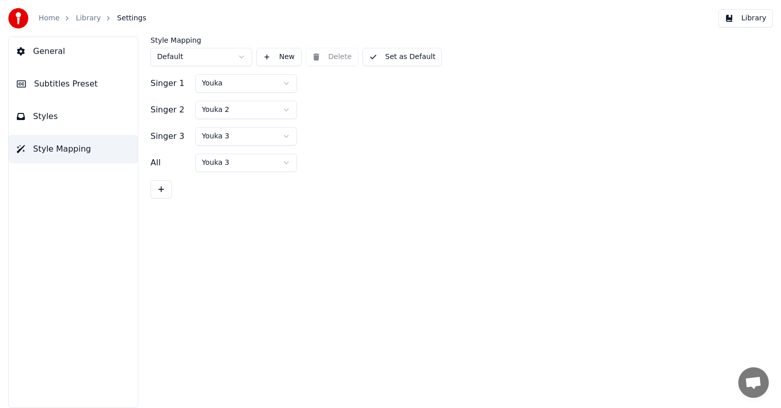
click at [55, 54] on span "General" at bounding box center [49, 51] width 32 height 12
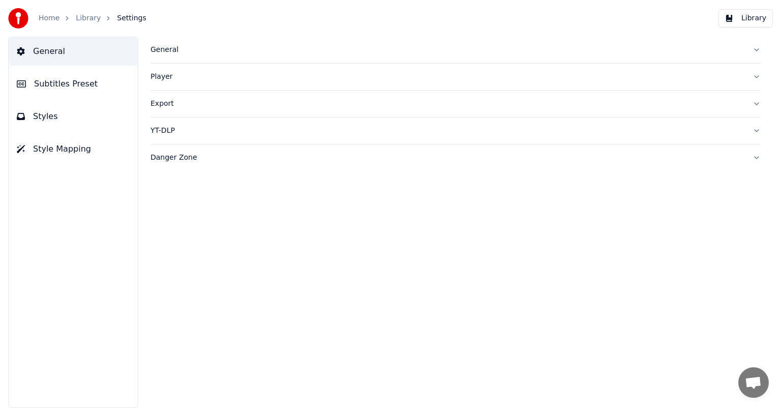
click at [88, 21] on link "Library" at bounding box center [88, 18] width 25 height 10
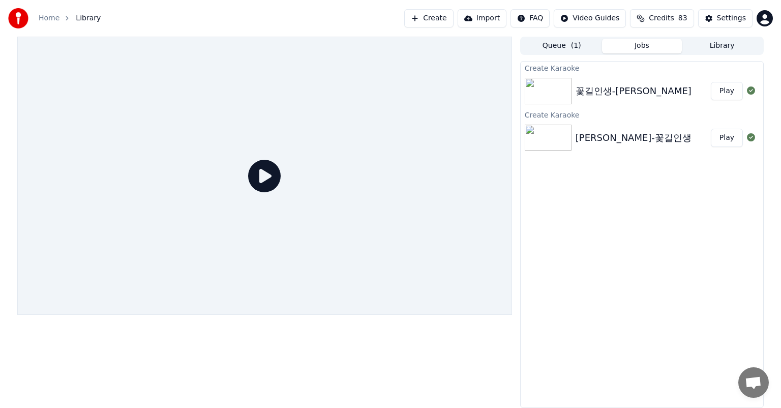
click at [726, 89] on button "Play" at bounding box center [727, 91] width 32 height 18
click at [730, 137] on button "Play" at bounding box center [727, 138] width 32 height 18
click at [548, 17] on html "Home Library Create Import FAQ Video Guides Credits 83 Settings Queue ( 1 ) Job…" at bounding box center [390, 204] width 781 height 408
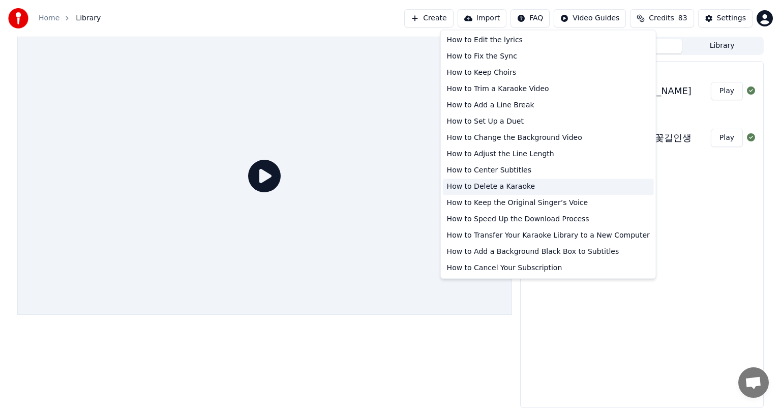
click at [523, 189] on div "How to Delete a Karaoke" at bounding box center [548, 187] width 211 height 16
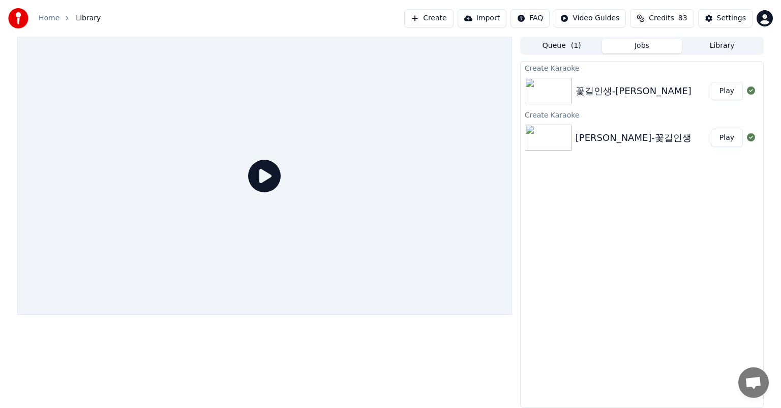
click at [643, 243] on div "Create Karaoke 꽃길인생-박성현 Play Create Karaoke 박성현-꽃길인생 Play" at bounding box center [642, 234] width 244 height 347
click at [716, 44] on button "Library" at bounding box center [722, 46] width 80 height 15
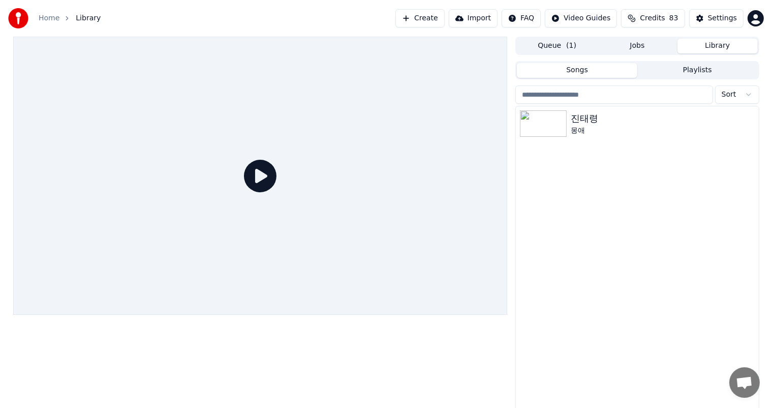
click at [644, 45] on button "Jobs" at bounding box center [638, 46] width 80 height 15
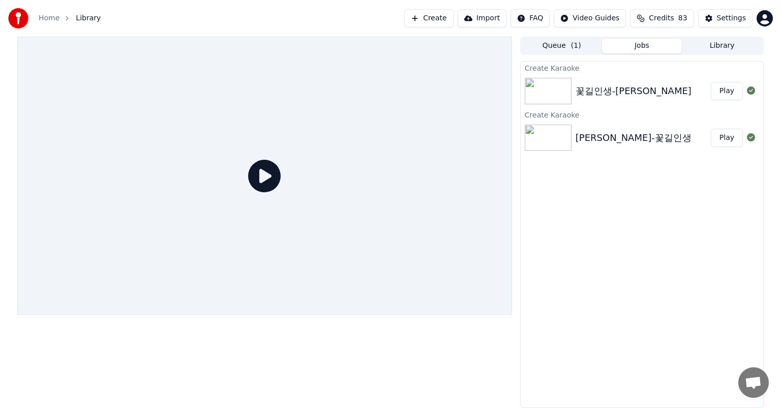
click at [562, 46] on button "Queue ( 1 )" at bounding box center [562, 46] width 80 height 15
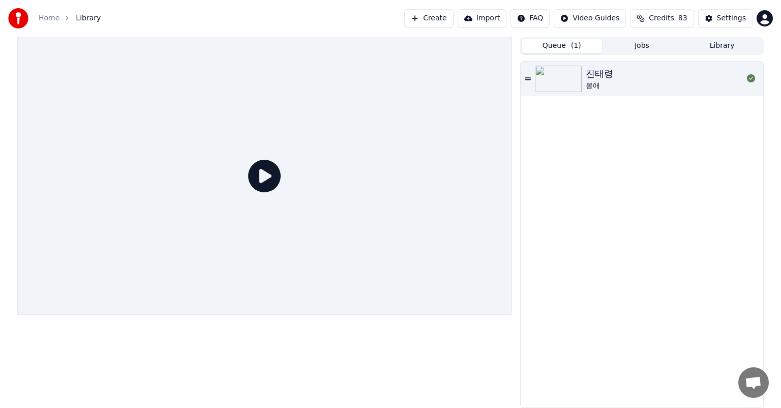
click at [648, 47] on button "Jobs" at bounding box center [642, 46] width 80 height 15
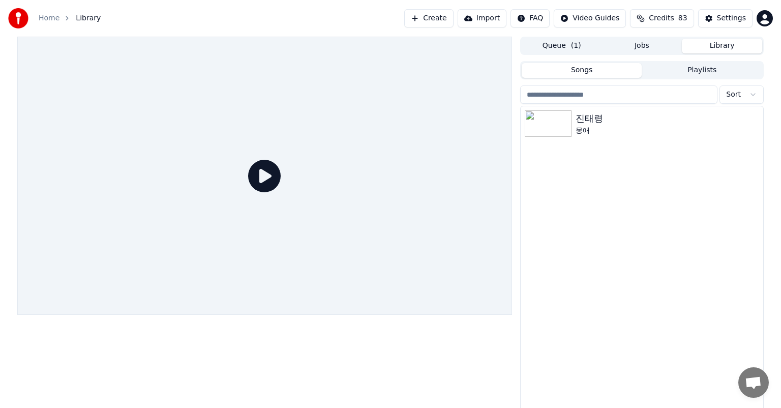
click at [731, 47] on button "Library" at bounding box center [722, 46] width 80 height 15
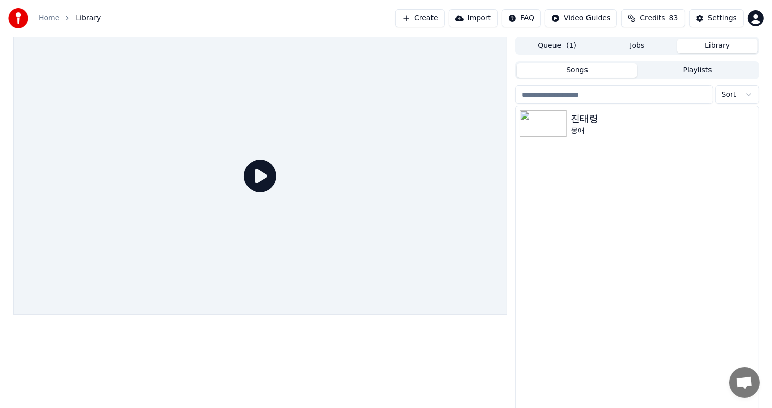
click at [561, 49] on button "Queue ( 1 )" at bounding box center [557, 46] width 80 height 15
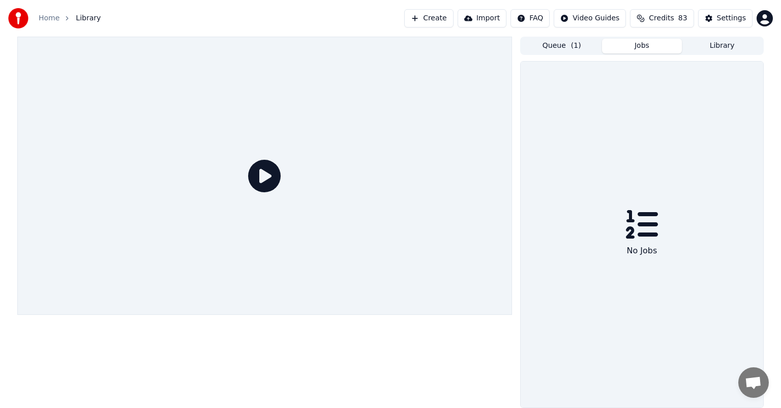
click at [643, 49] on button "Jobs" at bounding box center [642, 46] width 80 height 15
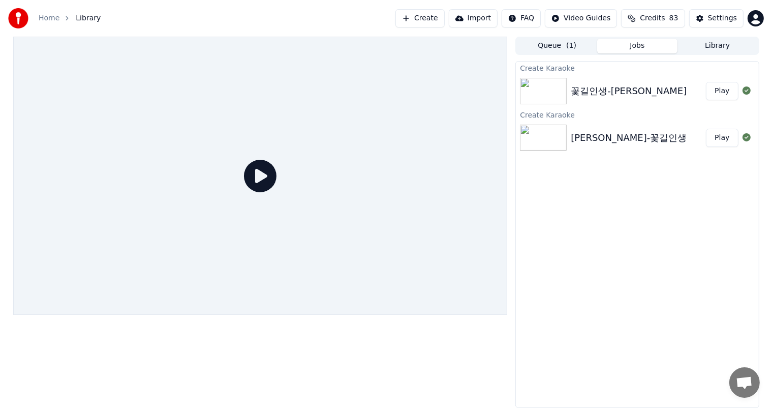
click at [705, 45] on button "Library" at bounding box center [718, 46] width 80 height 15
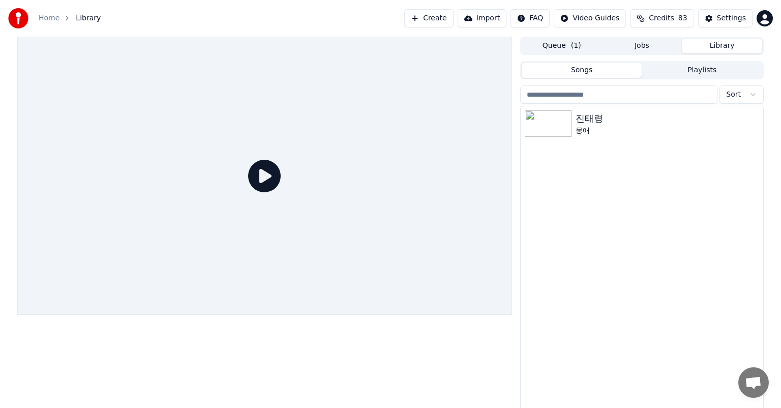
click at [647, 47] on button "Jobs" at bounding box center [642, 46] width 80 height 15
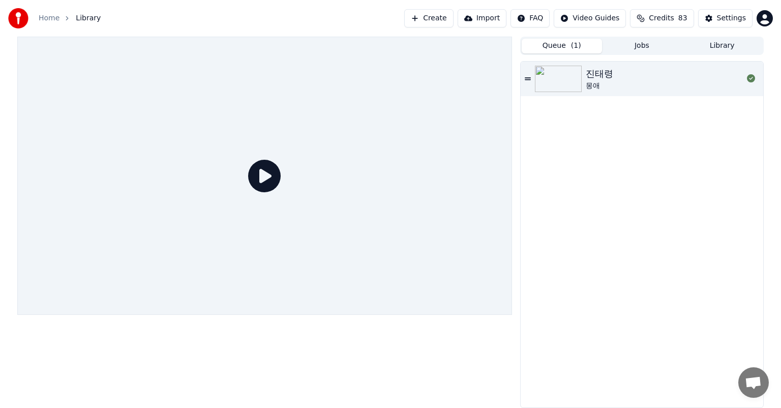
click at [557, 47] on button "Queue ( 1 )" at bounding box center [562, 46] width 80 height 15
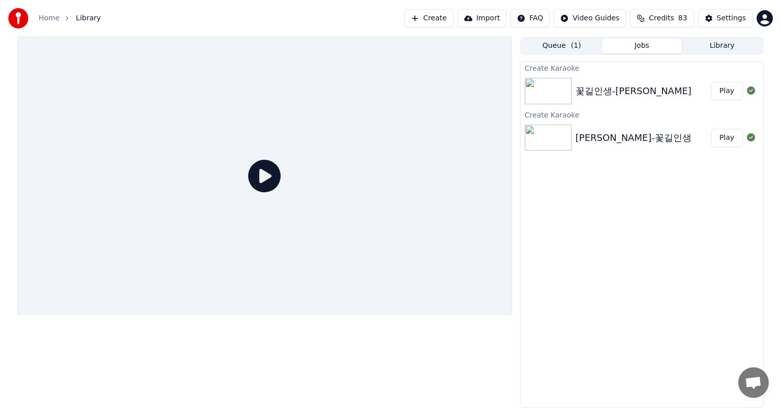
click at [657, 47] on button "Jobs" at bounding box center [642, 46] width 80 height 15
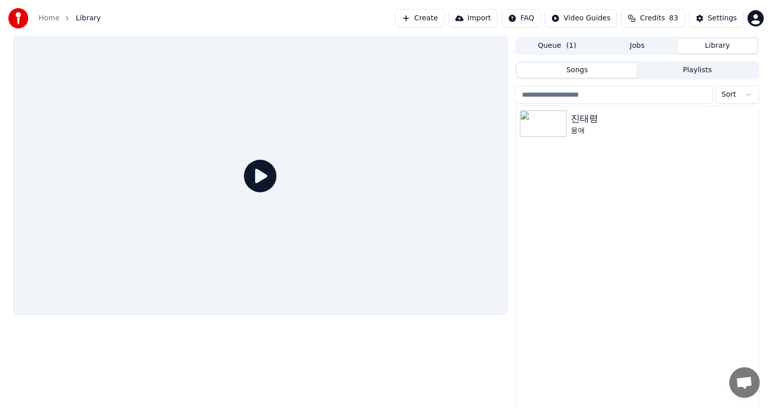
click at [710, 43] on button "Library" at bounding box center [718, 46] width 80 height 15
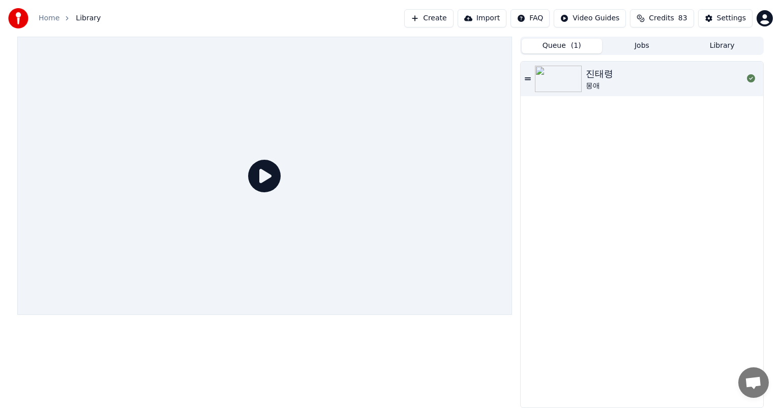
click at [536, 47] on button "Queue ( 1 )" at bounding box center [562, 46] width 80 height 15
click at [751, 80] on icon at bounding box center [751, 78] width 8 height 8
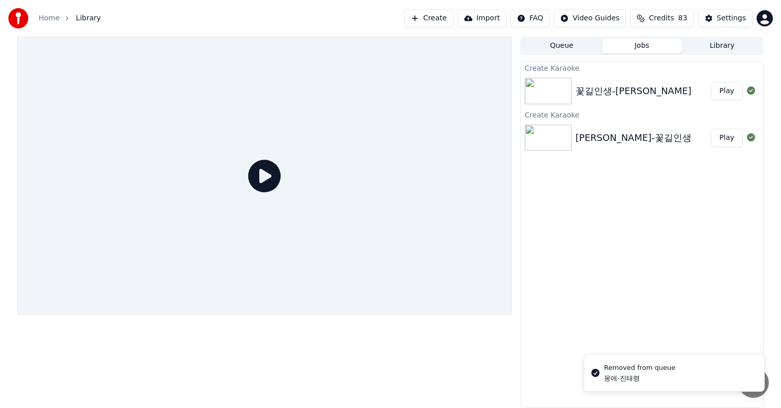
click at [649, 47] on button "Jobs" at bounding box center [642, 46] width 80 height 15
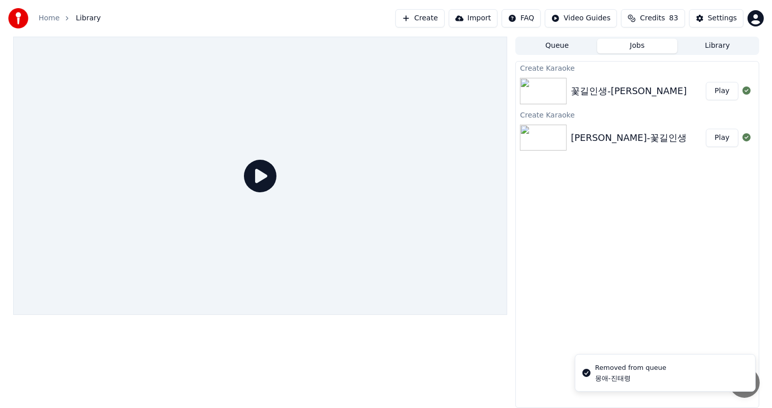
click at [726, 45] on button "Library" at bounding box center [718, 46] width 80 height 15
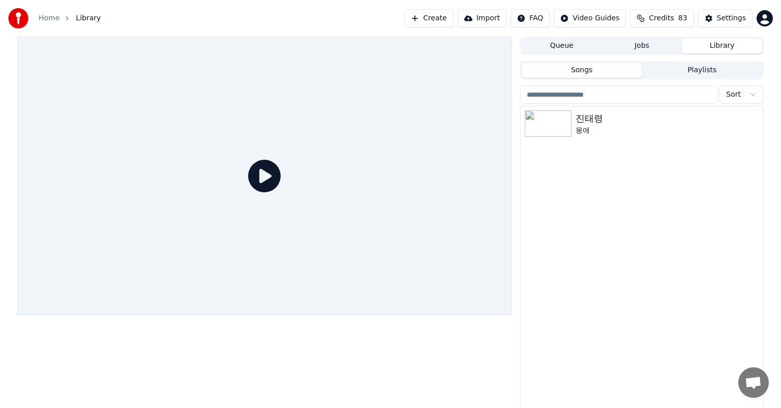
click at [645, 44] on button "Jobs" at bounding box center [642, 46] width 80 height 15
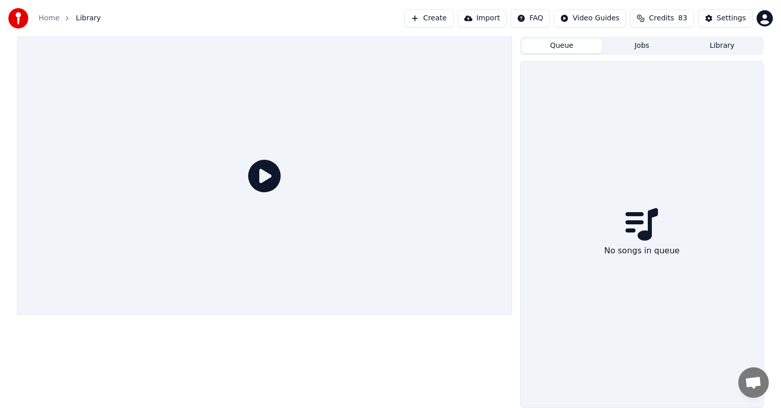
click at [566, 45] on button "Queue" at bounding box center [562, 46] width 80 height 15
click at [625, 187] on div "No songs in queue" at bounding box center [642, 235] width 243 height 346
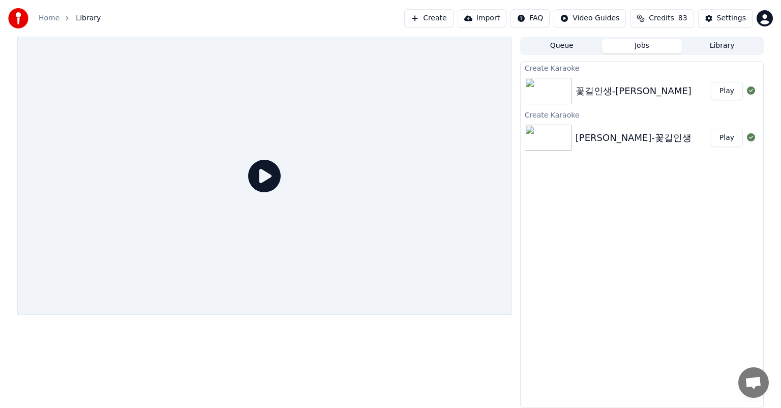
click at [639, 47] on button "Jobs" at bounding box center [642, 46] width 80 height 15
click at [724, 91] on button "Play" at bounding box center [727, 91] width 32 height 18
click at [732, 93] on button "Play" at bounding box center [727, 91] width 32 height 18
click at [732, 138] on button "Play" at bounding box center [727, 138] width 32 height 18
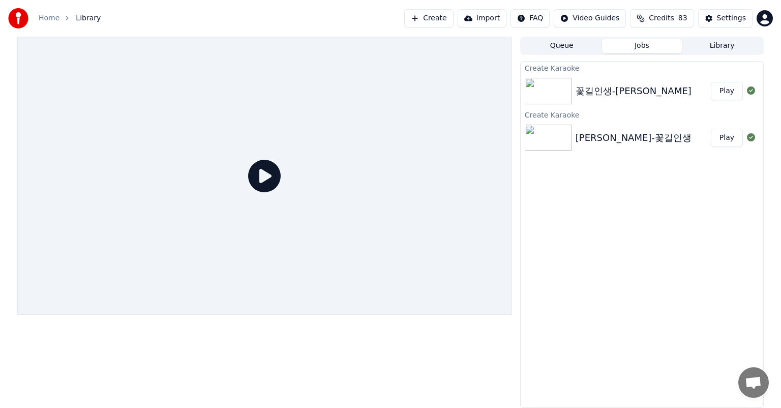
click at [732, 138] on button "Play" at bounding box center [727, 138] width 32 height 18
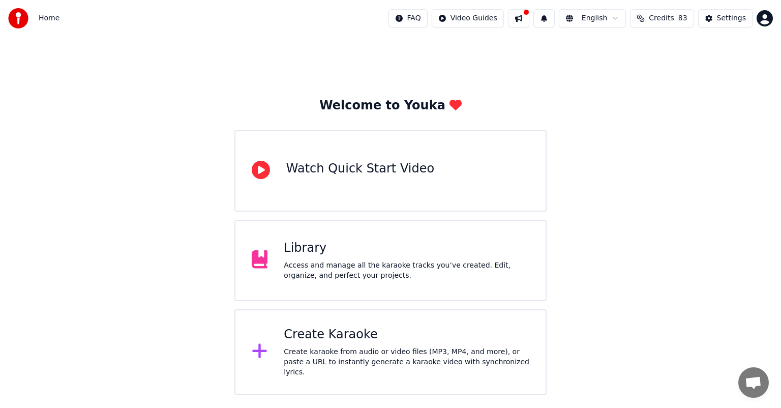
click at [392, 171] on div "Watch Quick Start Video" at bounding box center [360, 169] width 148 height 16
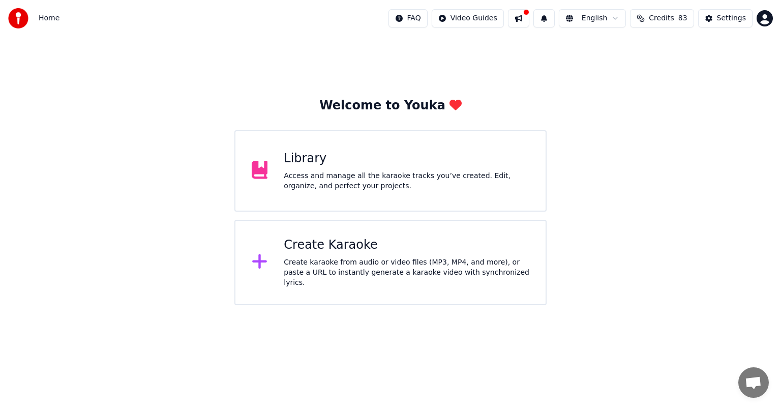
click at [134, 218] on div "Welcome to Youka Library Access and manage all the karaoke tracks you’ve create…" at bounding box center [390, 171] width 781 height 269
click at [396, 189] on div "Access and manage all the karaoke tracks you’ve created. Edit, organize, and pe…" at bounding box center [407, 181] width 246 height 20
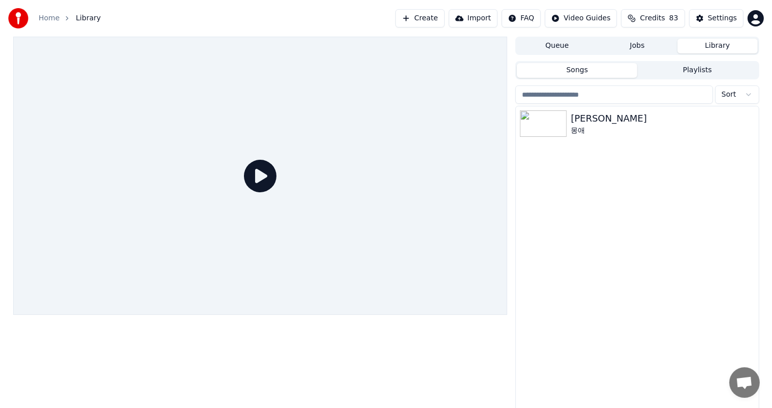
click at [638, 46] on button "Jobs" at bounding box center [638, 46] width 80 height 15
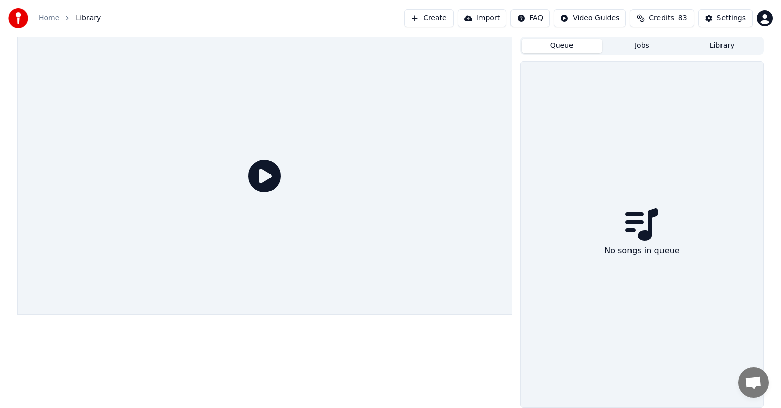
click at [568, 47] on button "Queue" at bounding box center [562, 46] width 80 height 15
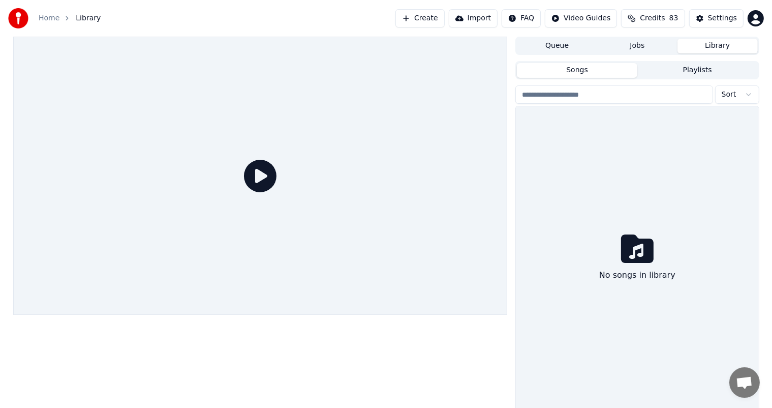
click at [720, 47] on button "Library" at bounding box center [718, 46] width 80 height 15
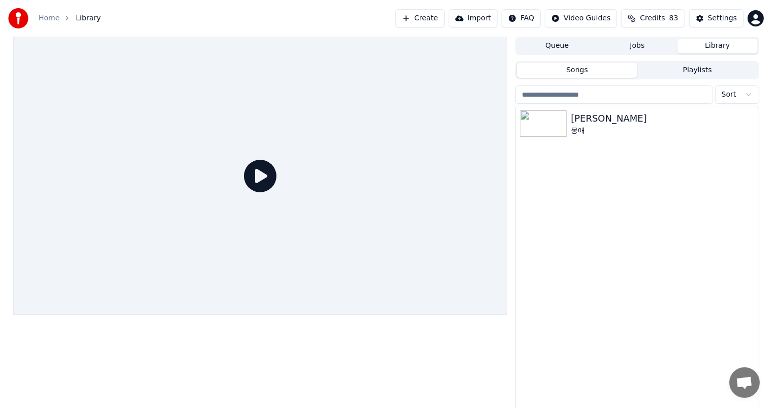
click at [435, 18] on button "Create" at bounding box center [420, 18] width 49 height 18
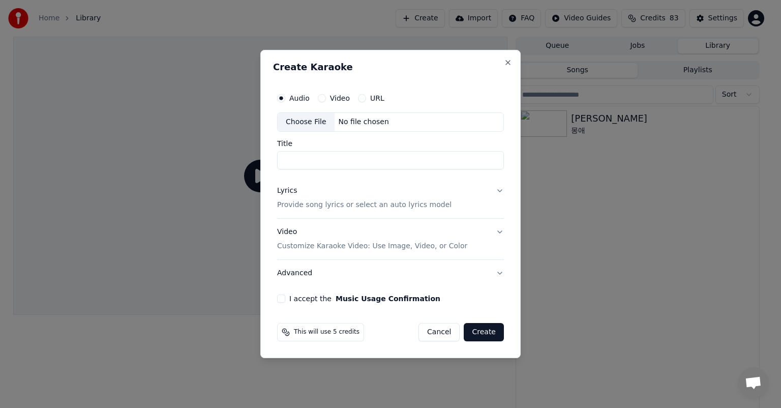
click at [369, 118] on div "No file chosen" at bounding box center [364, 122] width 58 height 10
type input "********"
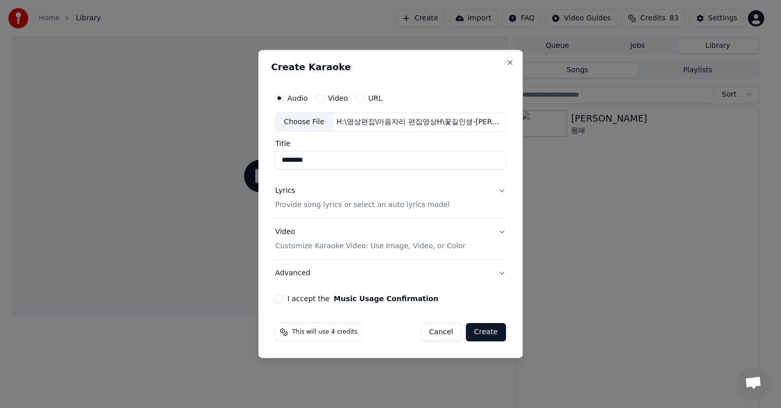
click at [502, 189] on button "Lyrics Provide song lyrics or select an auto lyrics model" at bounding box center [390, 197] width 231 height 41
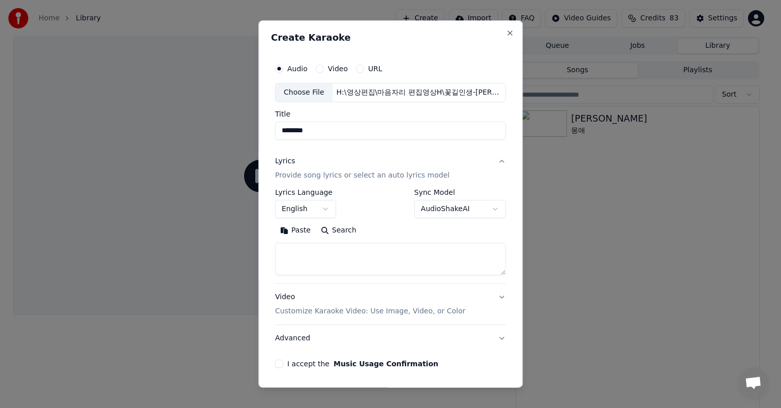
click at [322, 211] on button "English" at bounding box center [305, 209] width 61 height 18
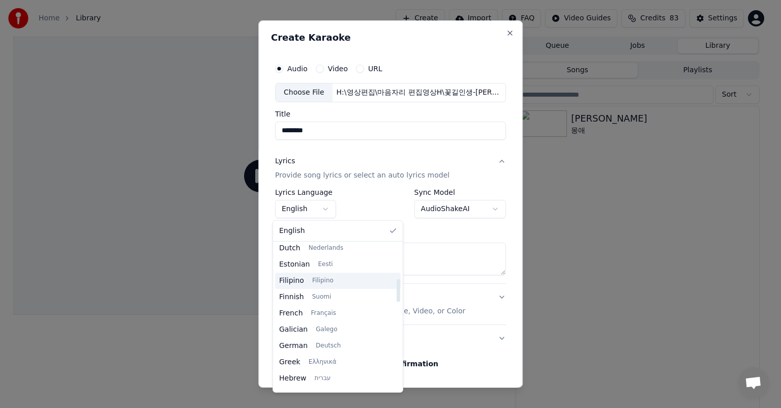
scroll to position [407, 0]
select select "**"
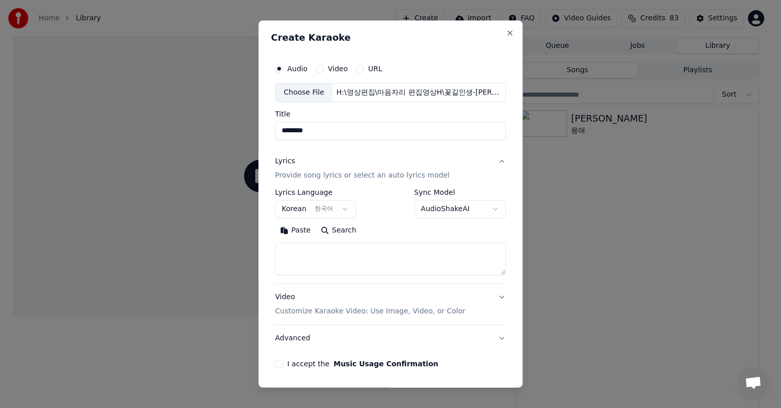
click at [295, 232] on button "Paste" at bounding box center [295, 230] width 41 height 16
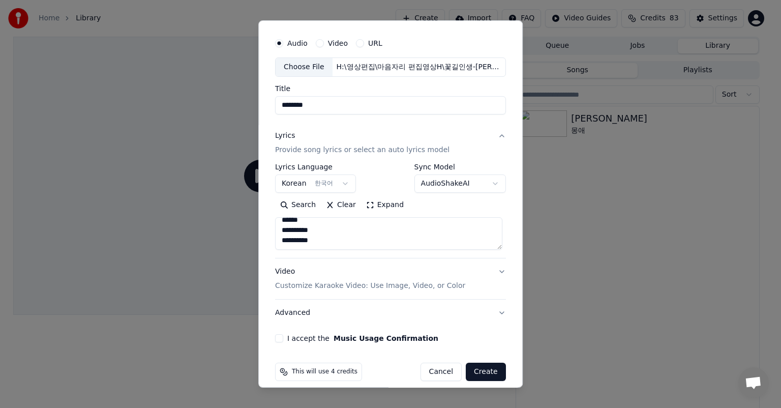
scroll to position [35, 0]
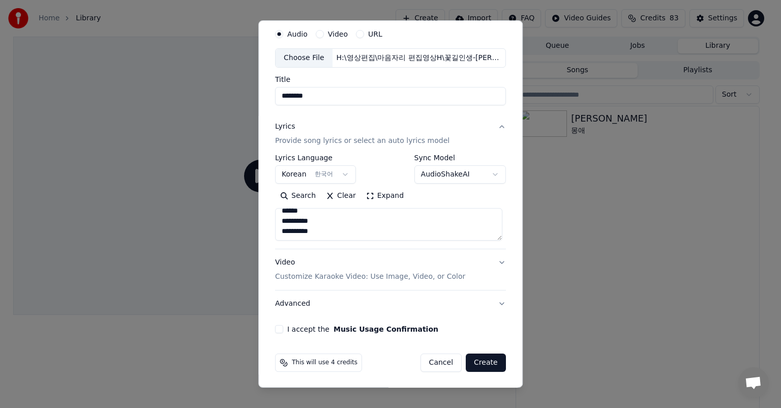
click at [494, 261] on button "Video Customize Karaoke Video: Use Image, Video, or Color" at bounding box center [390, 269] width 231 height 41
type textarea "**********"
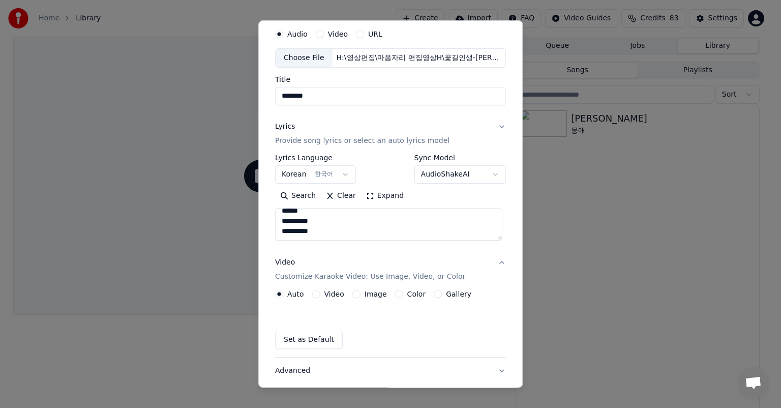
scroll to position [8, 0]
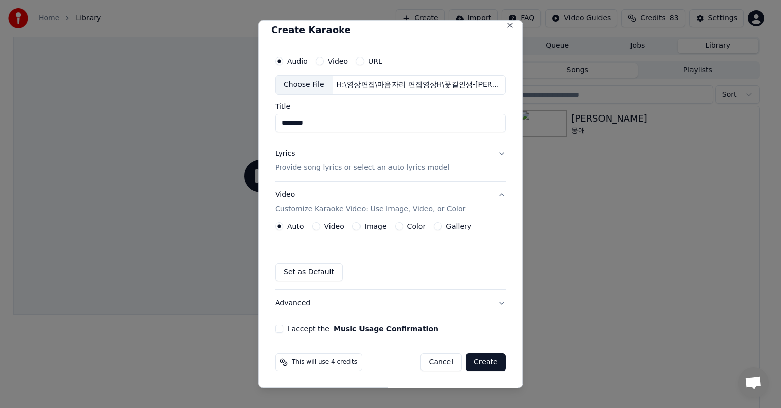
click at [352, 224] on button "Image" at bounding box center [356, 226] width 8 height 8
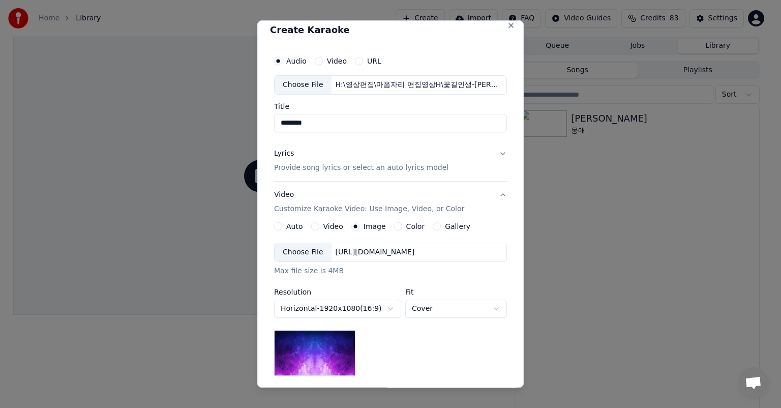
click at [419, 251] on div "[URL][DOMAIN_NAME]" at bounding box center [375, 252] width 87 height 10
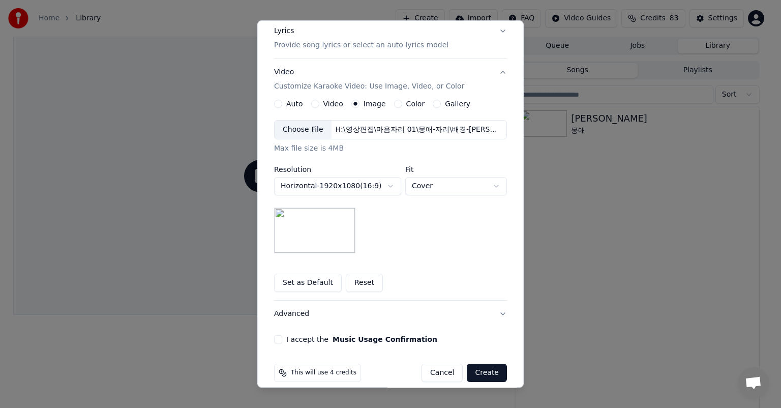
scroll to position [140, 0]
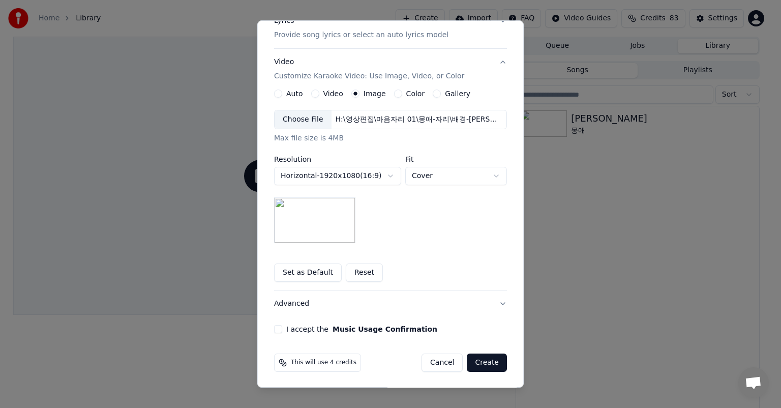
click at [274, 326] on button "I accept the Music Usage Confirmation" at bounding box center [278, 329] width 8 height 8
click at [490, 363] on button "Create" at bounding box center [487, 362] width 40 height 18
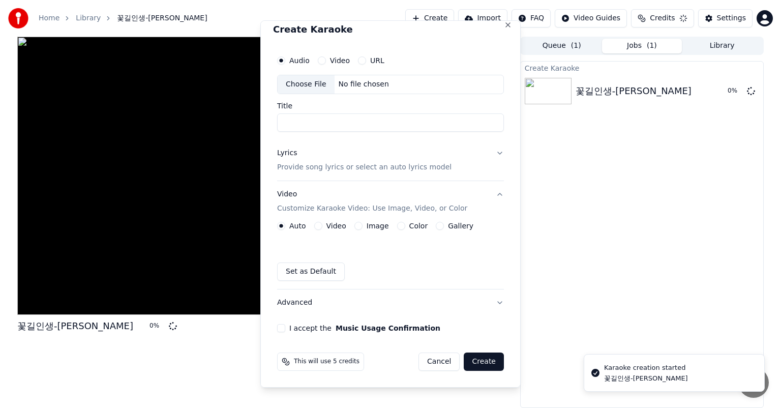
scroll to position [0, 0]
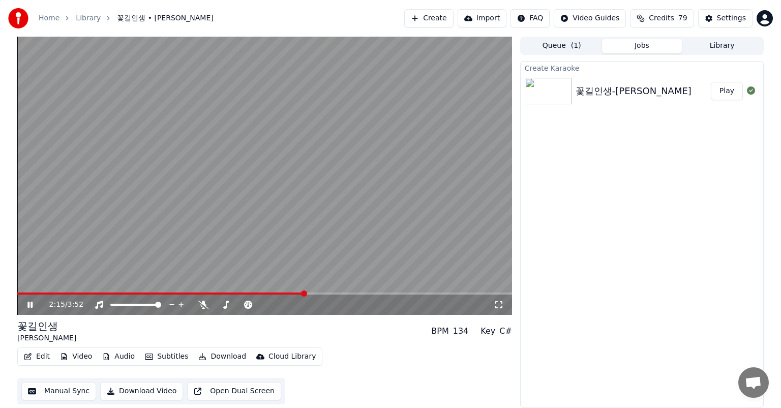
click at [305, 293] on span at bounding box center [264, 293] width 495 height 2
click at [203, 307] on icon at bounding box center [203, 305] width 10 height 8
click at [27, 294] on span at bounding box center [264, 293] width 495 height 2
click at [28, 294] on span at bounding box center [31, 293] width 6 height 6
click at [27, 305] on icon at bounding box center [30, 304] width 6 height 7
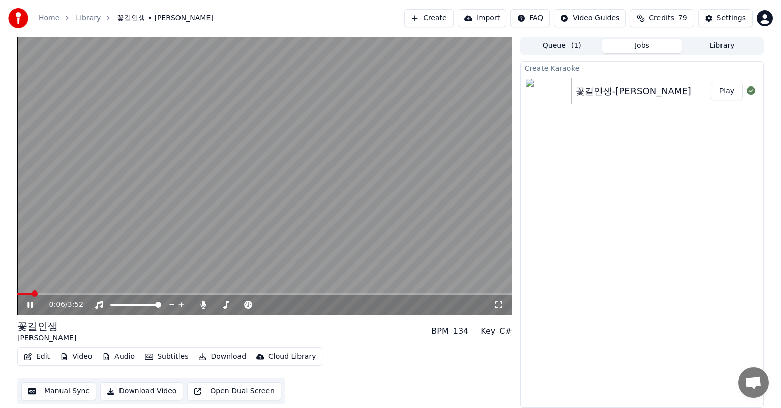
click at [246, 226] on video at bounding box center [264, 176] width 495 height 278
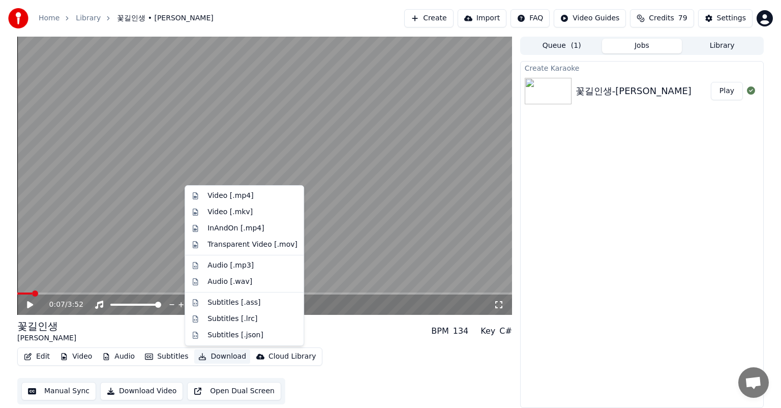
click at [220, 356] on button "Download" at bounding box center [222, 356] width 56 height 14
click at [223, 195] on div "Video [.mp4]" at bounding box center [230, 196] width 46 height 10
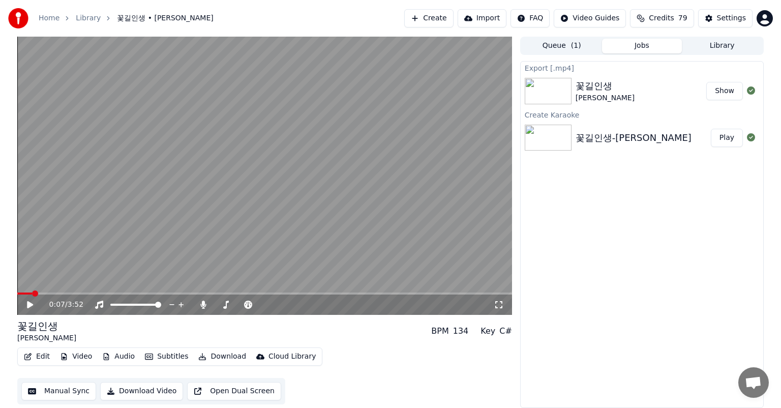
click at [730, 93] on button "Show" at bounding box center [724, 91] width 37 height 18
